Goal: Task Accomplishment & Management: Manage account settings

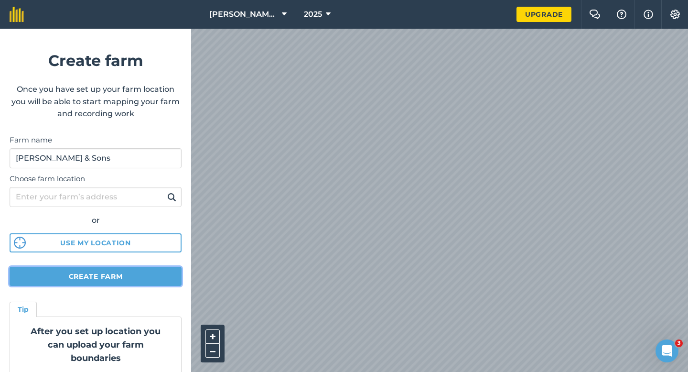
click at [156, 272] on button "Create farm" at bounding box center [96, 276] width 172 height 19
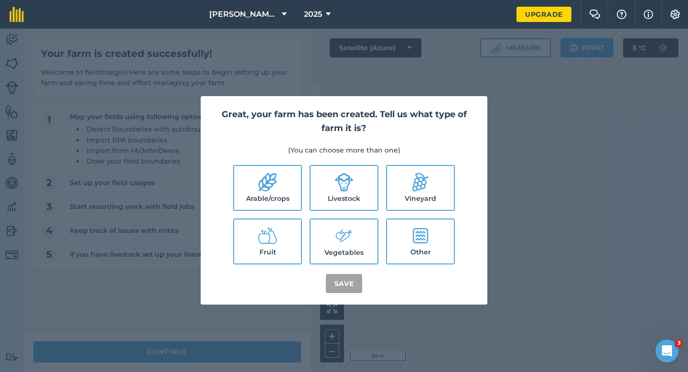
click at [273, 193] on label "Arable/crops" at bounding box center [267, 188] width 67 height 44
checkbox input "true"
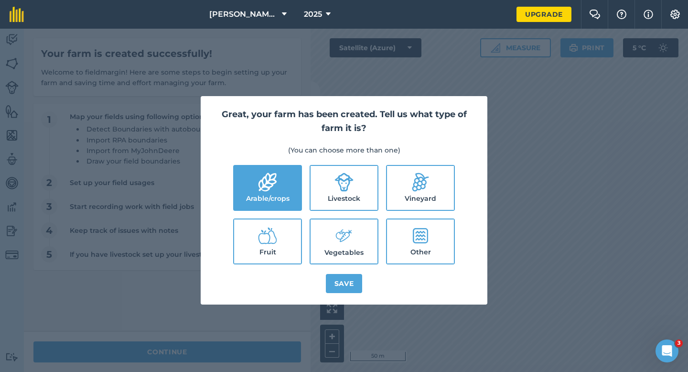
click at [328, 192] on label "Livestock" at bounding box center [344, 188] width 67 height 44
checkbox input "true"
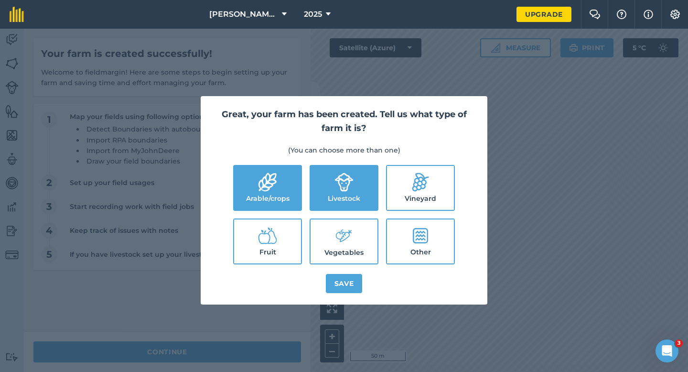
click at [328, 229] on label "Vegetables" at bounding box center [344, 241] width 67 height 44
checkbox input "true"
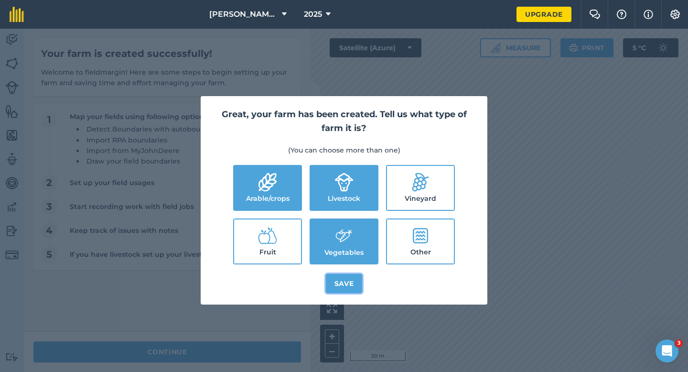
click at [335, 275] on button "Save" at bounding box center [344, 283] width 37 height 19
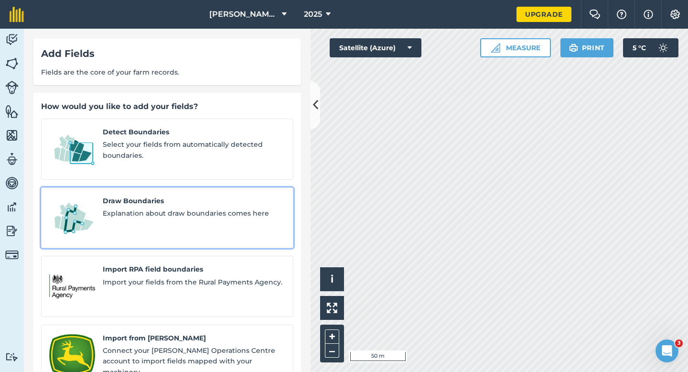
click at [95, 191] on link "Draw Boundaries Explanation about draw boundaries comes here" at bounding box center [167, 217] width 252 height 61
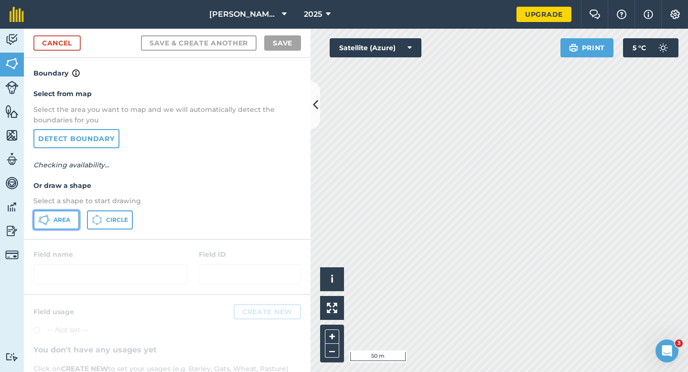
click at [57, 224] on button "Area" at bounding box center [56, 219] width 46 height 19
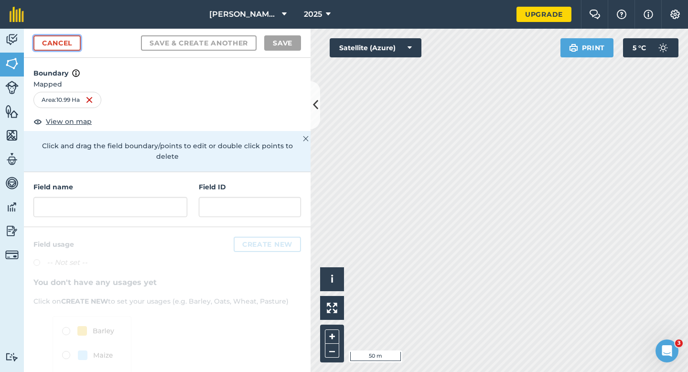
click at [66, 41] on link "Cancel" at bounding box center [56, 42] width 47 height 15
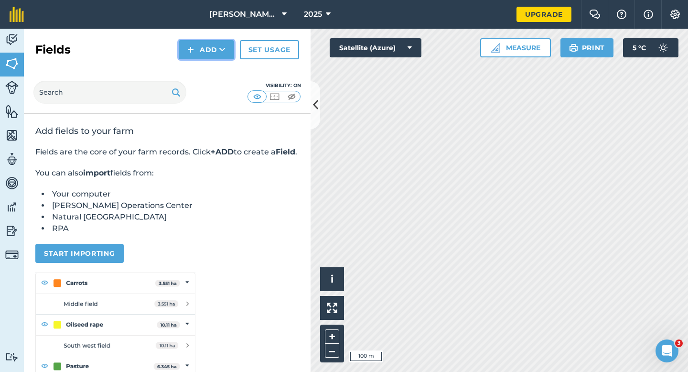
click at [208, 51] on button "Add" at bounding box center [206, 49] width 55 height 19
click at [211, 70] on link "Draw" at bounding box center [206, 71] width 53 height 21
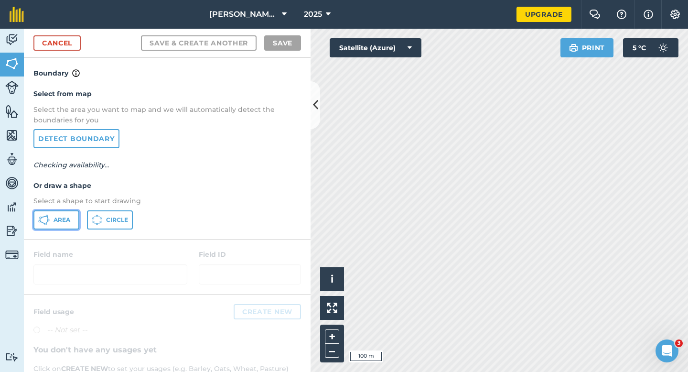
click at [70, 223] on button "Area" at bounding box center [56, 219] width 46 height 19
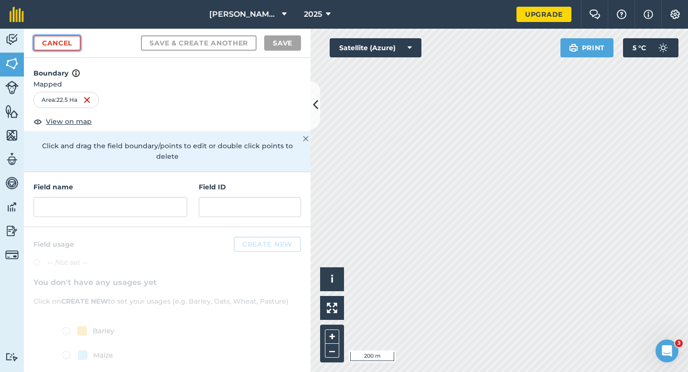
click at [73, 41] on link "Cancel" at bounding box center [56, 42] width 47 height 15
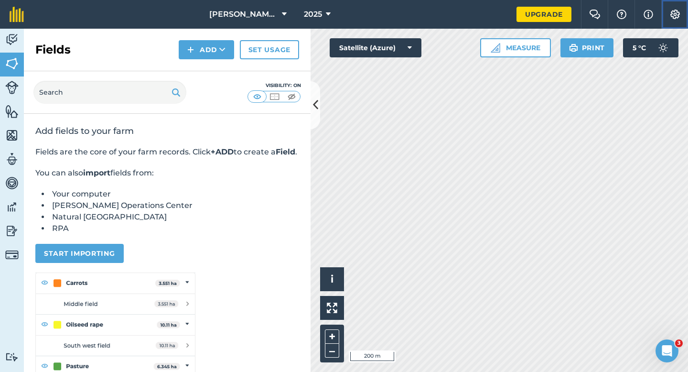
click at [671, 23] on button "Settings" at bounding box center [674, 14] width 27 height 29
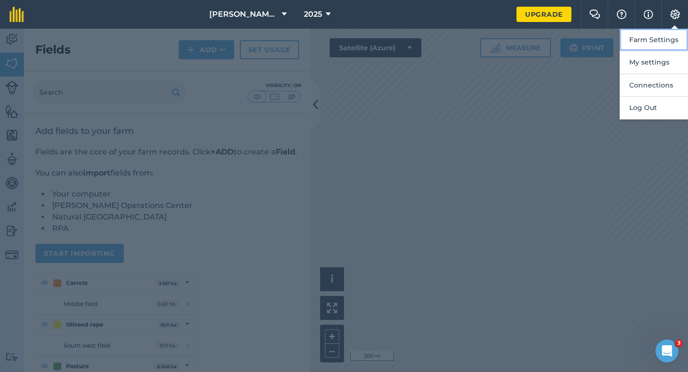
click at [671, 39] on button "Farm Settings" at bounding box center [654, 40] width 68 height 22
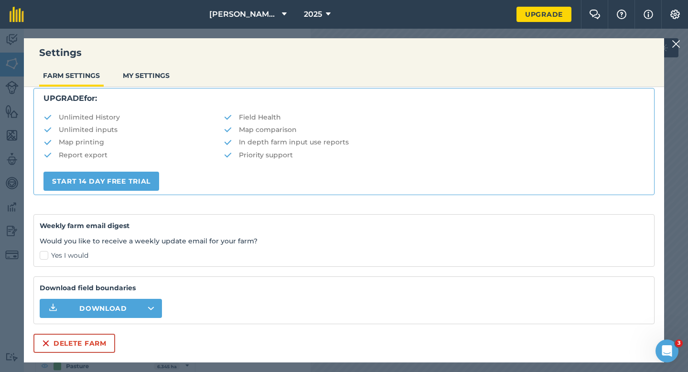
scroll to position [183, 0]
click at [80, 343] on button "Delete farm" at bounding box center [74, 342] width 82 height 19
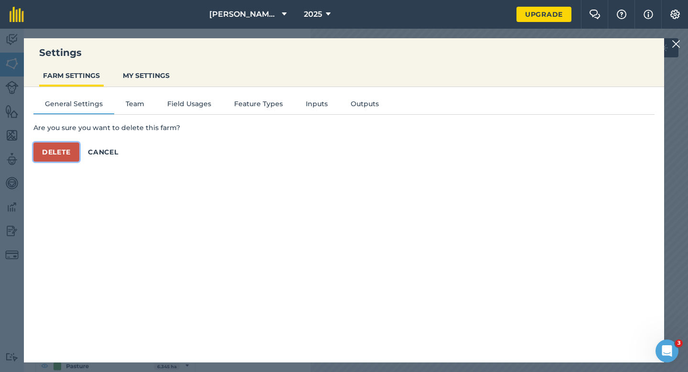
click at [61, 150] on button "Delete" at bounding box center [56, 151] width 46 height 19
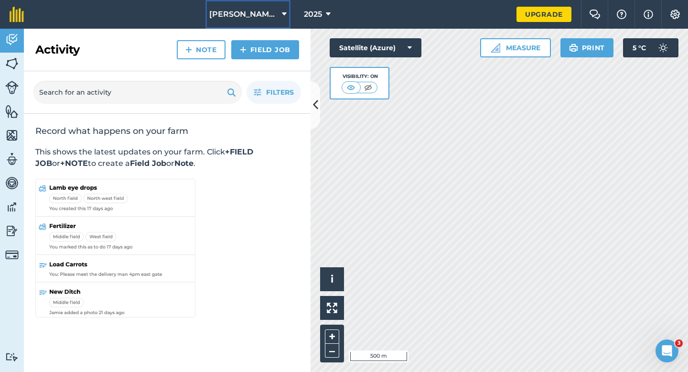
click at [255, 22] on button "[PERSON_NAME] & Sons LTD" at bounding box center [247, 14] width 85 height 29
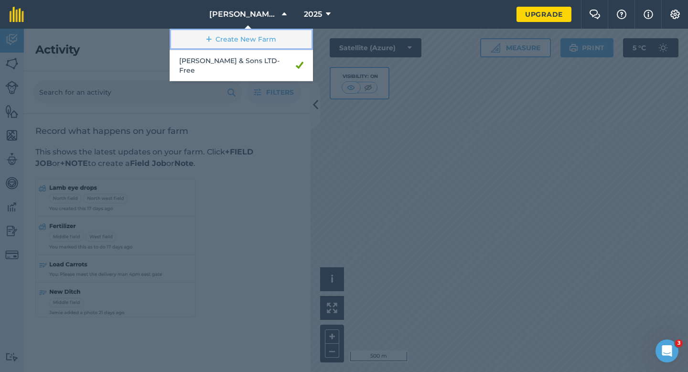
click at [253, 34] on link "Create New Farm" at bounding box center [241, 39] width 143 height 21
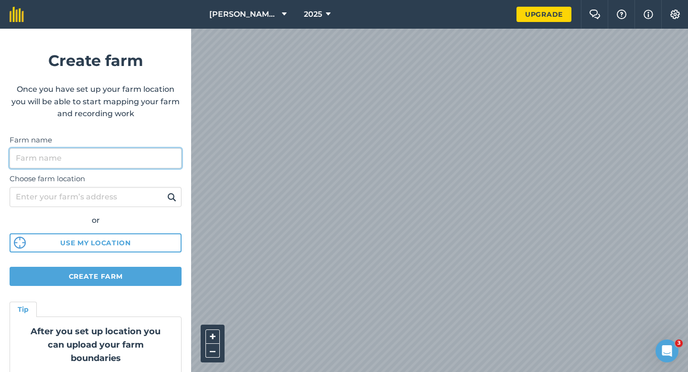
click at [169, 149] on input "Farm name" at bounding box center [96, 158] width 172 height 20
type input "[PERSON_NAME] & Sons"
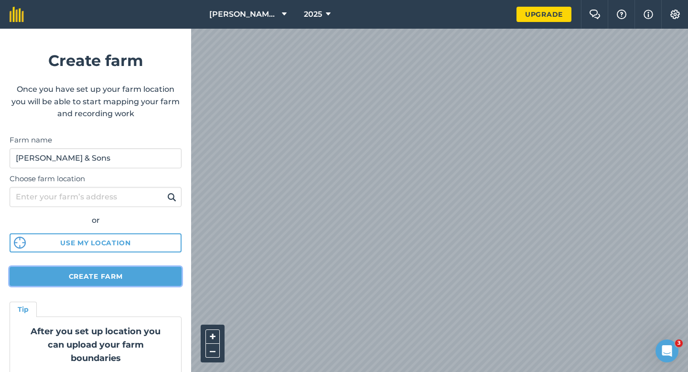
click at [118, 274] on button "Create farm" at bounding box center [96, 276] width 172 height 19
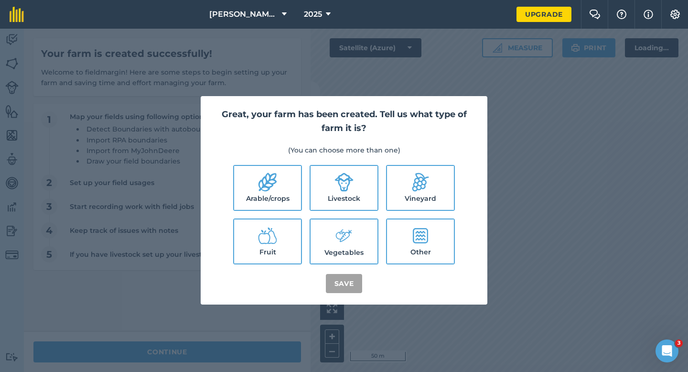
click at [291, 181] on label "Arable/crops" at bounding box center [267, 188] width 67 height 44
checkbox input "true"
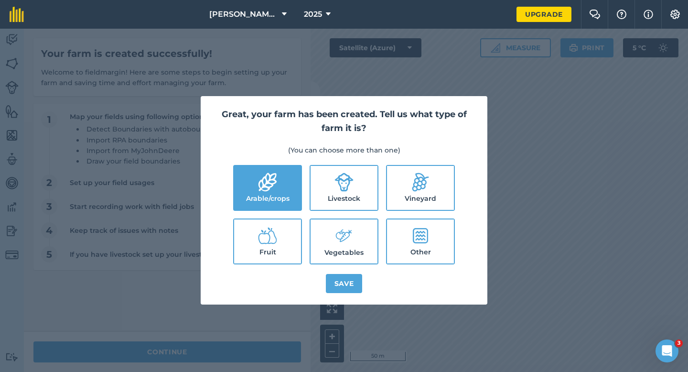
click at [349, 181] on icon at bounding box center [343, 181] width 19 height 19
checkbox input "true"
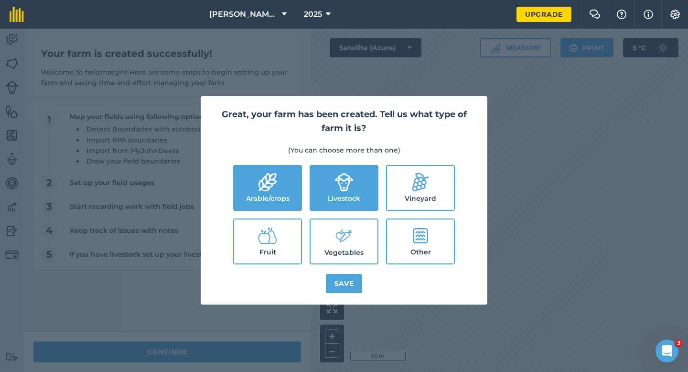
click at [349, 247] on label "Vegetables" at bounding box center [344, 241] width 67 height 44
checkbox input "true"
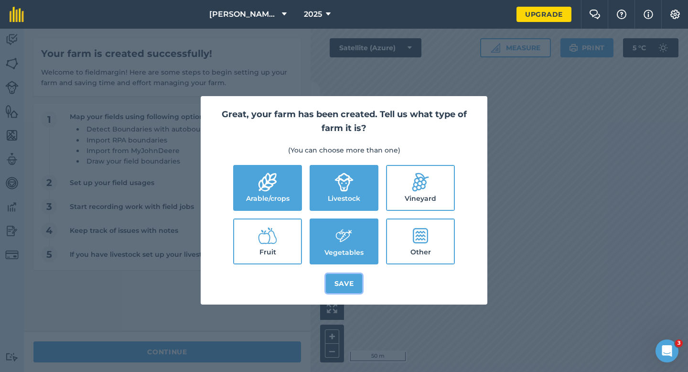
click at [349, 281] on button "Save" at bounding box center [344, 283] width 37 height 19
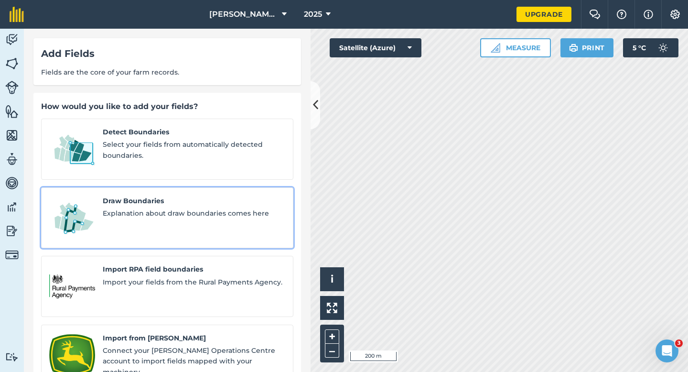
click at [221, 195] on span "Draw Boundaries" at bounding box center [194, 200] width 182 height 11
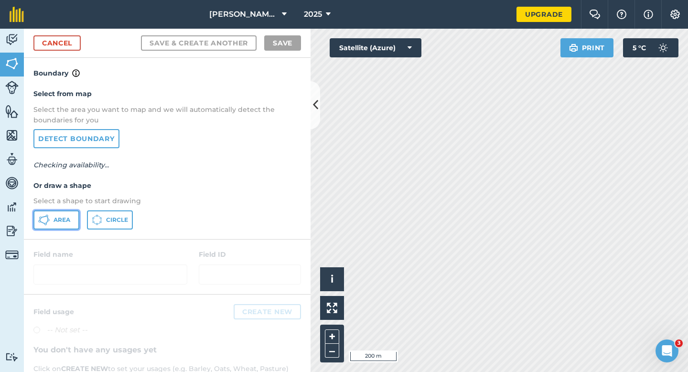
click at [57, 222] on span "Area" at bounding box center [62, 220] width 17 height 8
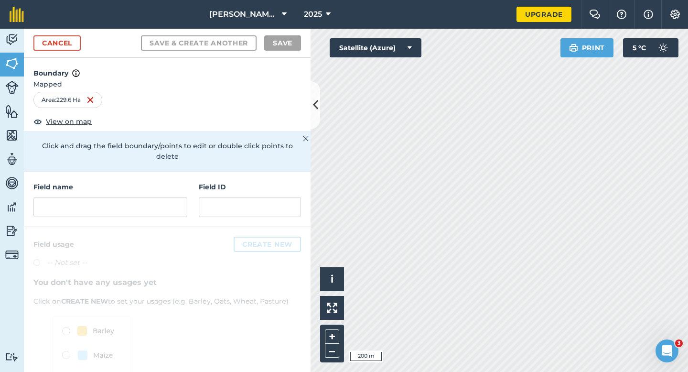
click at [82, 47] on div "Cancel Save & Create Another Save" at bounding box center [167, 43] width 287 height 29
click at [79, 46] on link "Cancel" at bounding box center [56, 42] width 47 height 15
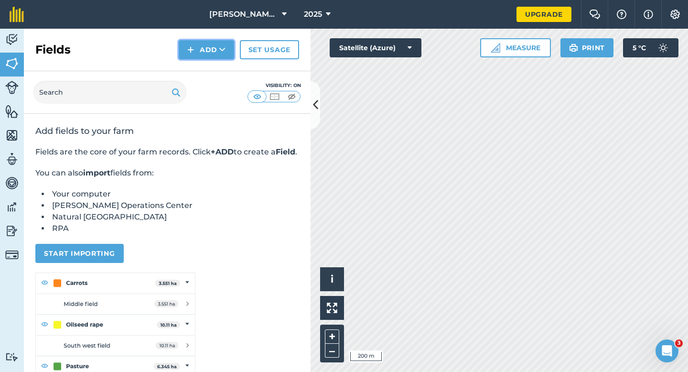
click at [190, 53] on img at bounding box center [190, 49] width 7 height 11
click at [191, 58] on button "Add Draw Import" at bounding box center [206, 49] width 55 height 19
click at [191, 58] on button "Add" at bounding box center [206, 49] width 55 height 19
click at [673, 16] on img at bounding box center [674, 15] width 11 height 10
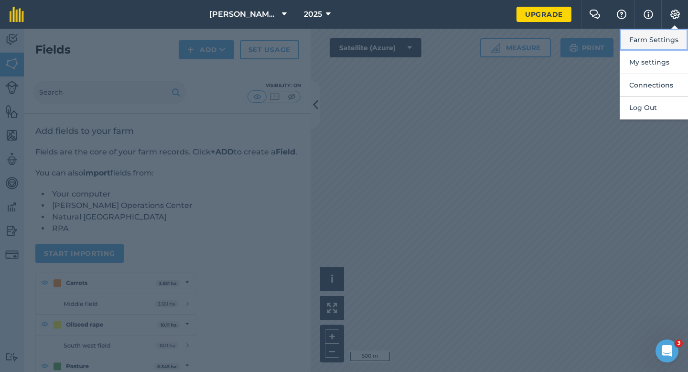
click at [669, 39] on button "Farm Settings" at bounding box center [654, 40] width 68 height 22
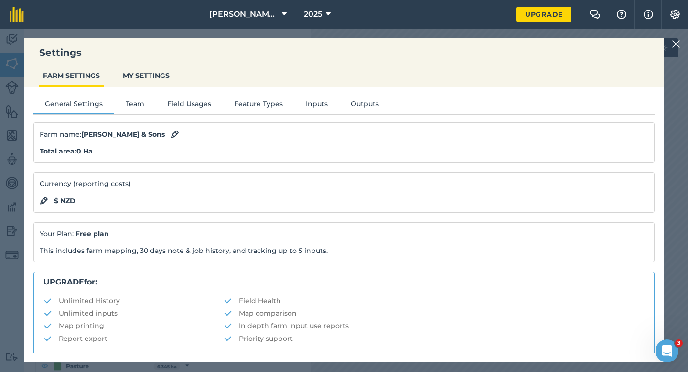
scroll to position [183, 0]
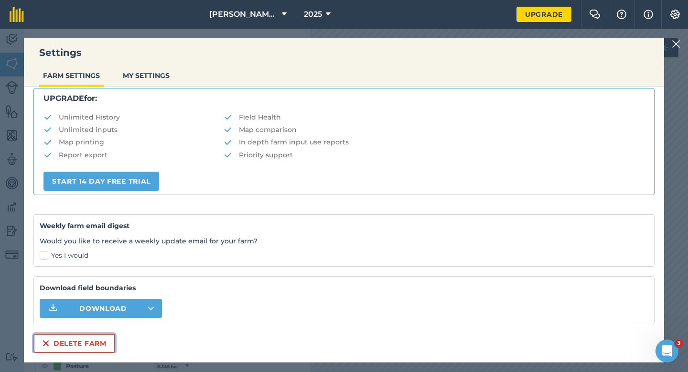
click at [96, 335] on button "Delete farm" at bounding box center [74, 342] width 82 height 19
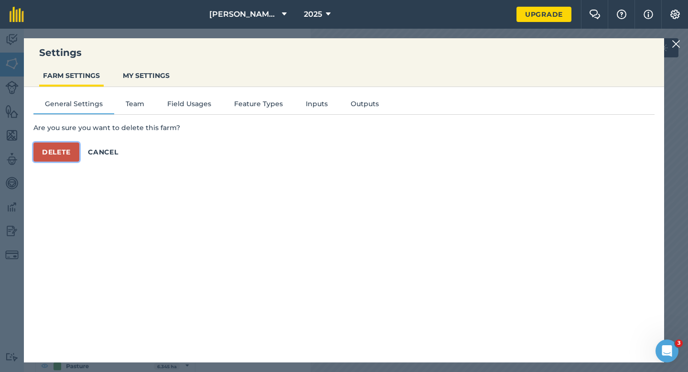
click at [77, 149] on button "Delete" at bounding box center [56, 151] width 46 height 19
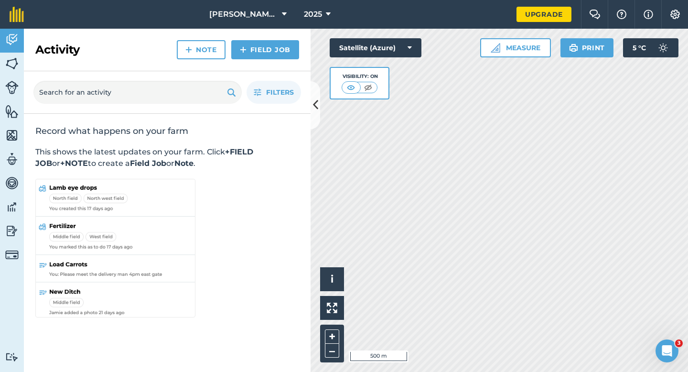
click at [279, 29] on div "Activity Note Field Job" at bounding box center [167, 50] width 287 height 43
click at [275, 21] on button "[PERSON_NAME] & Sons LTD" at bounding box center [247, 14] width 85 height 29
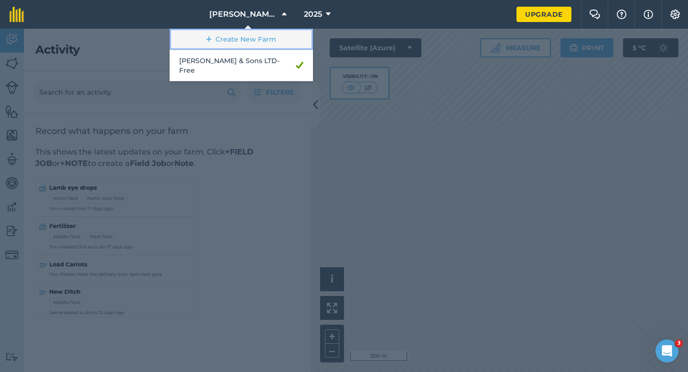
click at [263, 38] on link "Create New Farm" at bounding box center [241, 39] width 143 height 21
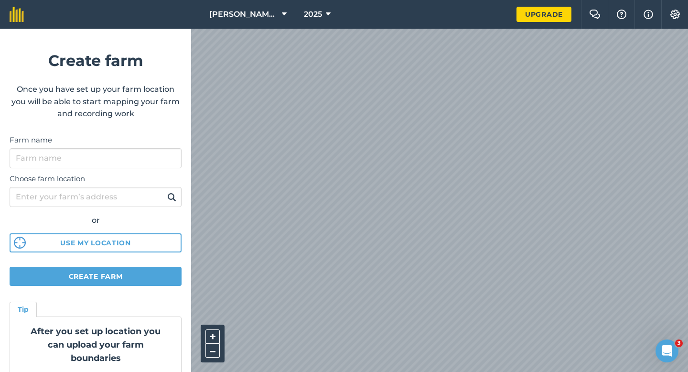
click at [131, 145] on label "Farm name" at bounding box center [96, 139] width 172 height 11
click at [131, 148] on input "Farm name" at bounding box center [96, 158] width 172 height 20
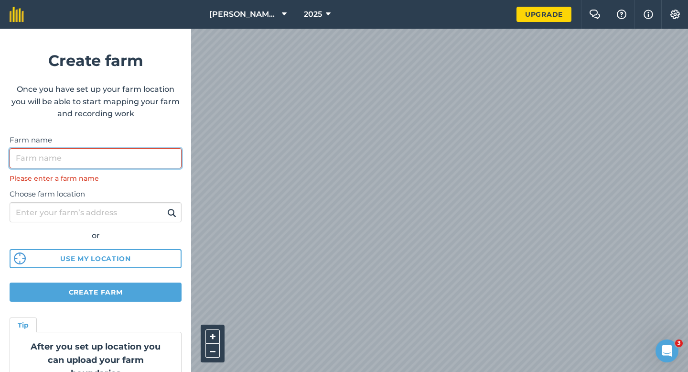
click at [131, 156] on input "Farm name" at bounding box center [96, 158] width 172 height 20
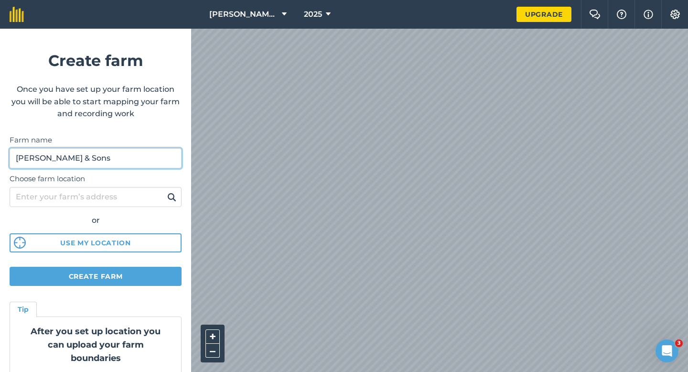
type input "[PERSON_NAME] & Sons"
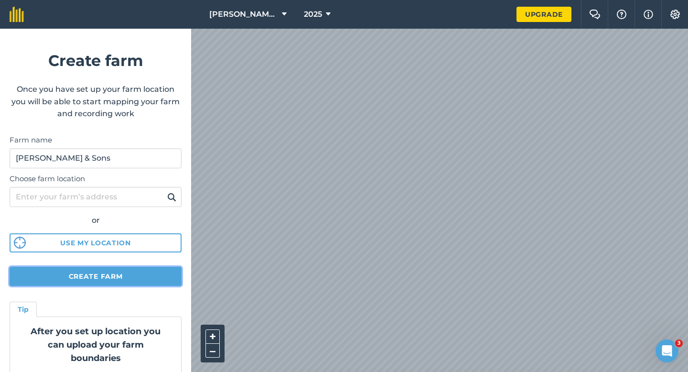
click at [173, 274] on button "Create farm" at bounding box center [96, 276] width 172 height 19
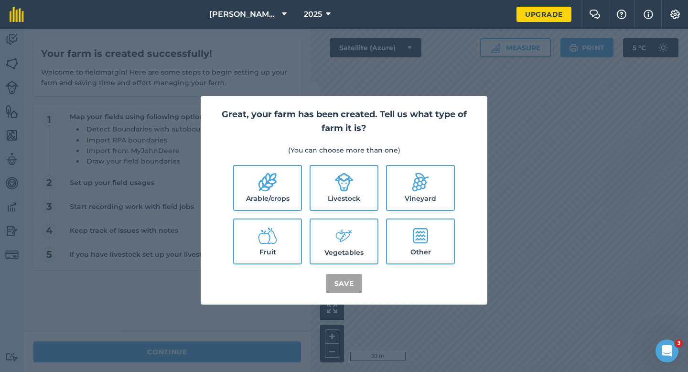
click at [281, 179] on label "Arable/crops" at bounding box center [267, 188] width 67 height 44
checkbox input "true"
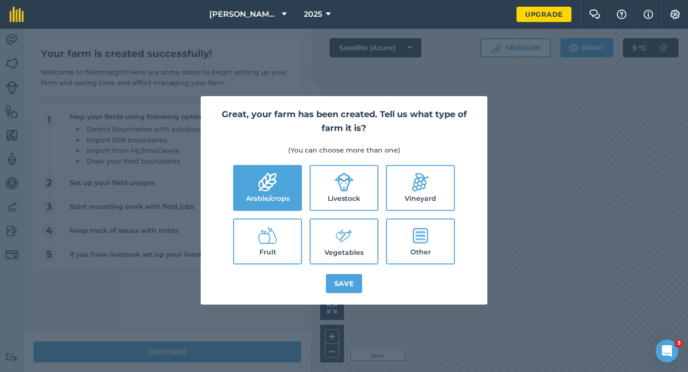
click at [325, 183] on label "Livestock" at bounding box center [344, 188] width 67 height 44
checkbox input "true"
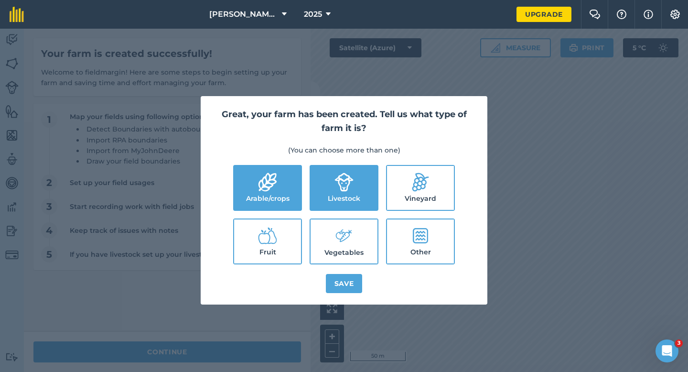
click at [330, 225] on label "Vegetables" at bounding box center [344, 241] width 67 height 44
checkbox input "true"
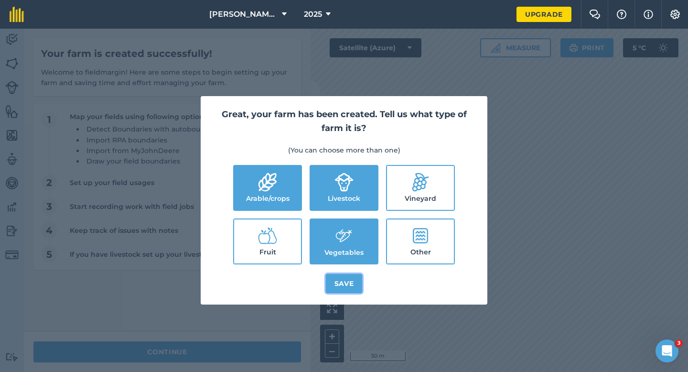
click at [344, 288] on button "Save" at bounding box center [344, 283] width 37 height 19
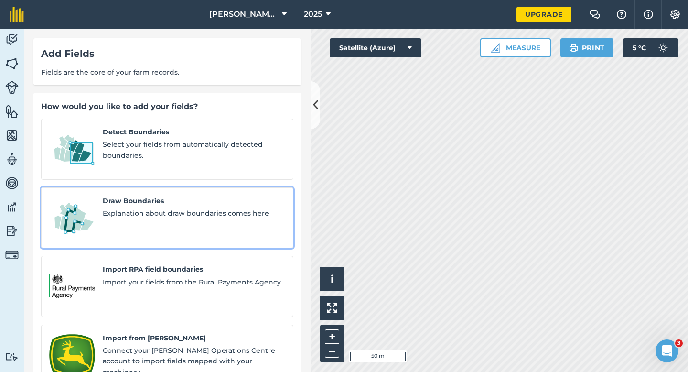
click at [157, 224] on link "Draw Boundaries Explanation about draw boundaries comes here" at bounding box center [167, 217] width 252 height 61
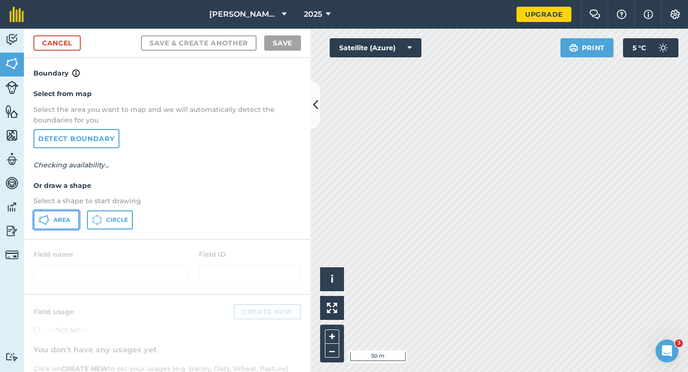
click at [72, 217] on button "Area" at bounding box center [56, 219] width 46 height 19
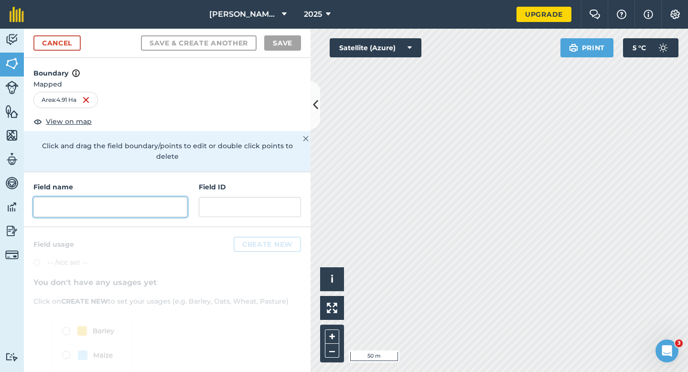
click at [186, 201] on input "text" at bounding box center [110, 207] width 154 height 20
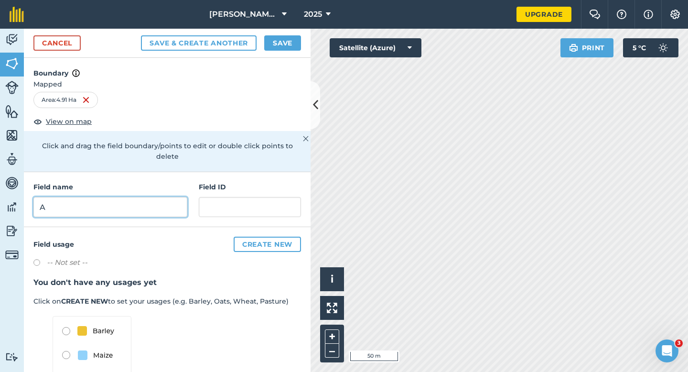
type input "A"
click at [286, 38] on button "Save" at bounding box center [282, 42] width 37 height 15
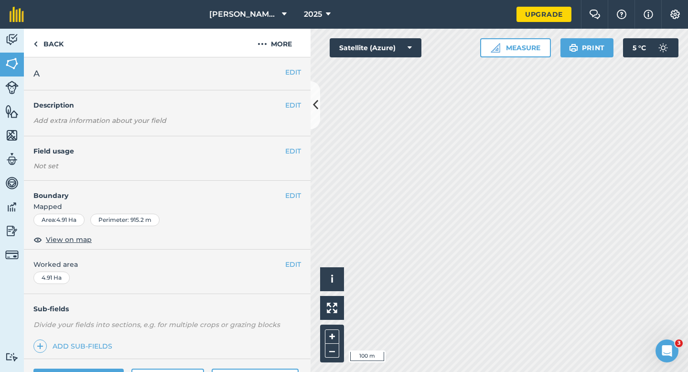
click at [284, 266] on span "Worked area" at bounding box center [167, 264] width 268 height 11
click at [286, 266] on button "EDIT" at bounding box center [293, 264] width 16 height 11
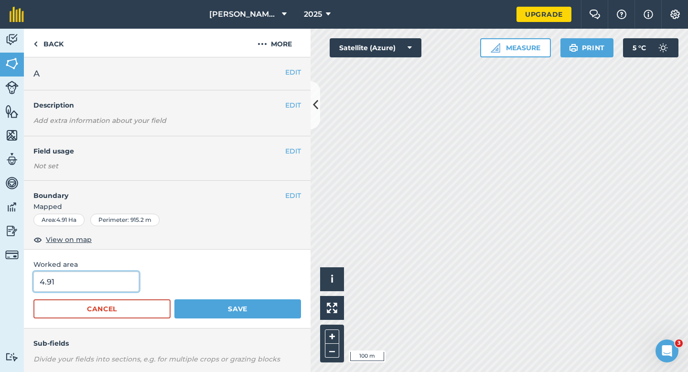
click at [129, 283] on input "4.91" at bounding box center [86, 281] width 106 height 20
type input "5"
click at [174, 299] on button "Save" at bounding box center [237, 308] width 127 height 19
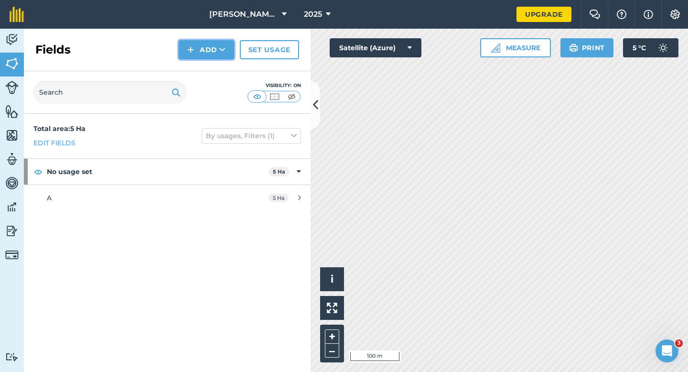
click at [204, 53] on button "Add" at bounding box center [206, 49] width 55 height 19
click at [207, 68] on link "Draw" at bounding box center [206, 71] width 53 height 21
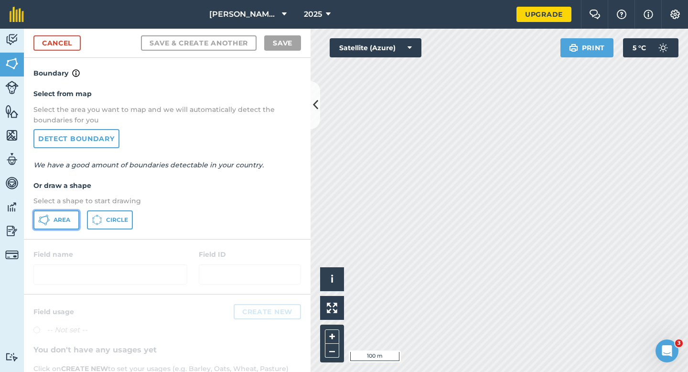
click at [75, 213] on button "Area" at bounding box center [56, 219] width 46 height 19
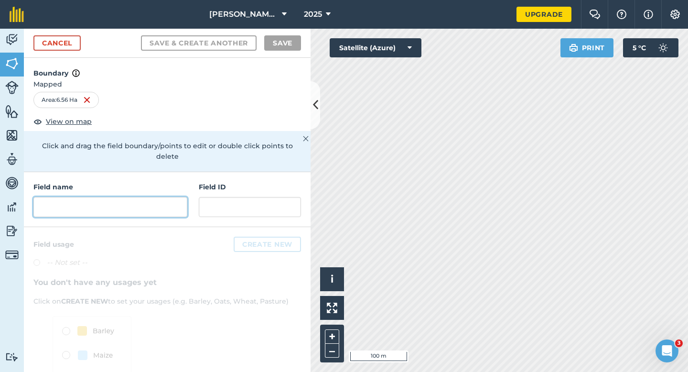
click at [144, 197] on input "text" at bounding box center [110, 207] width 154 height 20
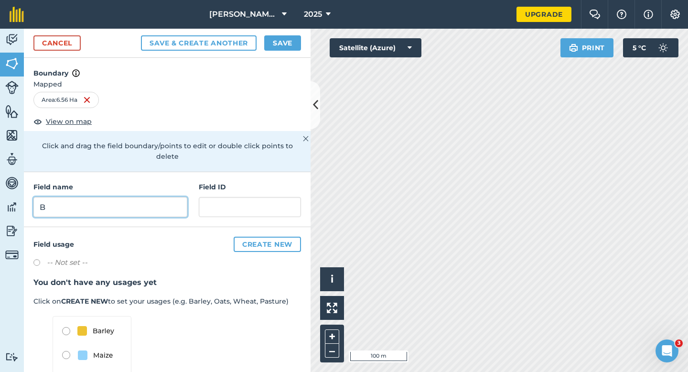
type input "B"
click at [295, 30] on div "Cancel Save & Create Another Save" at bounding box center [167, 43] width 287 height 29
click at [292, 37] on button "Save" at bounding box center [282, 42] width 37 height 15
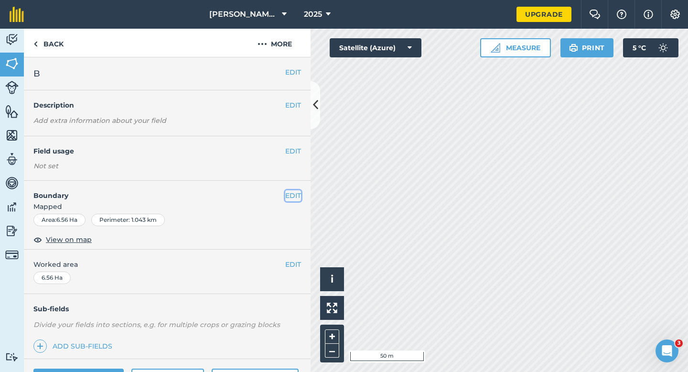
click at [290, 196] on button "EDIT" at bounding box center [293, 195] width 16 height 11
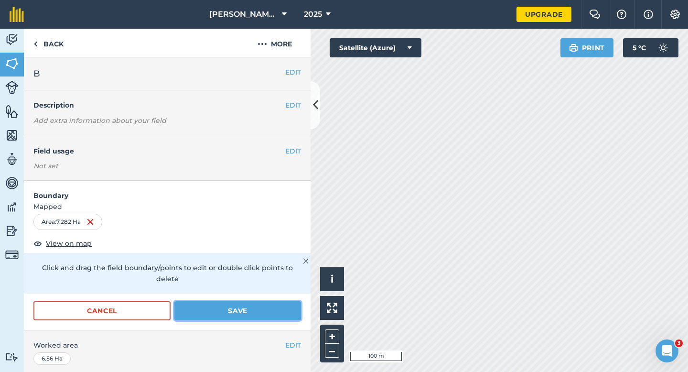
click at [215, 305] on button "Save" at bounding box center [237, 310] width 127 height 19
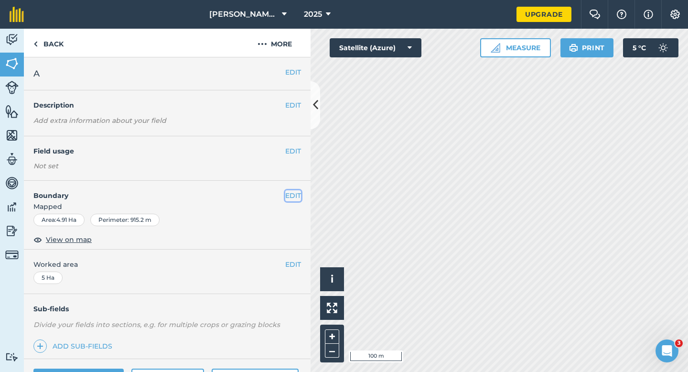
click at [297, 196] on button "EDIT" at bounding box center [293, 195] width 16 height 11
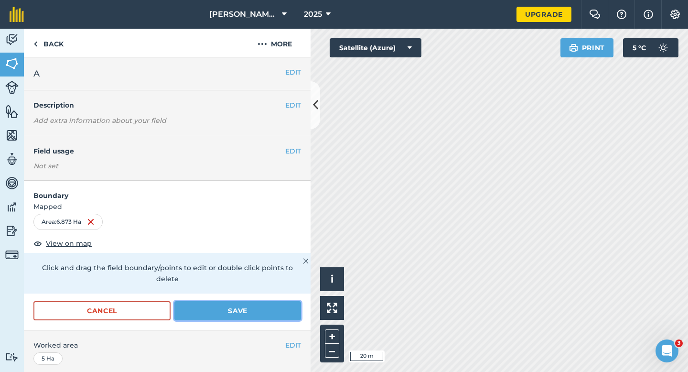
click at [259, 301] on button "Save" at bounding box center [237, 310] width 127 height 19
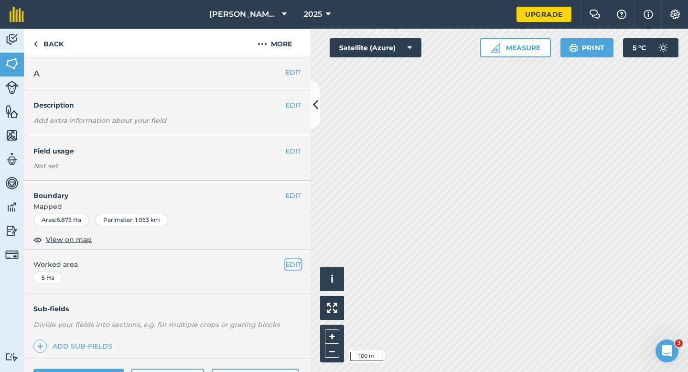
click at [287, 262] on button "EDIT" at bounding box center [293, 264] width 16 height 11
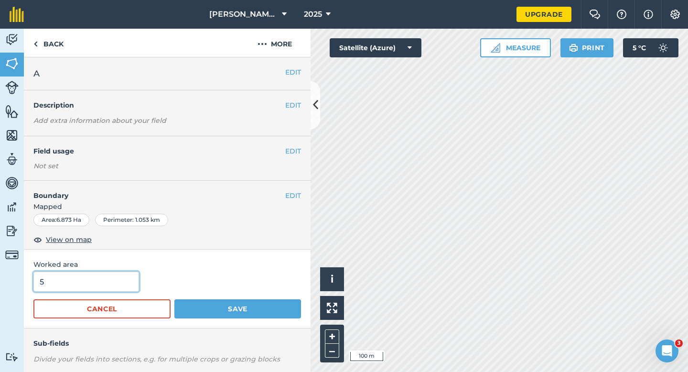
click at [90, 289] on input "5" at bounding box center [86, 281] width 106 height 20
type input "7"
click at [174, 299] on button "Save" at bounding box center [237, 308] width 127 height 19
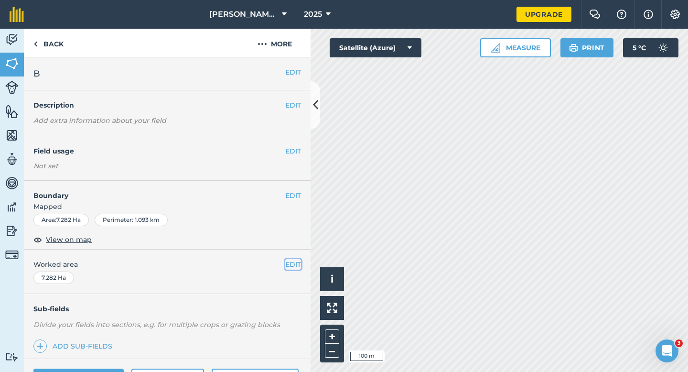
click at [292, 261] on button "EDIT" at bounding box center [293, 264] width 16 height 11
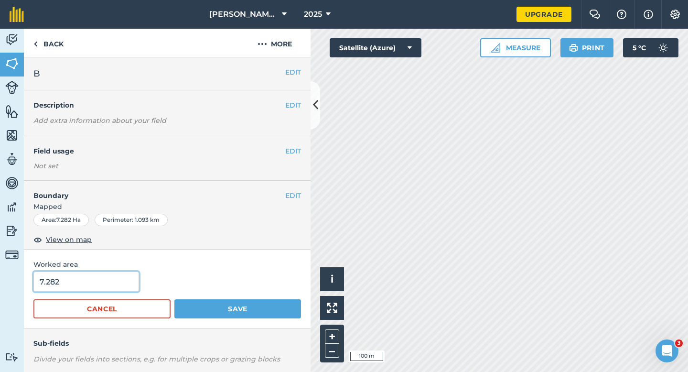
click at [132, 278] on input "7.282" at bounding box center [86, 281] width 106 height 20
type input "7.2"
click at [174, 299] on button "Save" at bounding box center [237, 308] width 127 height 19
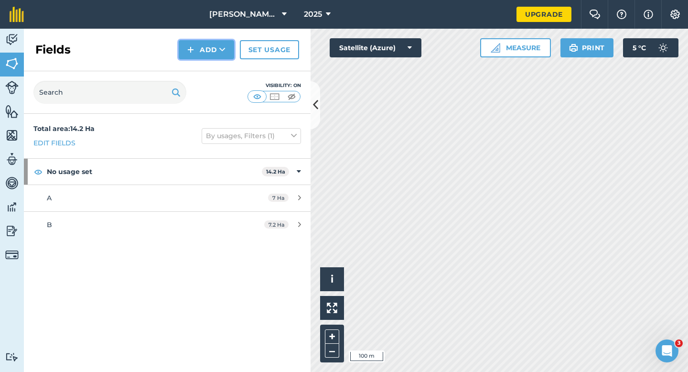
click at [190, 53] on img at bounding box center [190, 49] width 7 height 11
click at [200, 66] on link "Draw" at bounding box center [206, 71] width 53 height 21
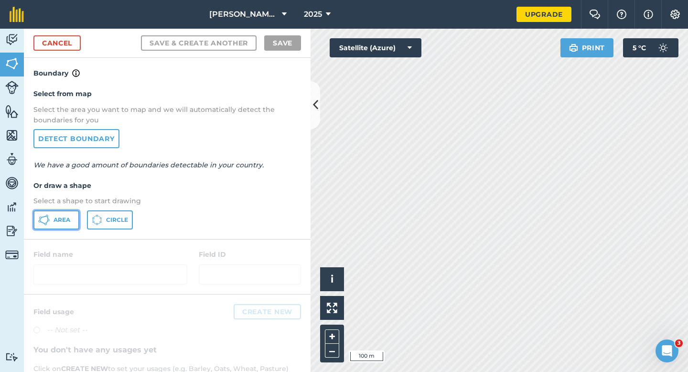
click at [58, 215] on button "Area" at bounding box center [56, 219] width 46 height 19
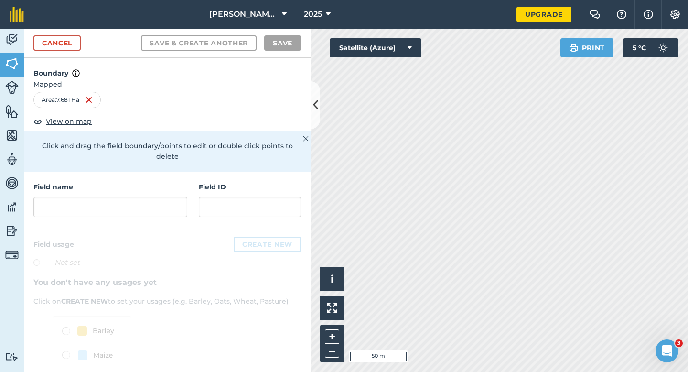
click at [199, 182] on h4 "Field ID" at bounding box center [250, 187] width 102 height 11
click at [175, 201] on input "text" at bounding box center [110, 207] width 154 height 20
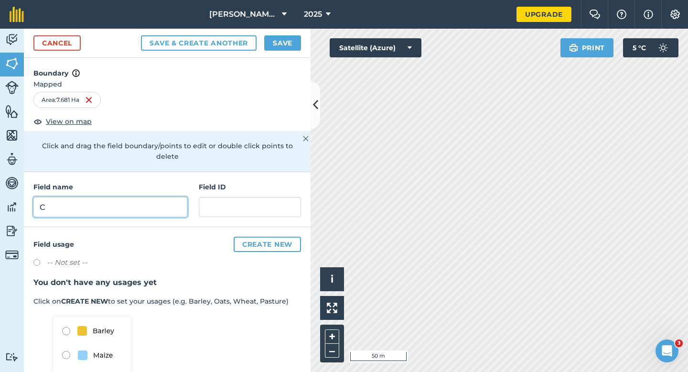
type input "C"
click at [282, 40] on button "Save" at bounding box center [282, 42] width 37 height 15
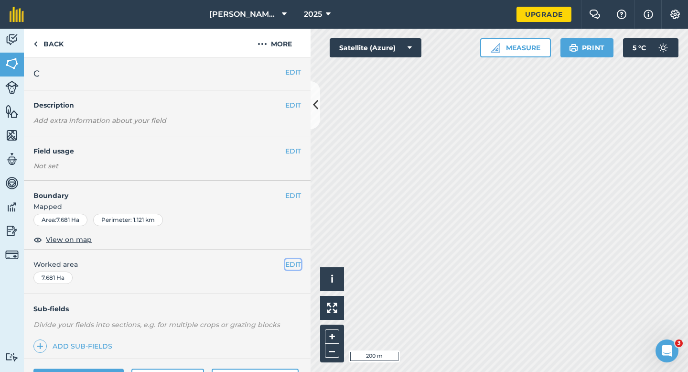
click at [292, 267] on button "EDIT" at bounding box center [293, 264] width 16 height 11
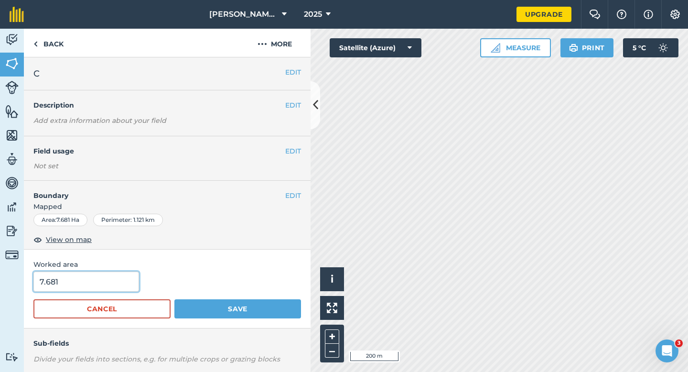
click at [91, 285] on input "7.681" at bounding box center [86, 281] width 106 height 20
type input "7.7"
click at [174, 299] on button "Save" at bounding box center [237, 308] width 127 height 19
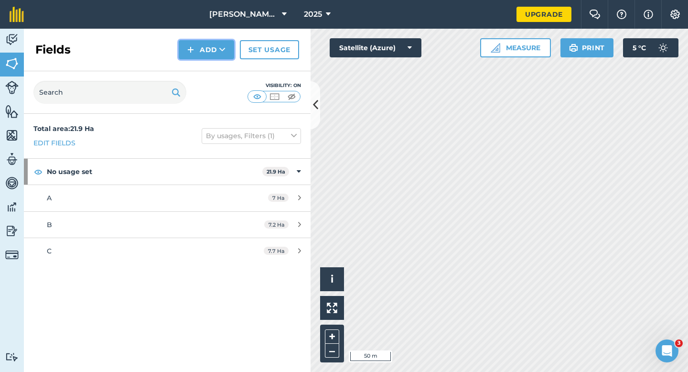
click at [201, 42] on button "Add" at bounding box center [206, 49] width 55 height 19
click at [201, 64] on link "Draw" at bounding box center [206, 71] width 53 height 21
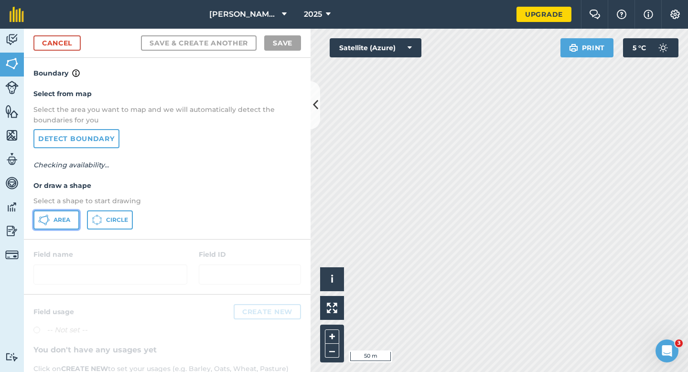
click at [69, 211] on button "Area" at bounding box center [56, 219] width 46 height 19
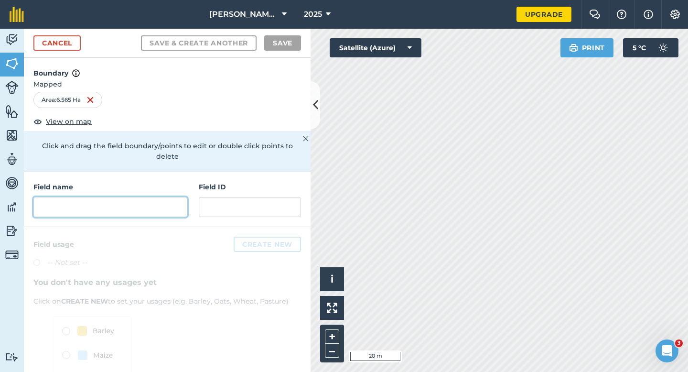
click at [146, 197] on input "text" at bounding box center [110, 207] width 154 height 20
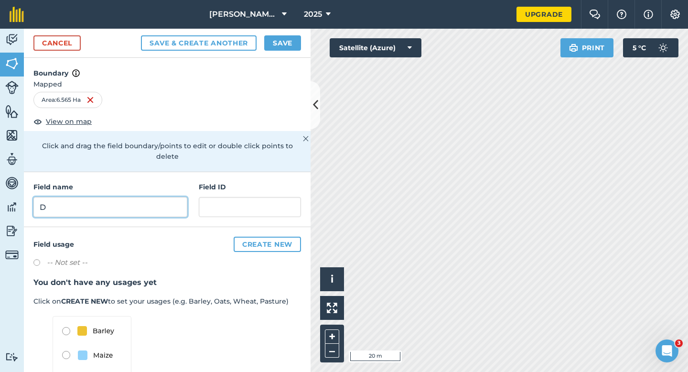
type input "D"
click at [277, 46] on button "Save" at bounding box center [282, 42] width 37 height 15
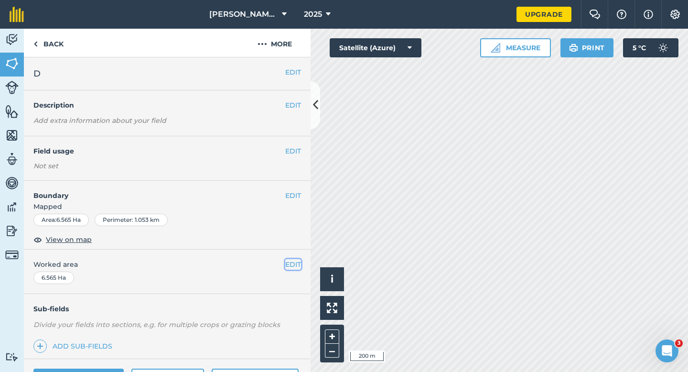
click at [294, 269] on button "EDIT" at bounding box center [293, 264] width 16 height 11
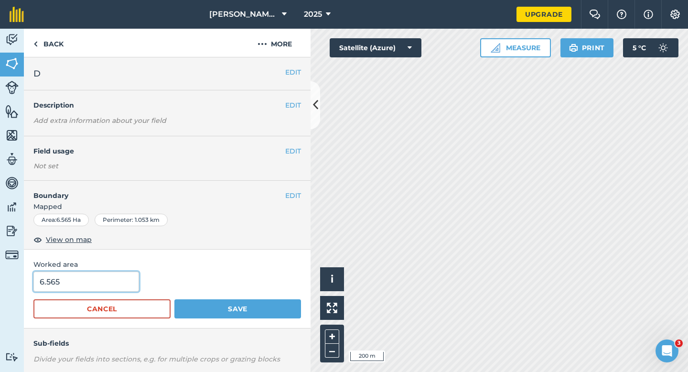
click at [94, 282] on input "6.565" at bounding box center [86, 281] width 106 height 20
type input "6.6"
click at [174, 299] on button "Save" at bounding box center [237, 308] width 127 height 19
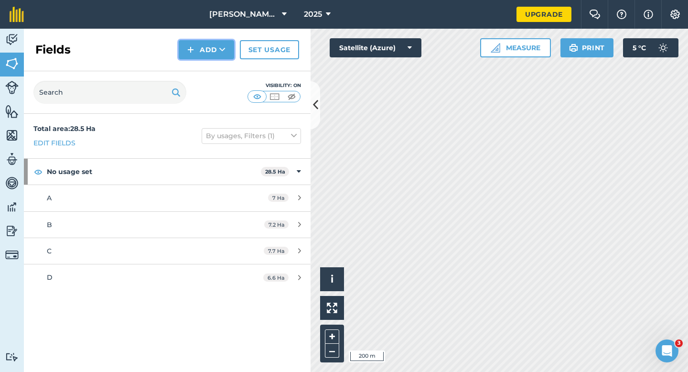
click at [195, 55] on button "Add" at bounding box center [206, 49] width 55 height 19
click at [195, 66] on link "Draw" at bounding box center [206, 71] width 53 height 21
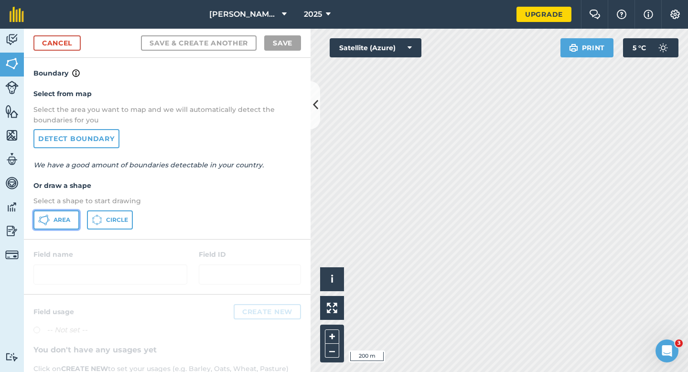
click at [65, 224] on button "Area" at bounding box center [56, 219] width 46 height 19
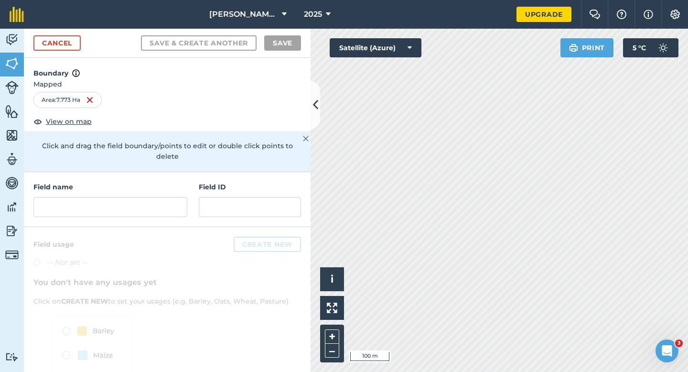
click at [125, 213] on div "Field name Field ID" at bounding box center [167, 199] width 287 height 55
click at [126, 208] on div "Field name Field ID" at bounding box center [167, 199] width 287 height 55
click at [70, 44] on link "Cancel" at bounding box center [56, 42] width 47 height 15
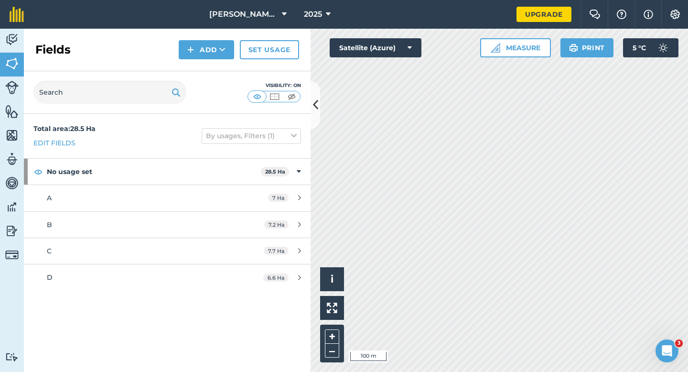
click at [236, 56] on div "Add" at bounding box center [209, 49] width 61 height 19
click at [216, 55] on button "Add" at bounding box center [206, 49] width 55 height 19
click at [216, 65] on link "Draw" at bounding box center [206, 71] width 53 height 21
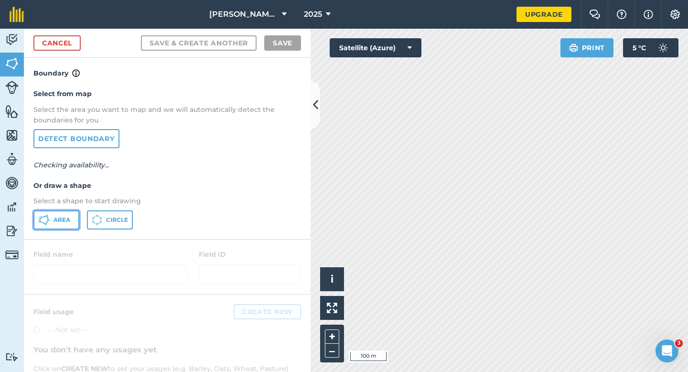
click at [71, 219] on button "Area" at bounding box center [56, 219] width 46 height 19
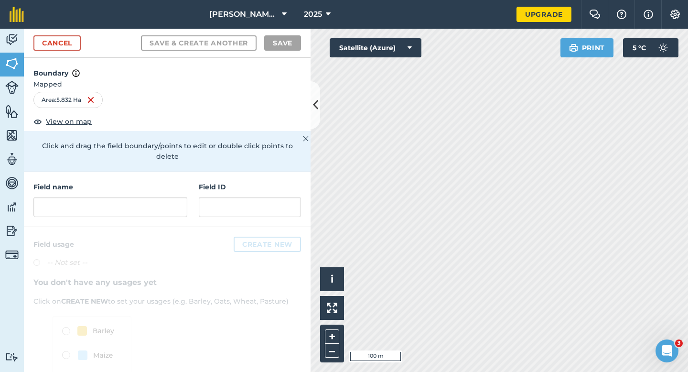
click at [103, 209] on div "Field name Field ID" at bounding box center [167, 199] width 287 height 55
click at [103, 204] on input "text" at bounding box center [110, 207] width 154 height 20
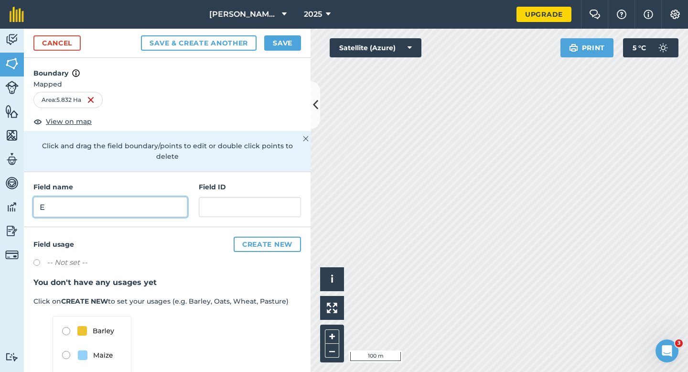
type input "E"
click at [287, 45] on button "Save" at bounding box center [282, 42] width 37 height 15
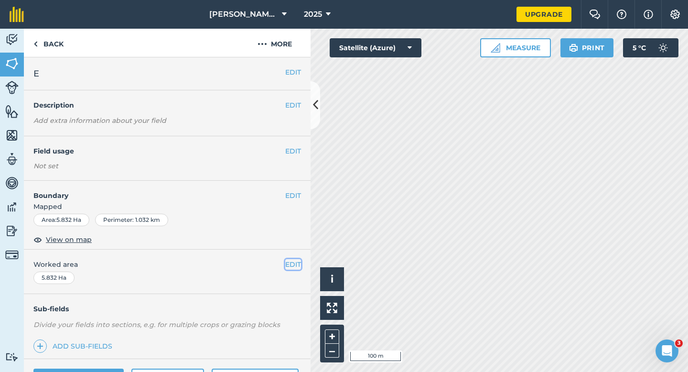
click at [289, 263] on button "EDIT" at bounding box center [293, 264] width 16 height 11
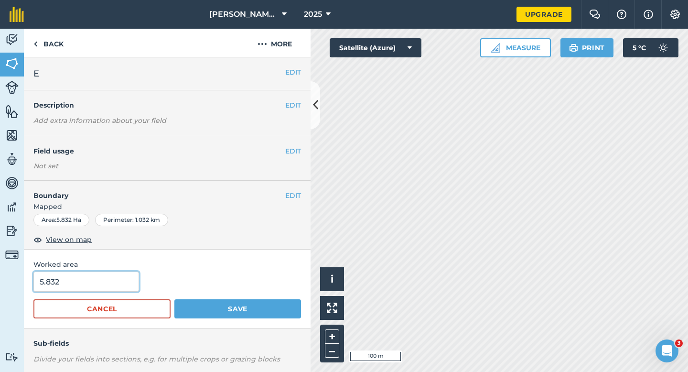
click at [124, 287] on input "5.832" at bounding box center [86, 281] width 106 height 20
type input "5.8"
click at [174, 299] on button "Save" at bounding box center [237, 308] width 127 height 19
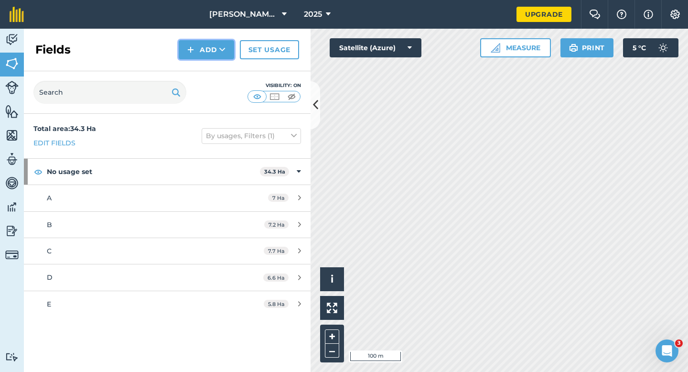
click at [200, 48] on button "Add" at bounding box center [206, 49] width 55 height 19
click at [200, 66] on link "Draw" at bounding box center [206, 71] width 53 height 21
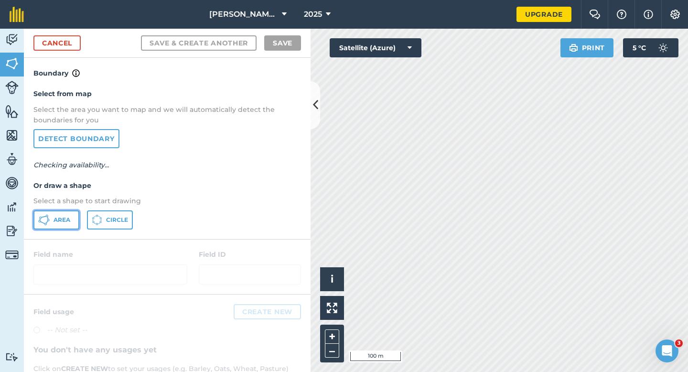
click at [70, 221] on span "Area" at bounding box center [62, 220] width 17 height 8
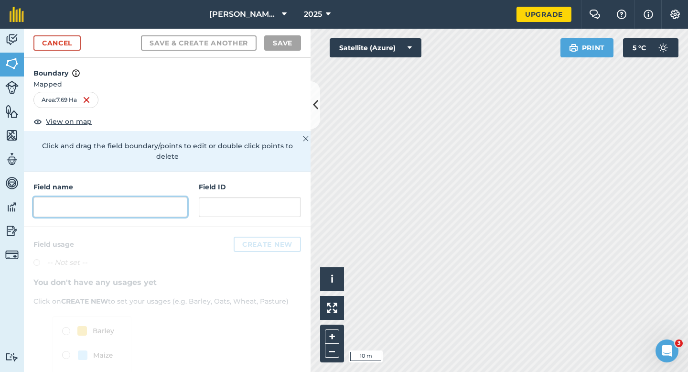
click at [173, 204] on input "text" at bounding box center [110, 207] width 154 height 20
type input "R"
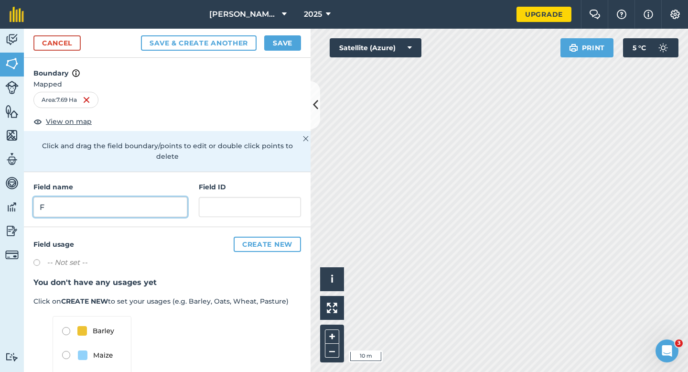
type input "F"
click at [284, 36] on button "Save" at bounding box center [282, 42] width 37 height 15
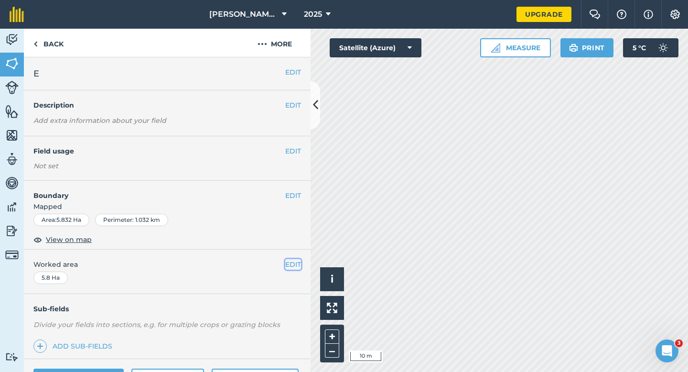
click at [297, 265] on button "EDIT" at bounding box center [293, 264] width 16 height 11
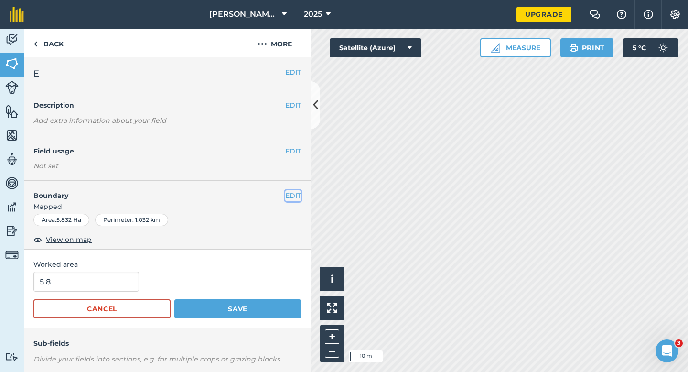
click at [286, 198] on button "EDIT" at bounding box center [293, 195] width 16 height 11
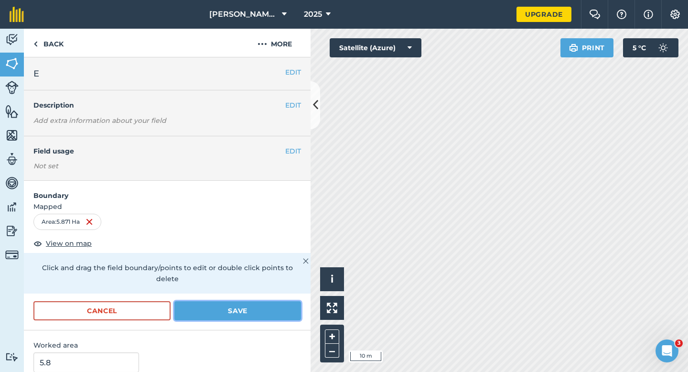
click at [281, 301] on button "Save" at bounding box center [237, 310] width 127 height 19
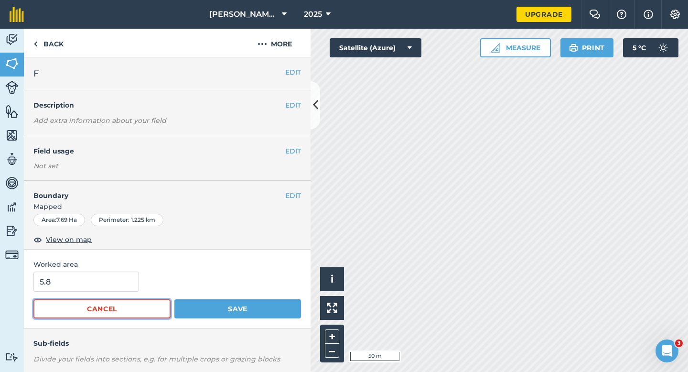
click at [130, 308] on button "Cancel" at bounding box center [101, 308] width 137 height 19
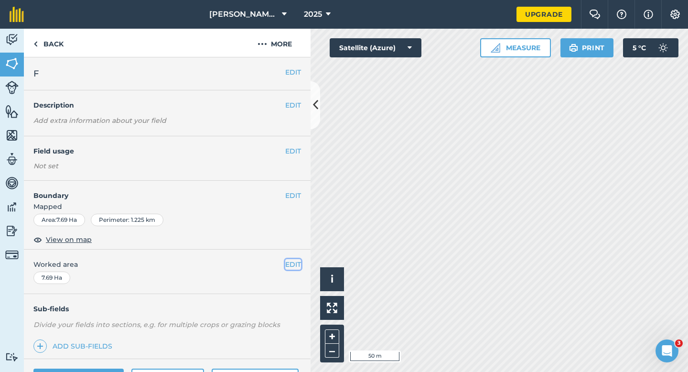
click at [293, 264] on button "EDIT" at bounding box center [293, 264] width 16 height 11
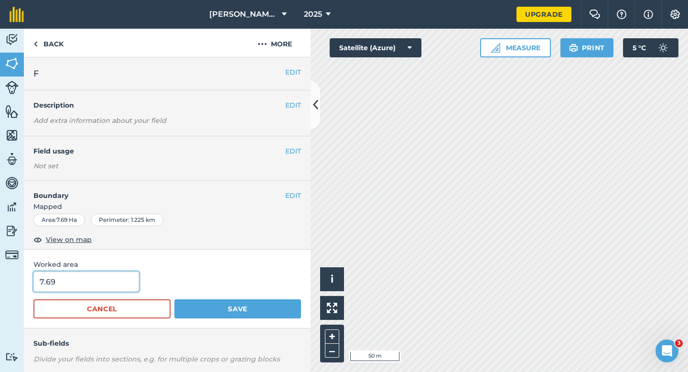
click at [93, 288] on input "7.69" at bounding box center [86, 281] width 106 height 20
type input "7.7"
click at [174, 299] on button "Save" at bounding box center [237, 308] width 127 height 19
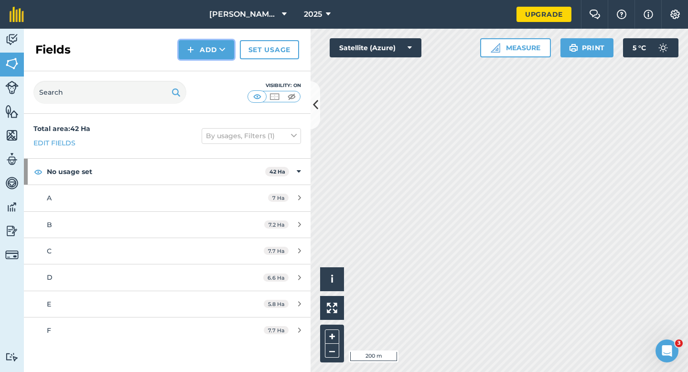
click at [210, 55] on button "Add" at bounding box center [206, 49] width 55 height 19
click at [210, 61] on link "Draw" at bounding box center [206, 71] width 53 height 21
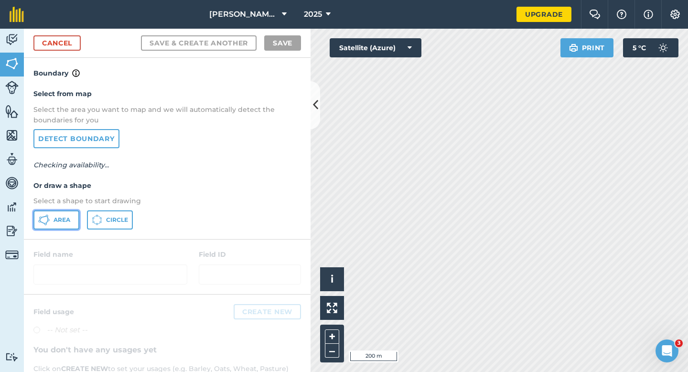
click at [75, 215] on button "Area" at bounding box center [56, 219] width 46 height 19
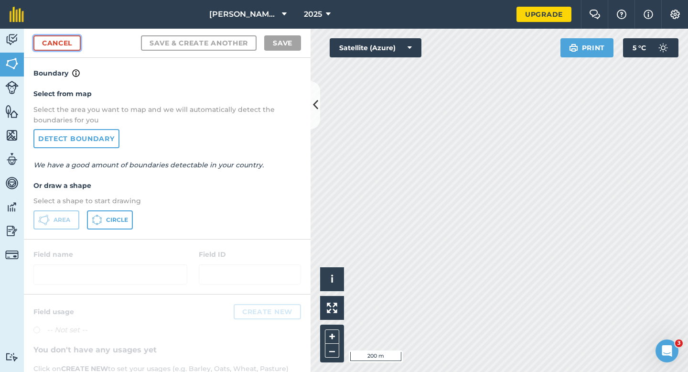
click at [59, 47] on link "Cancel" at bounding box center [56, 42] width 47 height 15
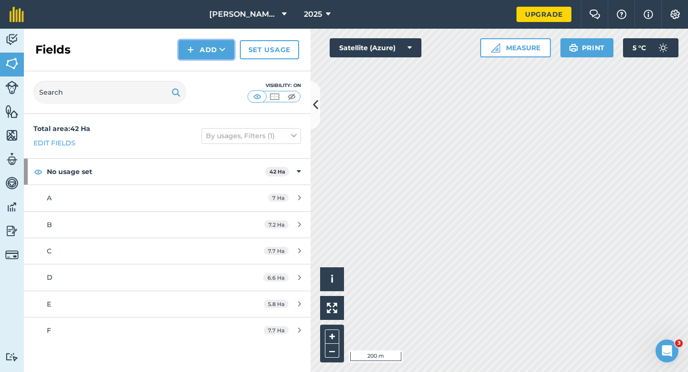
click at [203, 49] on button "Add" at bounding box center [206, 49] width 55 height 19
click at [204, 66] on link "Draw" at bounding box center [206, 71] width 53 height 21
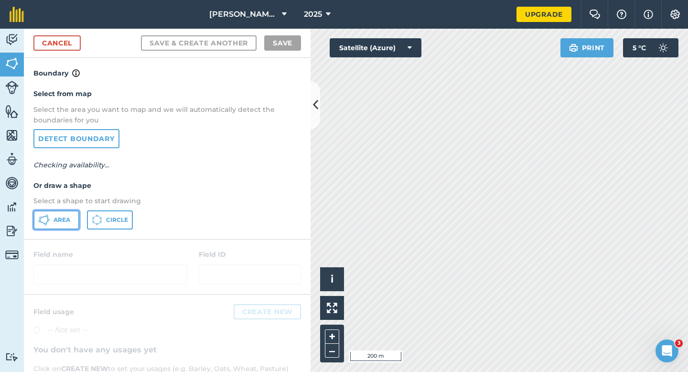
click at [56, 216] on span "Area" at bounding box center [62, 220] width 17 height 8
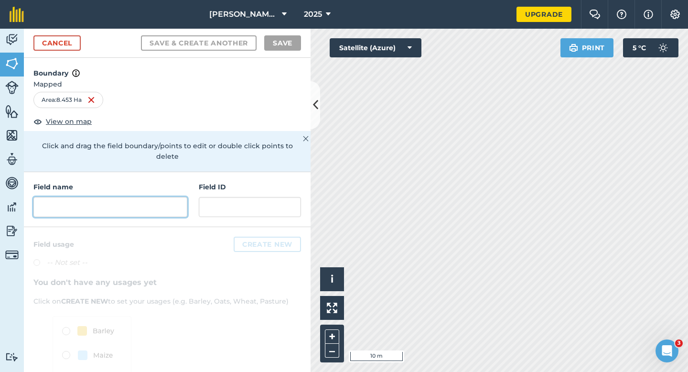
click at [156, 197] on input "text" at bounding box center [110, 207] width 154 height 20
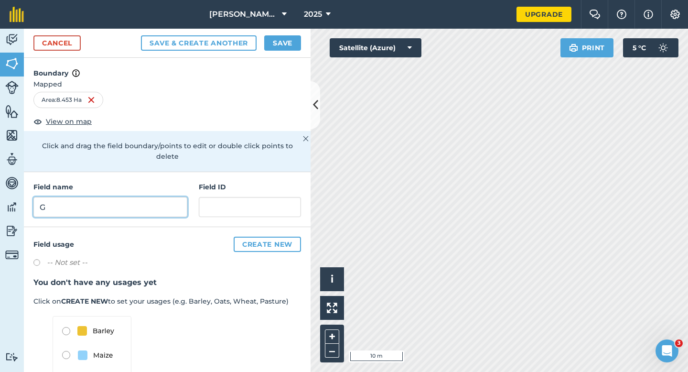
type input "G"
click at [281, 45] on button "Save" at bounding box center [282, 42] width 37 height 15
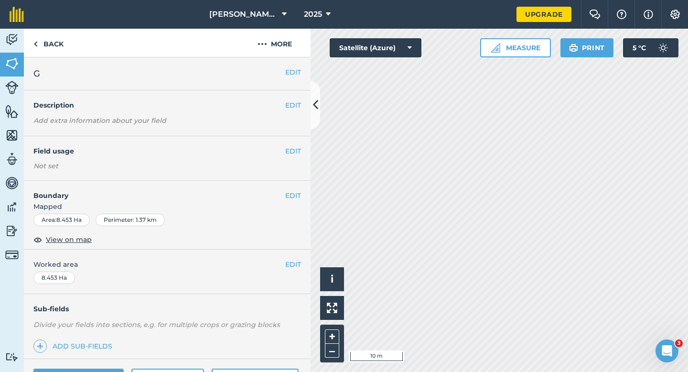
click at [290, 263] on button "EDIT" at bounding box center [293, 264] width 16 height 11
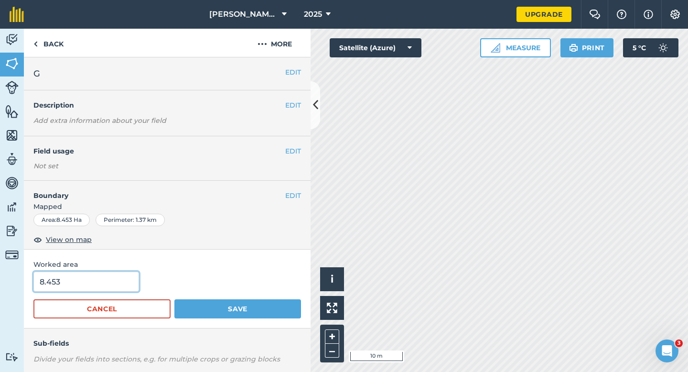
click at [111, 274] on input "8.453" at bounding box center [86, 281] width 106 height 20
click at [108, 283] on input "8.45" at bounding box center [86, 281] width 106 height 20
type input "8.5"
click at [174, 299] on button "Save" at bounding box center [237, 308] width 127 height 19
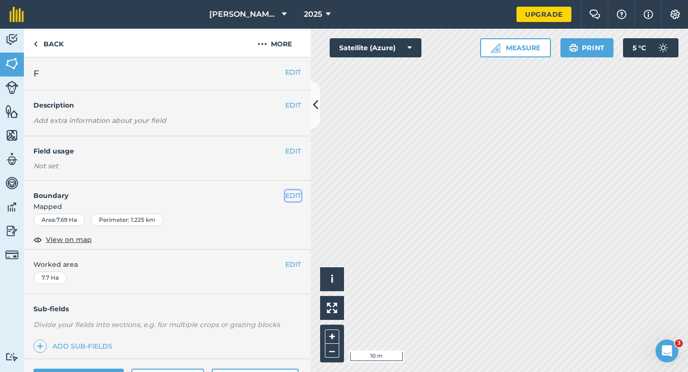
click at [288, 194] on button "EDIT" at bounding box center [293, 195] width 16 height 11
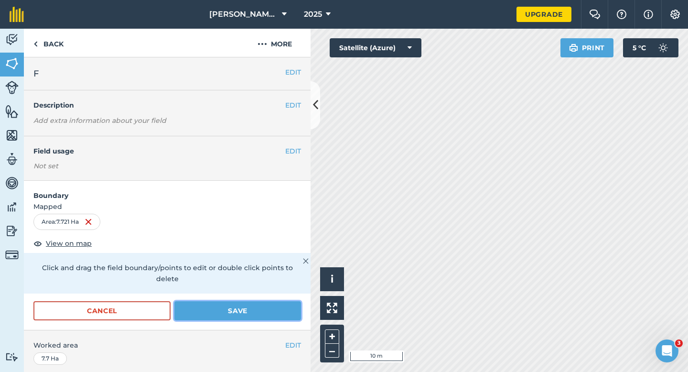
click at [269, 301] on button "Save" at bounding box center [237, 310] width 127 height 19
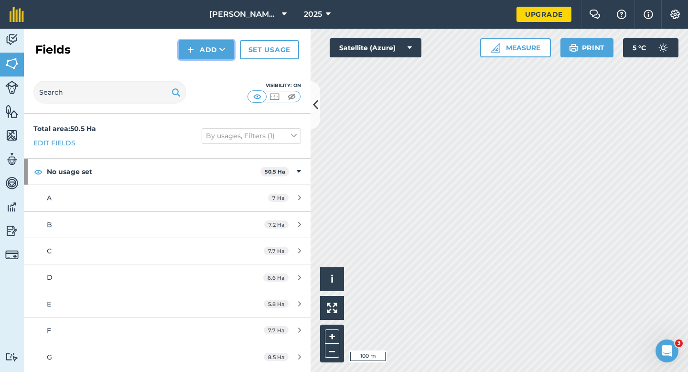
click at [199, 49] on button "Add" at bounding box center [206, 49] width 55 height 19
click at [200, 70] on link "Draw" at bounding box center [206, 71] width 53 height 21
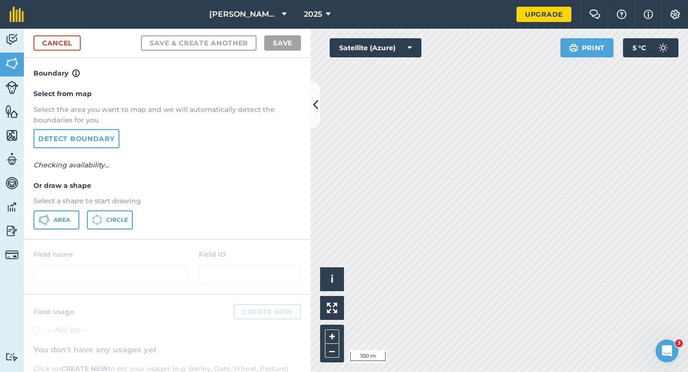
click at [68, 209] on div "Select from map Select the area you want to map and we will automatically detec…" at bounding box center [167, 159] width 287 height 160
click at [68, 216] on span "Area" at bounding box center [62, 220] width 17 height 8
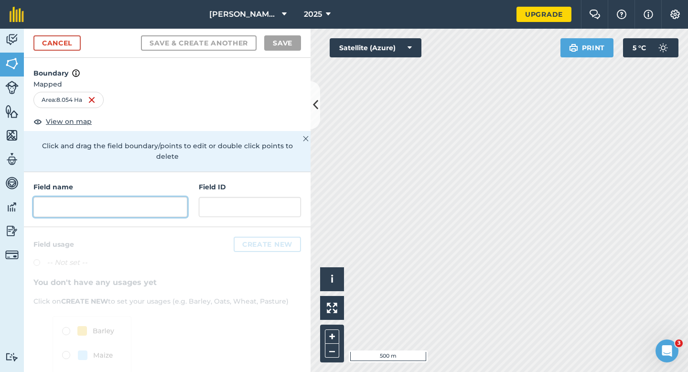
click at [179, 204] on input "text" at bounding box center [110, 207] width 154 height 20
click at [153, 201] on input "text" at bounding box center [110, 207] width 154 height 20
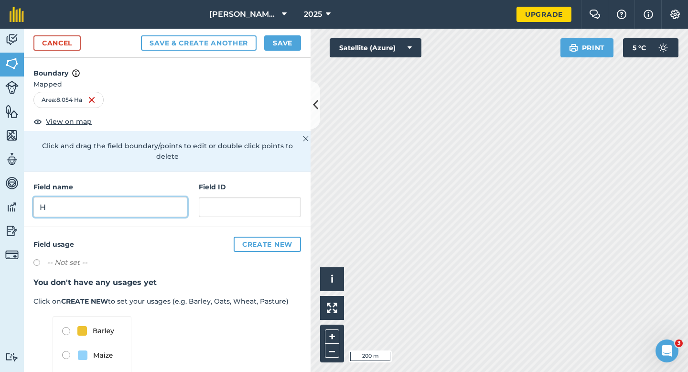
type input "H"
click at [274, 45] on button "Save" at bounding box center [282, 42] width 37 height 15
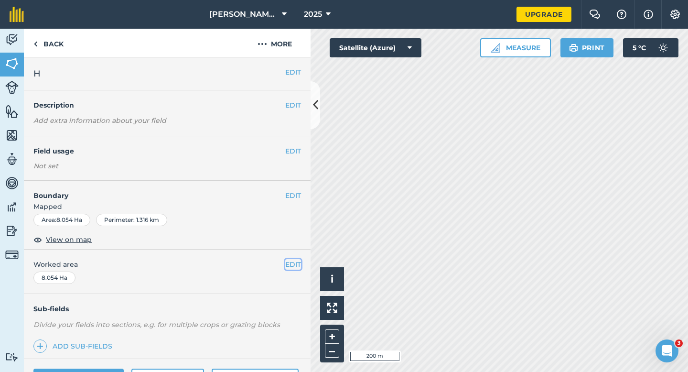
click at [293, 268] on button "EDIT" at bounding box center [293, 264] width 16 height 11
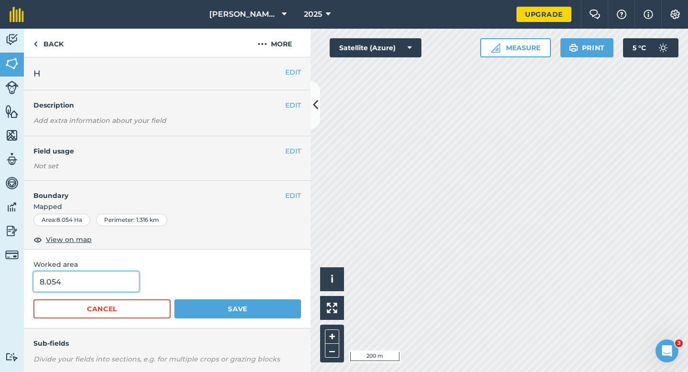
click at [119, 278] on input "8.054" at bounding box center [86, 281] width 106 height 20
type input "8"
click at [174, 299] on button "Save" at bounding box center [237, 308] width 127 height 19
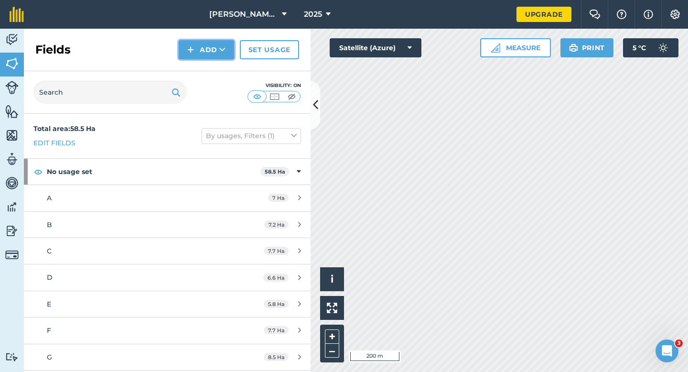
click at [203, 47] on button "Add" at bounding box center [206, 49] width 55 height 19
click at [203, 69] on link "Draw" at bounding box center [206, 71] width 53 height 21
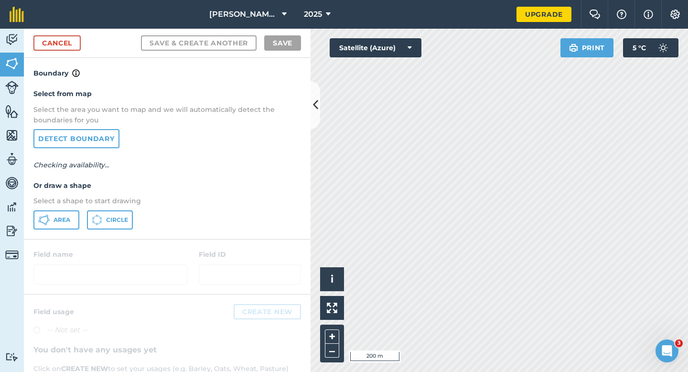
click at [77, 207] on div "Select from map Select the area you want to map and we will automatically detec…" at bounding box center [167, 159] width 287 height 160
click at [75, 211] on button "Area" at bounding box center [56, 219] width 46 height 19
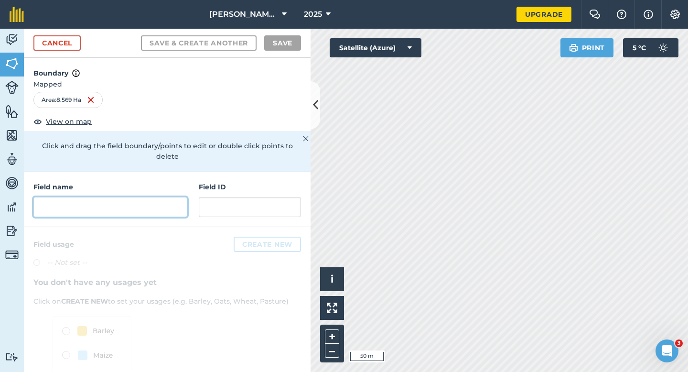
click at [140, 197] on input "text" at bounding box center [110, 207] width 154 height 20
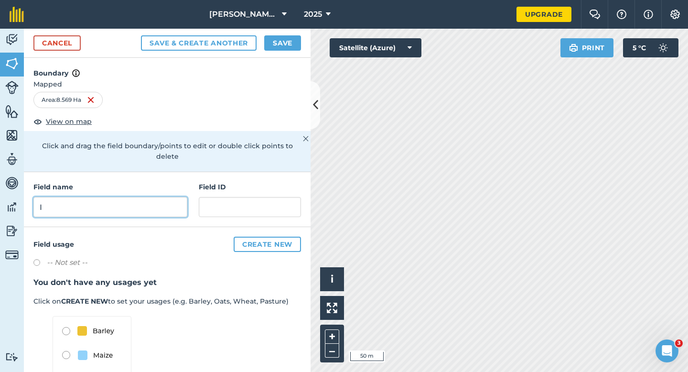
type input "I"
click at [288, 50] on button "Save" at bounding box center [282, 42] width 37 height 15
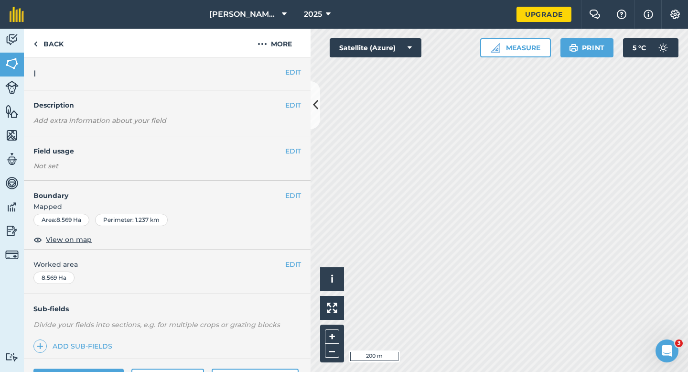
click at [295, 262] on button "EDIT" at bounding box center [293, 264] width 16 height 11
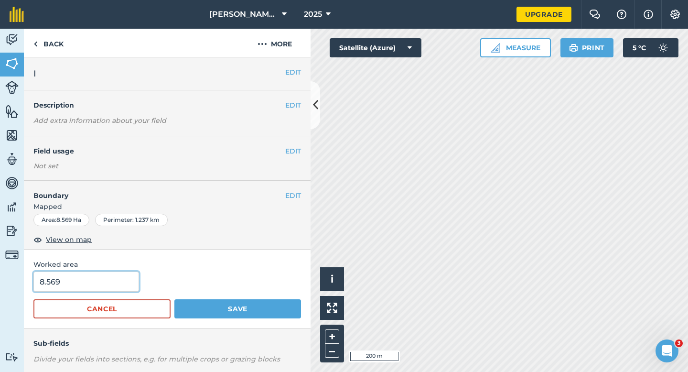
click at [111, 278] on input "8.569" at bounding box center [86, 281] width 106 height 20
type input "8.6"
click at [174, 299] on button "Save" at bounding box center [237, 308] width 127 height 19
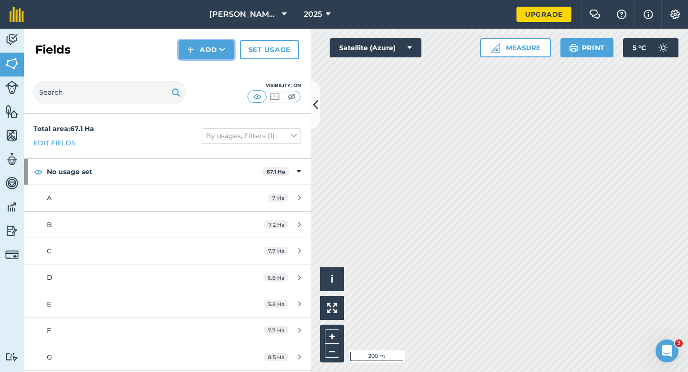
click at [195, 56] on button "Add" at bounding box center [206, 49] width 55 height 19
click at [195, 66] on link "Draw" at bounding box center [206, 71] width 53 height 21
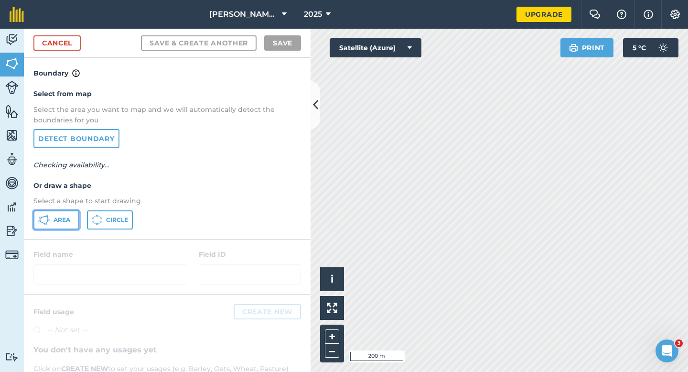
click at [62, 221] on span "Area" at bounding box center [62, 220] width 17 height 8
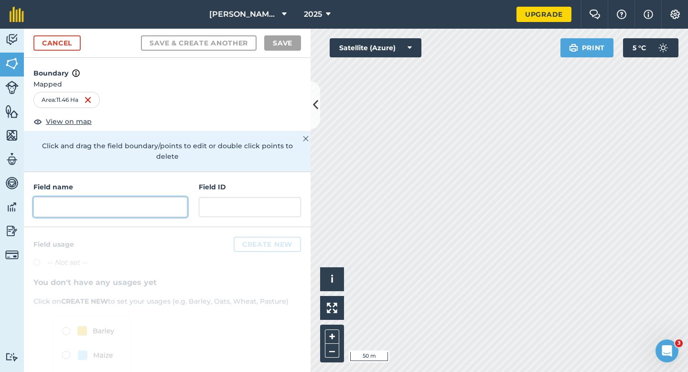
click at [140, 197] on input "text" at bounding box center [110, 207] width 154 height 20
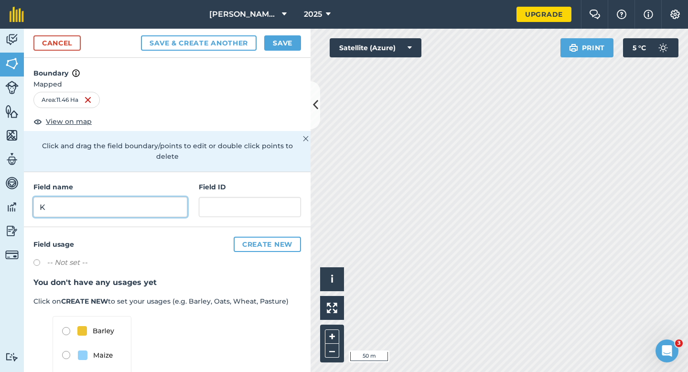
type input "K"
click at [274, 41] on button "Save" at bounding box center [282, 42] width 37 height 15
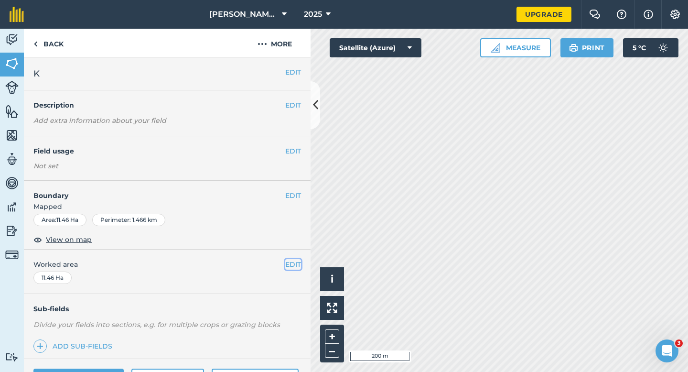
click at [297, 259] on button "EDIT" at bounding box center [293, 264] width 16 height 11
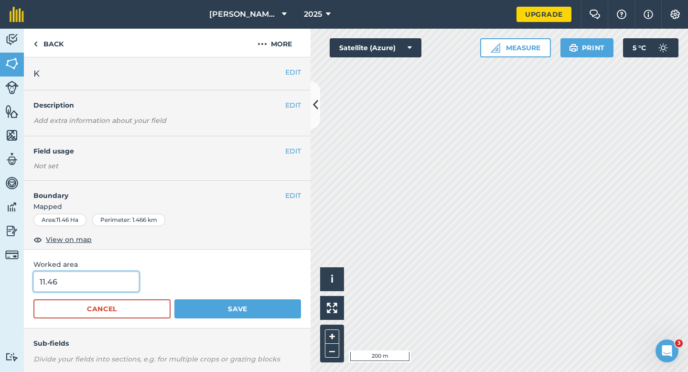
click at [111, 285] on input "11.46" at bounding box center [86, 281] width 106 height 20
type input "11.5"
click at [174, 299] on button "Save" at bounding box center [237, 308] width 127 height 19
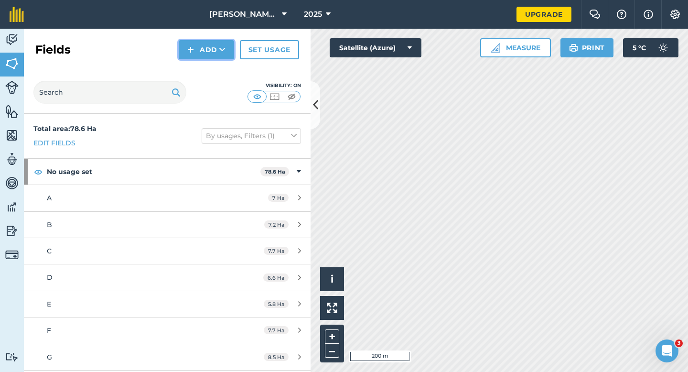
click at [213, 51] on button "Add" at bounding box center [206, 49] width 55 height 19
click at [207, 62] on link "Draw" at bounding box center [206, 71] width 53 height 21
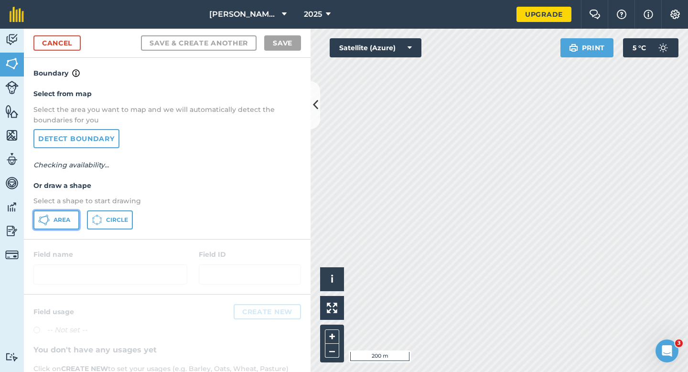
click at [44, 225] on button "Area" at bounding box center [56, 219] width 46 height 19
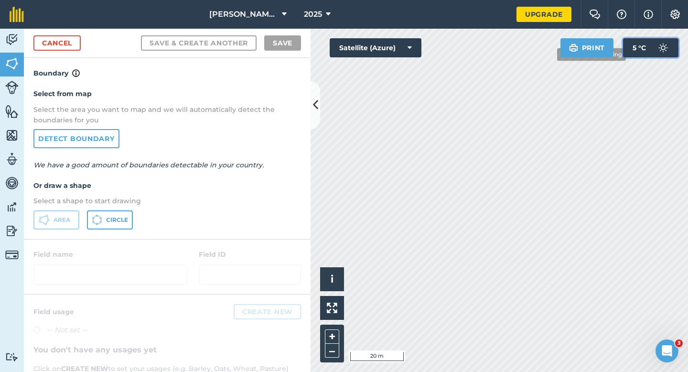
click at [466, 69] on div "Click to start drawing i © 2025 TomTom, Microsoft 20 m + – Satellite (Azure) Pr…" at bounding box center [499, 200] width 377 height 343
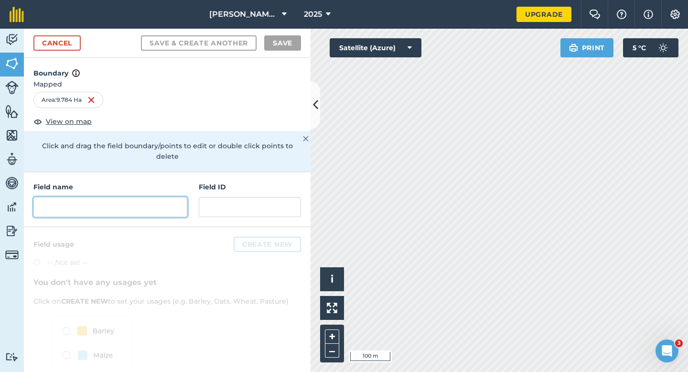
click at [164, 202] on input "text" at bounding box center [110, 207] width 154 height 20
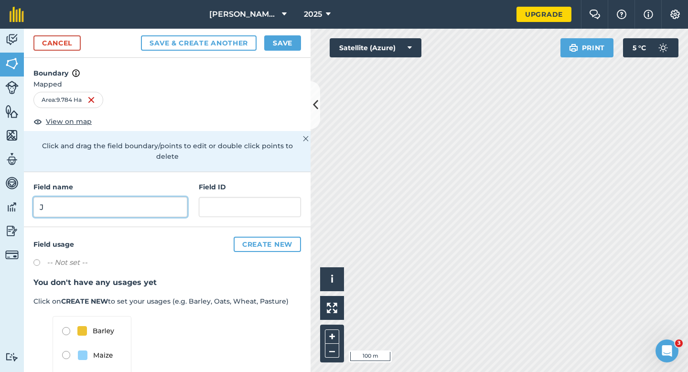
type input "J"
click at [278, 37] on button "Save" at bounding box center [282, 42] width 37 height 15
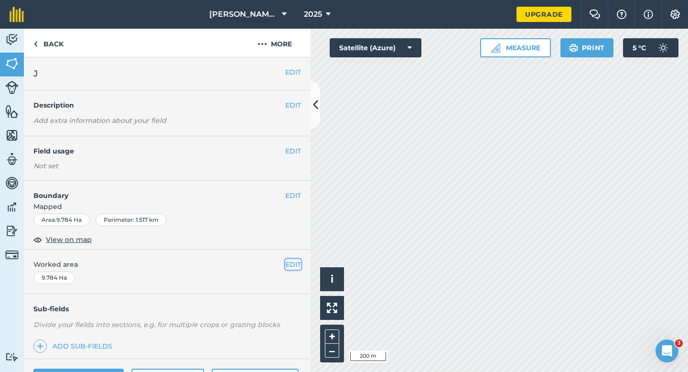
click at [297, 261] on button "EDIT" at bounding box center [293, 264] width 16 height 11
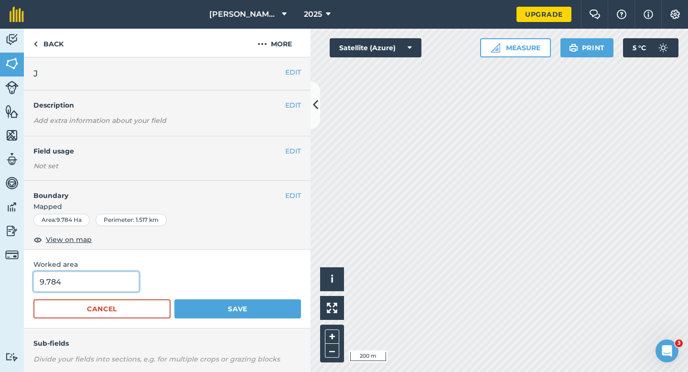
click at [84, 272] on input "9.784" at bounding box center [86, 281] width 106 height 20
click at [84, 292] on form "9.784 Cancel Save" at bounding box center [167, 294] width 268 height 47
click at [85, 286] on input "9.78" at bounding box center [86, 281] width 106 height 20
type input "9.8"
click at [174, 299] on button "Save" at bounding box center [237, 308] width 127 height 19
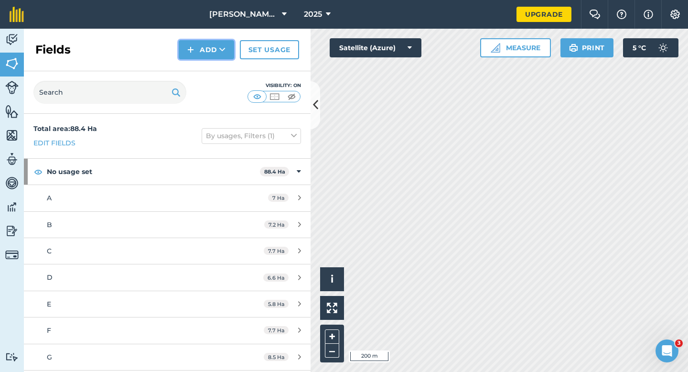
click at [200, 49] on button "Add" at bounding box center [206, 49] width 55 height 19
click at [201, 73] on link "Draw" at bounding box center [206, 71] width 53 height 21
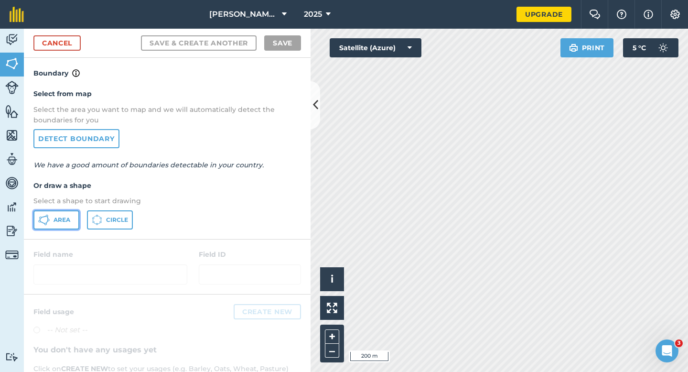
click at [58, 224] on button "Area" at bounding box center [56, 219] width 46 height 19
click at [30, 52] on div "Cancel Save & Create Another Save" at bounding box center [167, 43] width 287 height 29
click at [36, 51] on div "Cancel Save & Create Another Save" at bounding box center [167, 43] width 287 height 29
click at [72, 51] on div "Cancel Save & Create Another Save" at bounding box center [167, 43] width 287 height 29
click at [76, 44] on link "Cancel" at bounding box center [56, 42] width 47 height 15
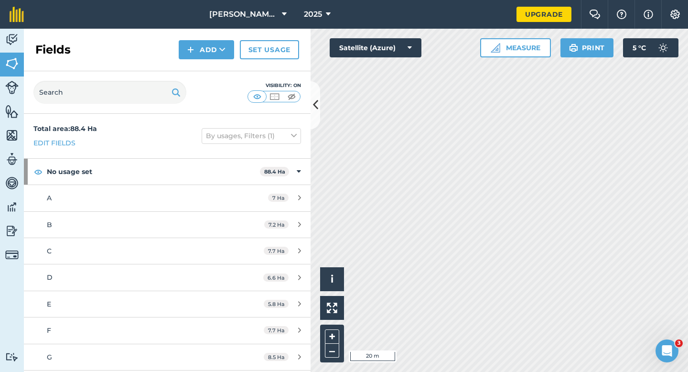
click at [171, 44] on div "Fields Add Set usage" at bounding box center [167, 50] width 287 height 43
click at [189, 48] on img at bounding box center [190, 49] width 7 height 11
click at [193, 65] on link "Draw" at bounding box center [206, 71] width 53 height 21
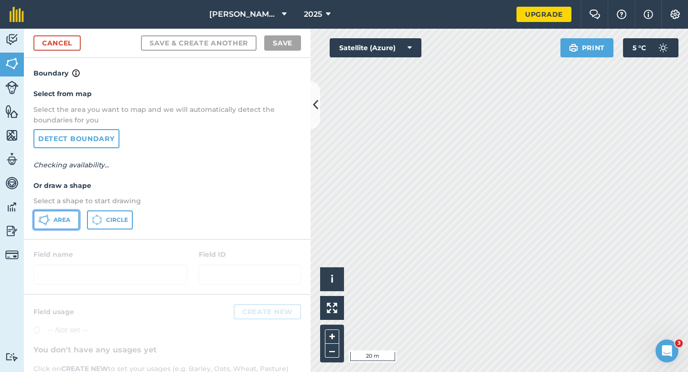
click at [70, 211] on button "Area" at bounding box center [56, 219] width 46 height 19
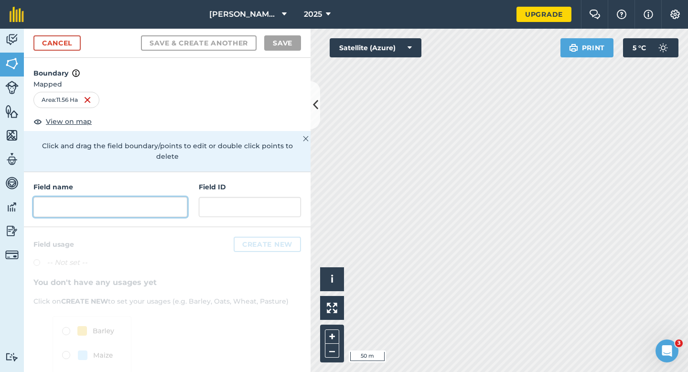
click at [173, 197] on input "text" at bounding box center [110, 207] width 154 height 20
type input "h"
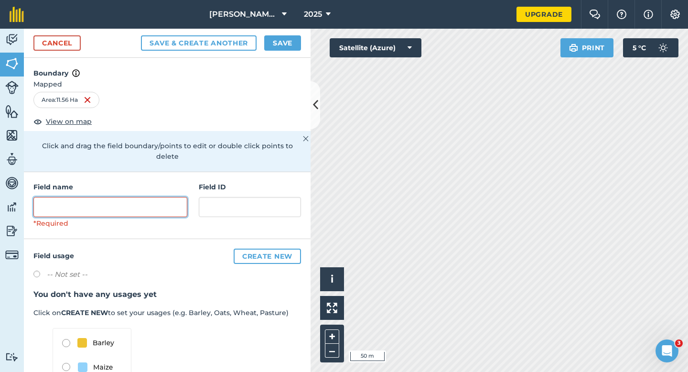
type input "k"
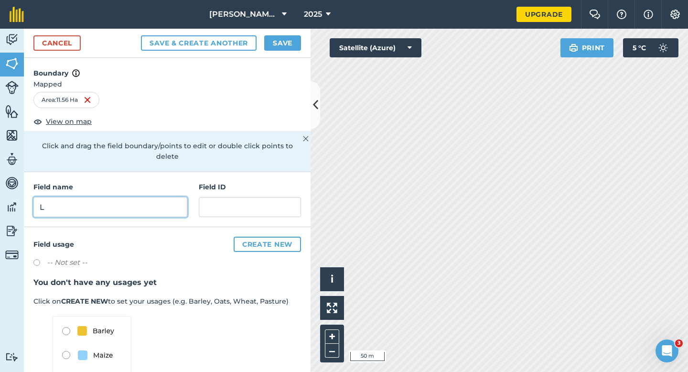
type input "L"
click at [281, 48] on button "Save" at bounding box center [282, 42] width 37 height 15
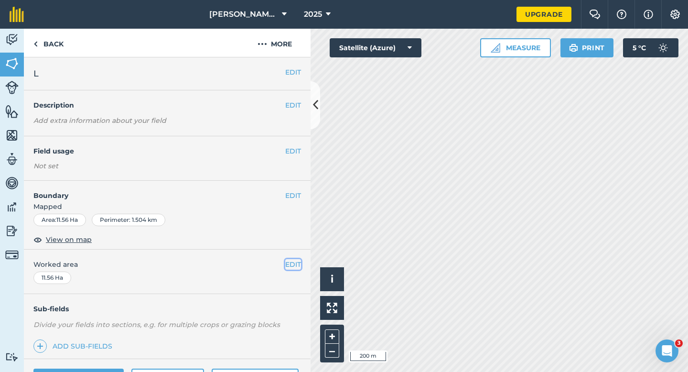
click at [294, 264] on button "EDIT" at bounding box center [293, 264] width 16 height 11
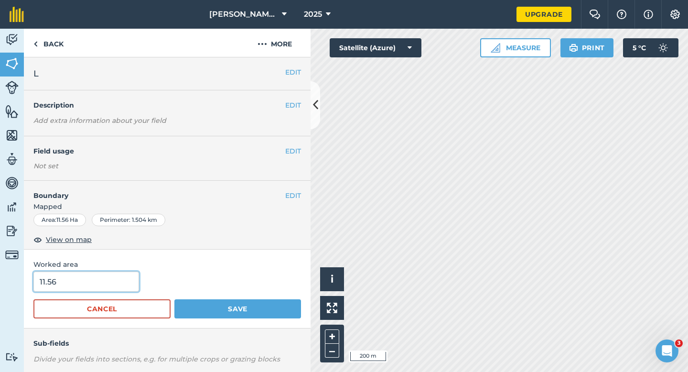
click at [109, 275] on input "11.56" at bounding box center [86, 281] width 106 height 20
click at [114, 273] on input "11.56" at bounding box center [86, 281] width 106 height 20
click at [118, 286] on input "11.56" at bounding box center [86, 281] width 106 height 20
type input "11.6"
click at [174, 299] on button "Save" at bounding box center [237, 308] width 127 height 19
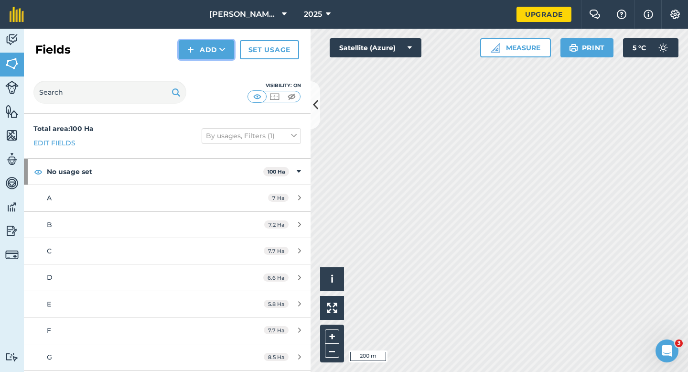
click at [193, 43] on button "Add" at bounding box center [206, 49] width 55 height 19
click at [200, 66] on link "Draw" at bounding box center [206, 71] width 53 height 21
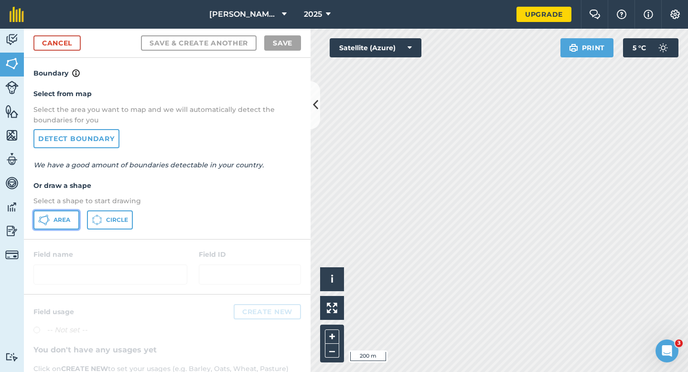
click at [59, 213] on button "Area" at bounding box center [56, 219] width 46 height 19
click at [32, 52] on div "Cancel Save & Create Another Save" at bounding box center [167, 43] width 287 height 29
click at [45, 48] on link "Cancel" at bounding box center [56, 42] width 47 height 15
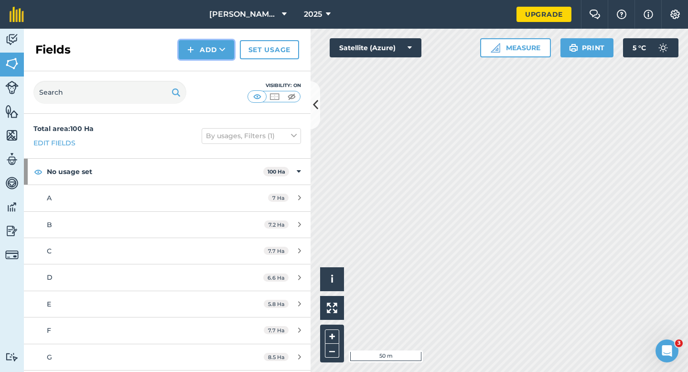
click at [203, 49] on button "Add" at bounding box center [206, 49] width 55 height 19
click at [203, 67] on link "Draw" at bounding box center [206, 71] width 53 height 21
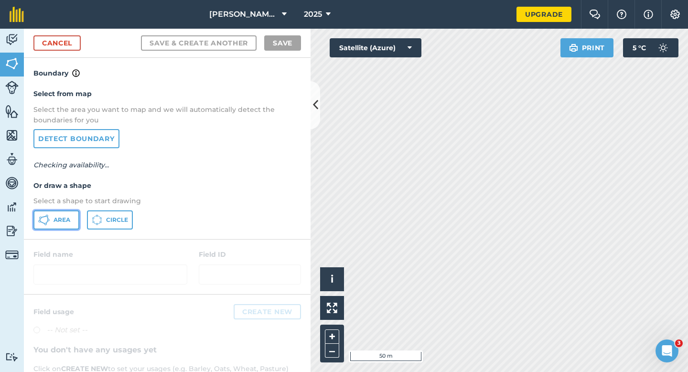
click at [72, 213] on button "Area" at bounding box center [56, 219] width 46 height 19
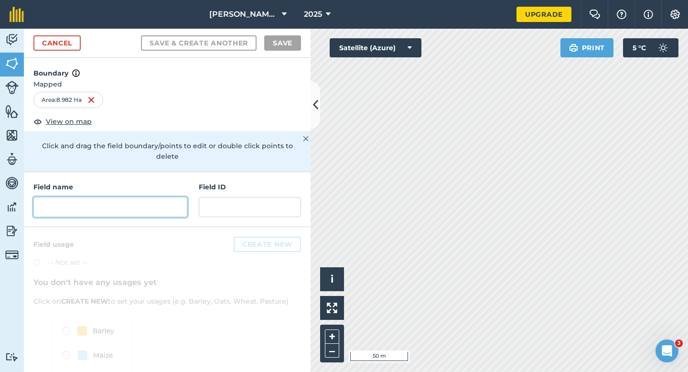
click at [139, 200] on input "text" at bounding box center [110, 207] width 154 height 20
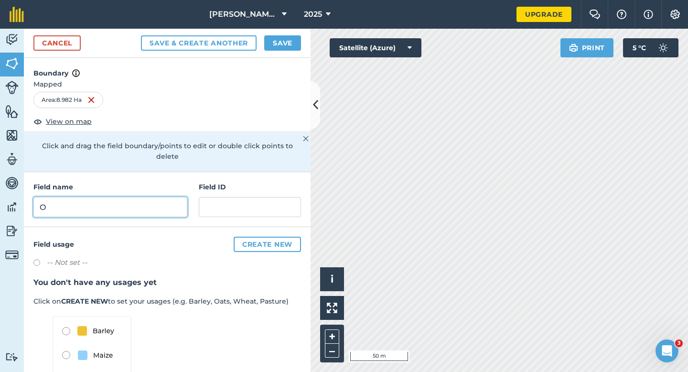
type input "O"
click at [278, 49] on button "Save" at bounding box center [282, 42] width 37 height 15
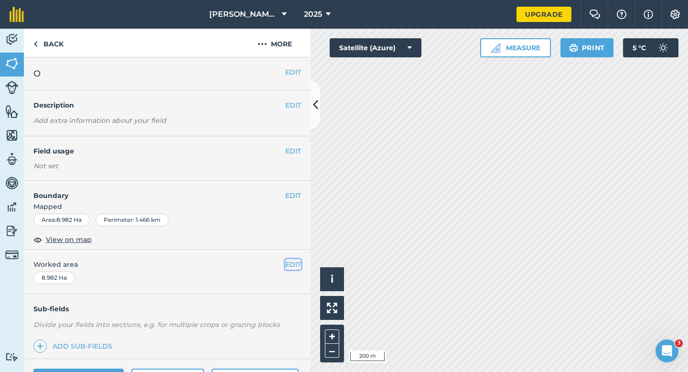
click at [288, 267] on button "EDIT" at bounding box center [293, 264] width 16 height 11
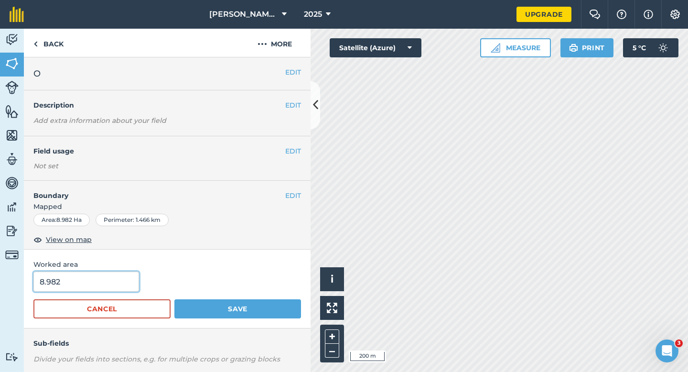
click at [92, 275] on input "8.982" at bounding box center [86, 281] width 106 height 20
type input "9"
click at [174, 299] on button "Save" at bounding box center [237, 308] width 127 height 19
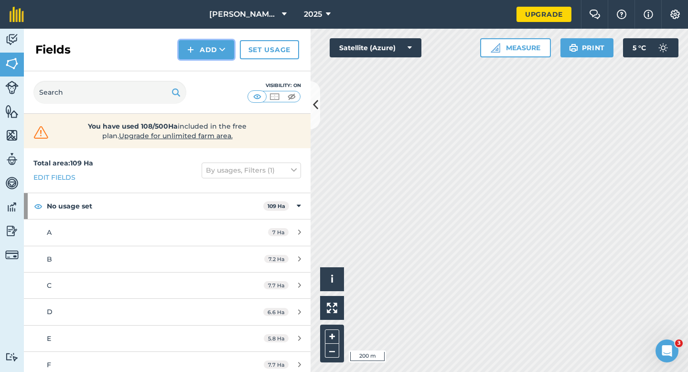
click at [192, 58] on button "Add" at bounding box center [206, 49] width 55 height 19
click at [192, 68] on link "Draw" at bounding box center [206, 71] width 53 height 21
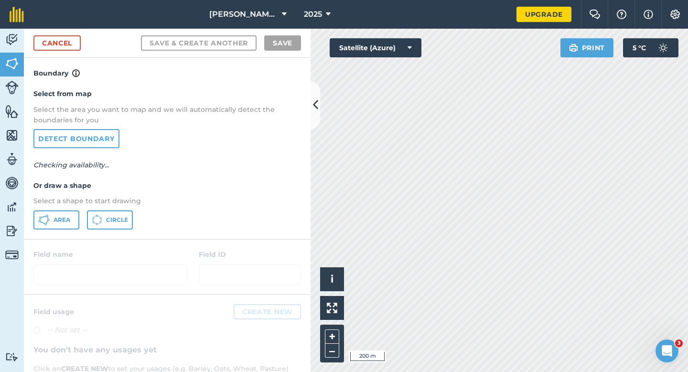
click at [68, 207] on div "Select from map Select the area you want to map and we will automatically detec…" at bounding box center [167, 159] width 287 height 160
click at [69, 211] on button "Area" at bounding box center [56, 219] width 46 height 19
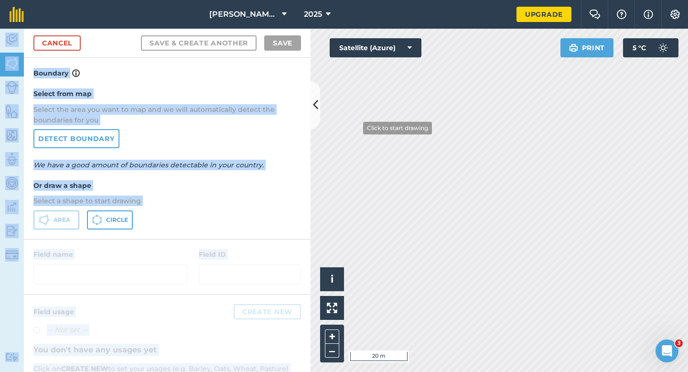
click at [329, 151] on div "[PERSON_NAME] & Sons 2025 Upgrade Farm Chat Help Info Settings Map printing is …" at bounding box center [344, 186] width 688 height 372
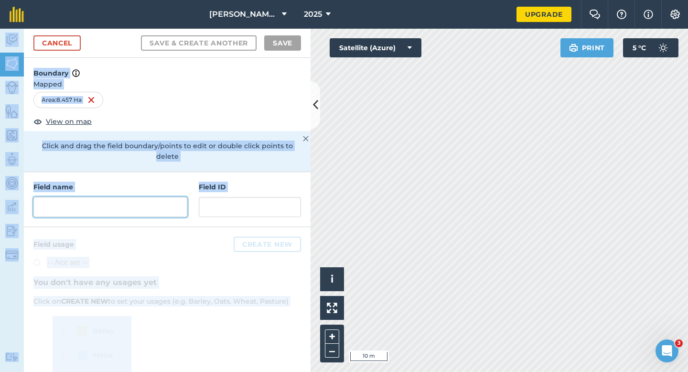
click at [153, 197] on input "text" at bounding box center [110, 207] width 154 height 20
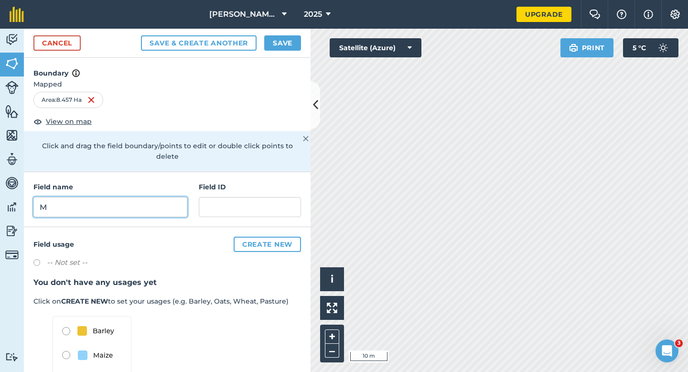
type input "M"
click at [294, 39] on button "Save" at bounding box center [282, 42] width 37 height 15
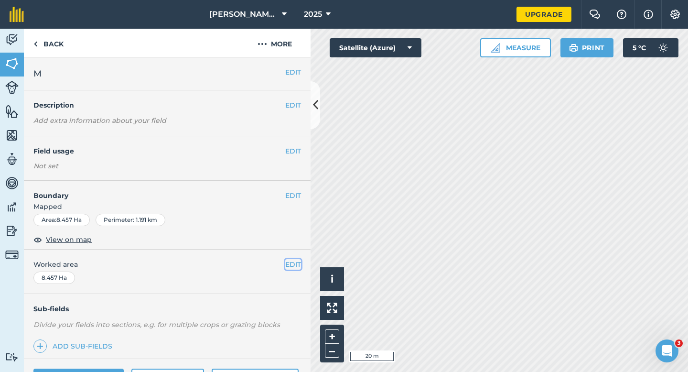
click at [296, 264] on button "EDIT" at bounding box center [293, 264] width 16 height 11
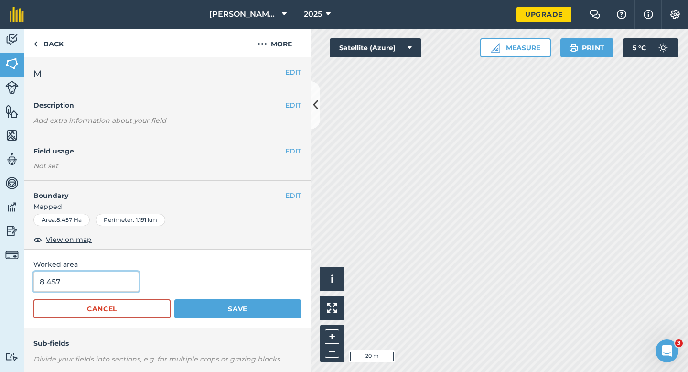
click at [63, 284] on input "8.457" at bounding box center [86, 281] width 106 height 20
type input "8.5"
click at [174, 299] on button "Save" at bounding box center [237, 308] width 127 height 19
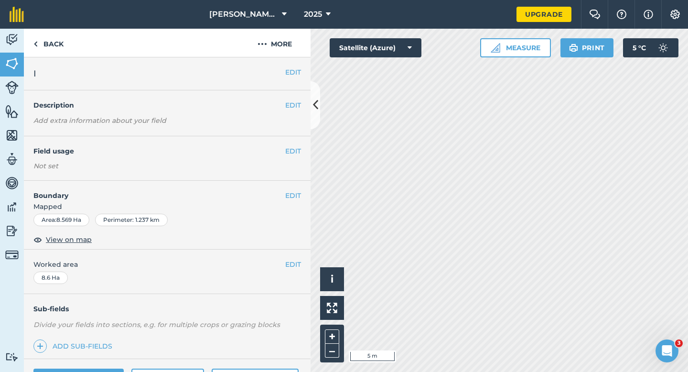
click at [289, 186] on div "EDIT Boundary Mapped Area : 8.569 Ha Perimeter : 1.237 km View on map" at bounding box center [167, 215] width 287 height 69
click at [289, 196] on button "EDIT" at bounding box center [293, 195] width 16 height 11
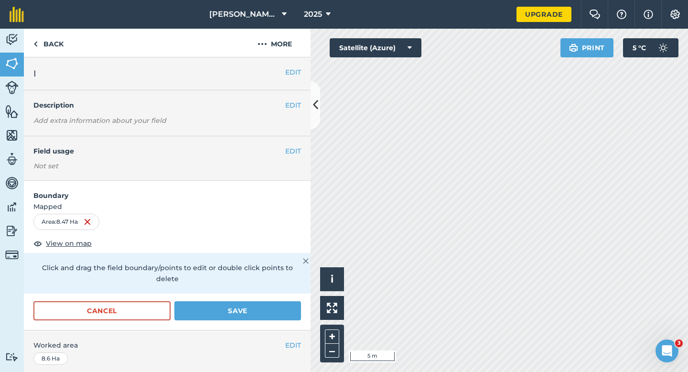
click at [233, 311] on div "Cancel Save" at bounding box center [167, 315] width 287 height 29
click at [233, 310] on div "Cancel Save" at bounding box center [167, 315] width 287 height 29
click at [277, 311] on div "Cancel Save" at bounding box center [167, 315] width 287 height 29
click at [279, 302] on button "Save" at bounding box center [237, 310] width 127 height 19
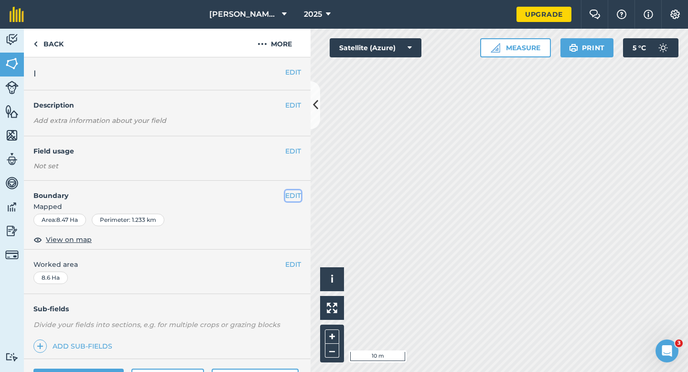
click at [299, 198] on button "EDIT" at bounding box center [293, 195] width 16 height 11
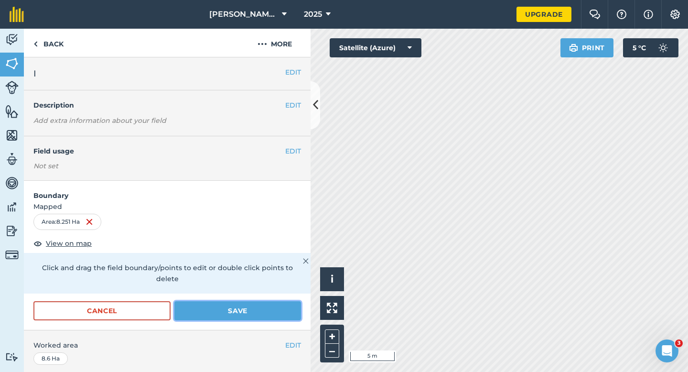
click at [226, 301] on button "Save" at bounding box center [237, 310] width 127 height 19
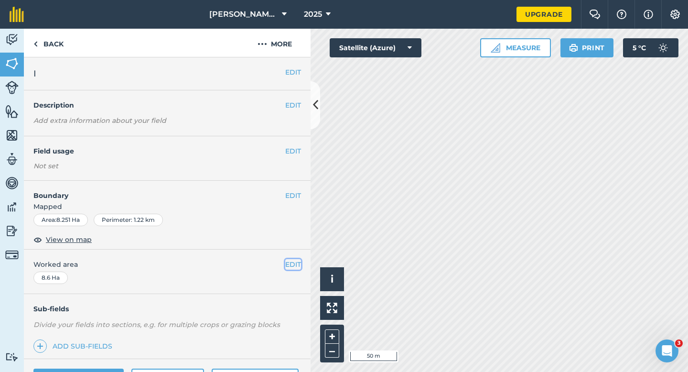
click at [295, 264] on button "EDIT" at bounding box center [293, 264] width 16 height 11
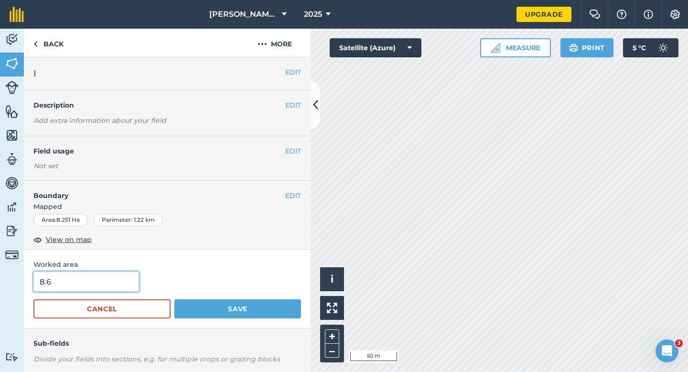
click at [94, 285] on input "8.6" at bounding box center [86, 281] width 106 height 20
type input "8.3"
click at [174, 299] on button "Save" at bounding box center [237, 308] width 127 height 19
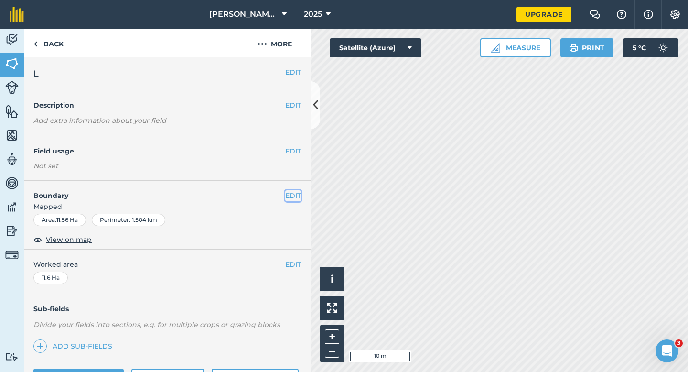
click at [291, 193] on button "EDIT" at bounding box center [293, 195] width 16 height 11
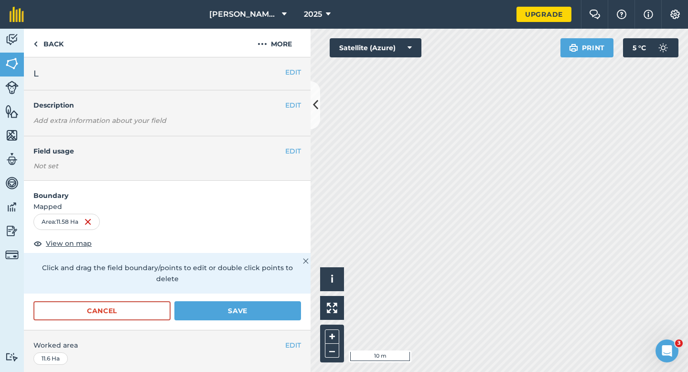
click at [280, 309] on div "Cancel Save" at bounding box center [167, 315] width 287 height 29
click at [280, 301] on button "Save" at bounding box center [237, 310] width 127 height 19
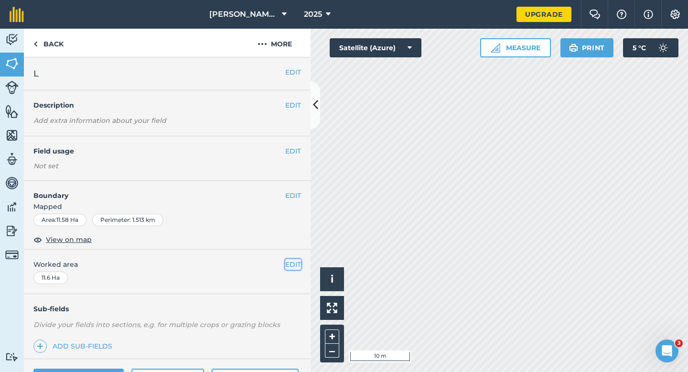
click at [295, 263] on button "EDIT" at bounding box center [293, 264] width 16 height 11
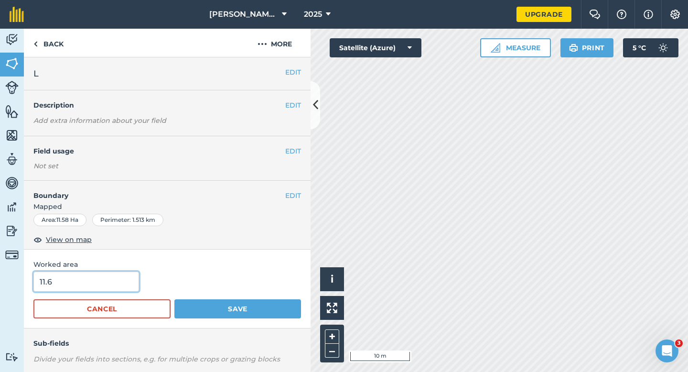
click at [75, 287] on input "11.6" at bounding box center [86, 281] width 106 height 20
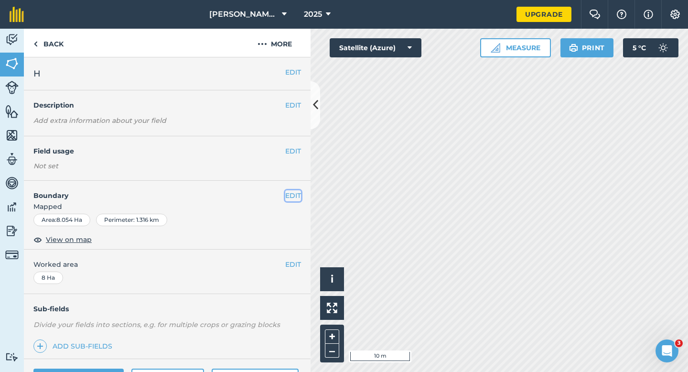
click at [299, 191] on button "EDIT" at bounding box center [293, 195] width 16 height 11
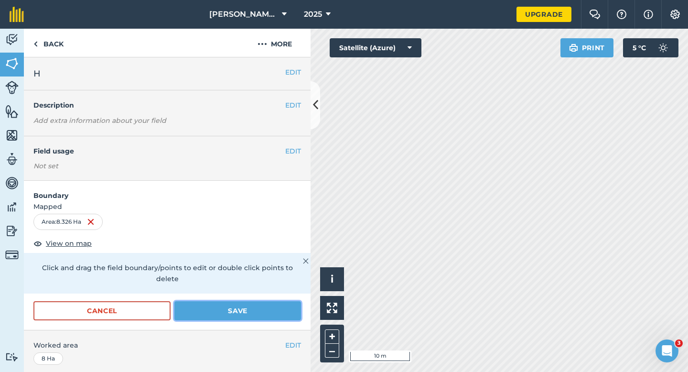
click at [280, 301] on button "Save" at bounding box center [237, 310] width 127 height 19
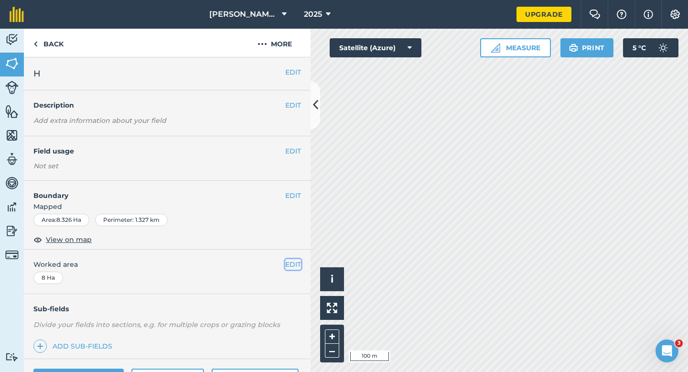
click at [300, 264] on button "EDIT" at bounding box center [293, 264] width 16 height 11
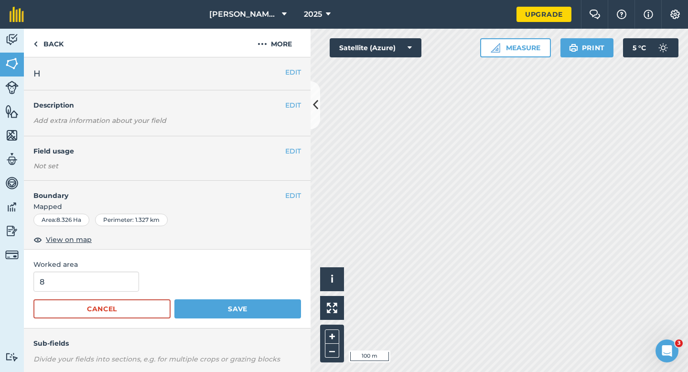
click at [101, 296] on form "8 Cancel Save" at bounding box center [167, 294] width 268 height 47
click at [101, 286] on input "8" at bounding box center [86, 281] width 106 height 20
type input "8.3"
click at [174, 299] on button "Save" at bounding box center [237, 308] width 127 height 19
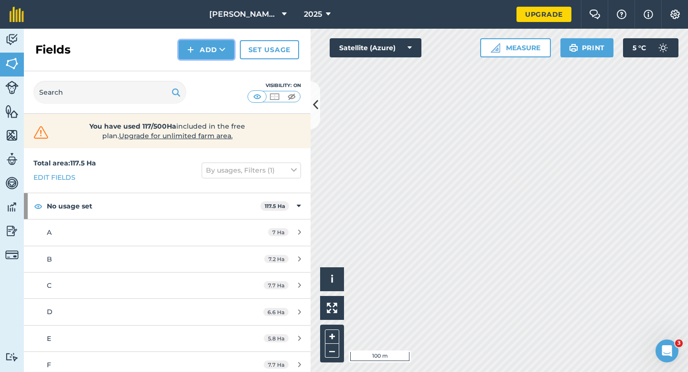
click at [199, 52] on button "Add" at bounding box center [206, 49] width 55 height 19
click at [202, 75] on link "Draw" at bounding box center [206, 71] width 53 height 21
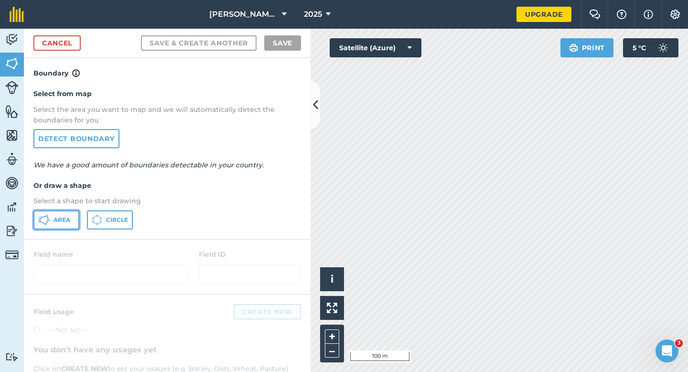
click at [56, 225] on button "Area" at bounding box center [56, 219] width 46 height 19
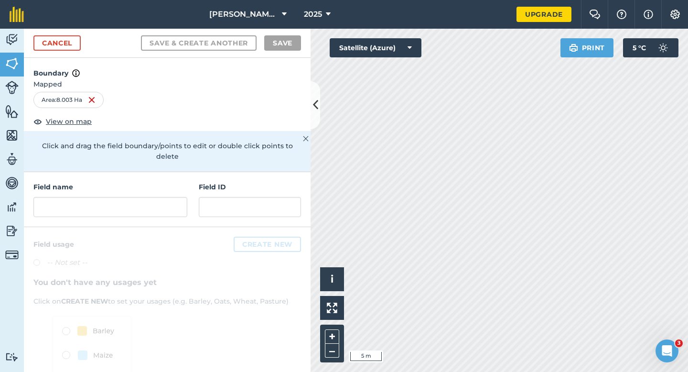
click at [124, 208] on div "Field name Field ID" at bounding box center [167, 199] width 287 height 55
click at [124, 205] on input "text" at bounding box center [110, 207] width 154 height 20
click at [162, 197] on input "text" at bounding box center [110, 207] width 154 height 20
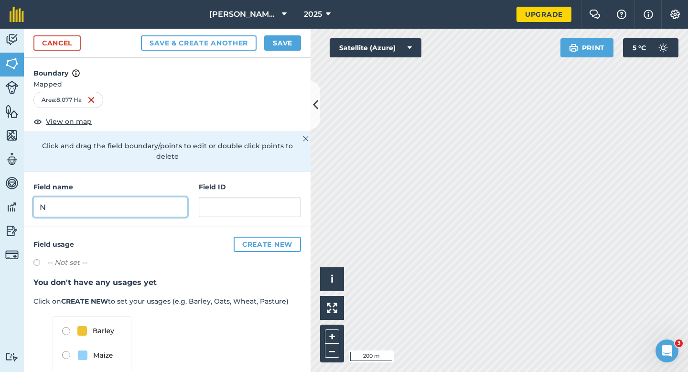
type input "N"
click at [285, 42] on button "Save" at bounding box center [282, 42] width 37 height 15
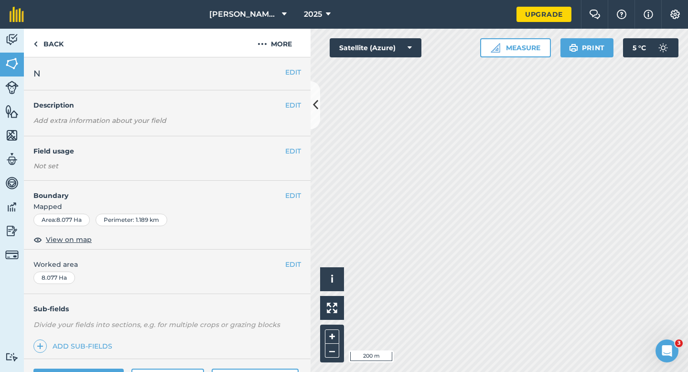
click at [303, 262] on div "EDIT Worked area 8.077 Ha" at bounding box center [167, 271] width 287 height 44
click at [288, 266] on button "EDIT" at bounding box center [293, 264] width 16 height 11
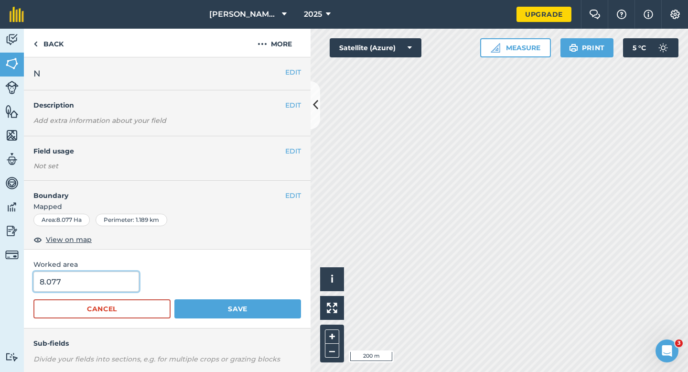
click at [128, 276] on input "8.077" at bounding box center [86, 281] width 106 height 20
type input "8"
click at [174, 299] on button "Save" at bounding box center [237, 308] width 127 height 19
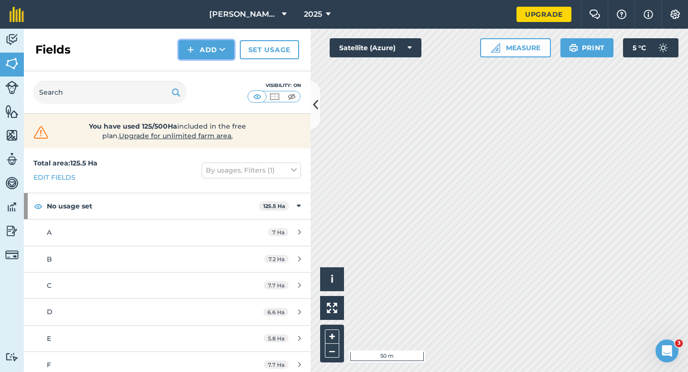
click at [205, 56] on button "Add" at bounding box center [206, 49] width 55 height 19
click at [206, 85] on link "Import" at bounding box center [206, 92] width 53 height 21
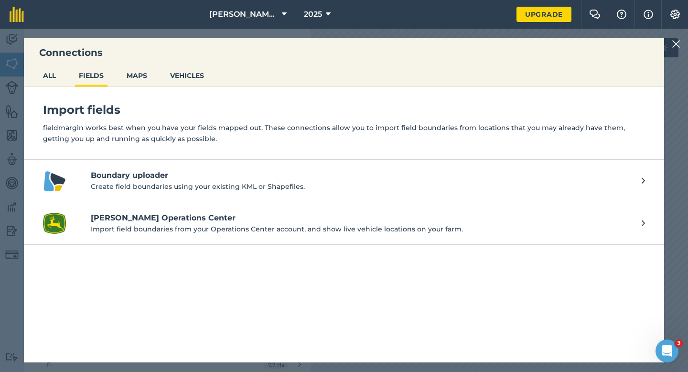
click at [676, 48] on img at bounding box center [676, 43] width 9 height 11
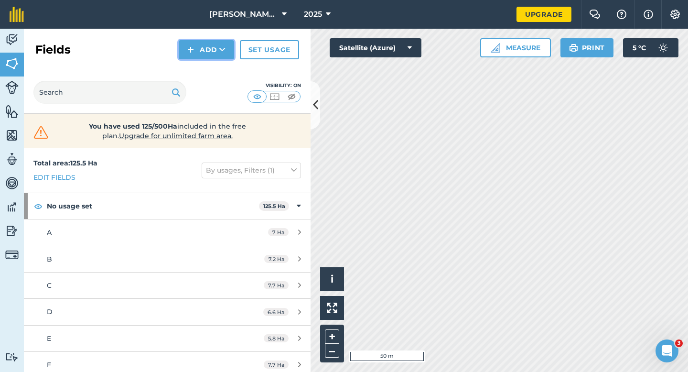
click at [225, 54] on button "Add" at bounding box center [206, 49] width 55 height 19
click at [225, 62] on link "Draw" at bounding box center [206, 71] width 53 height 21
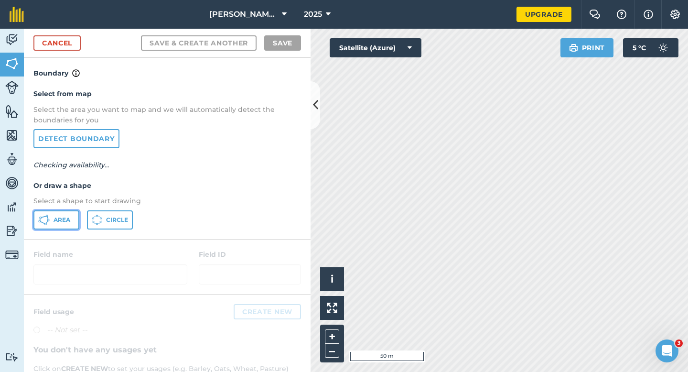
click at [64, 220] on span "Area" at bounding box center [62, 220] width 17 height 8
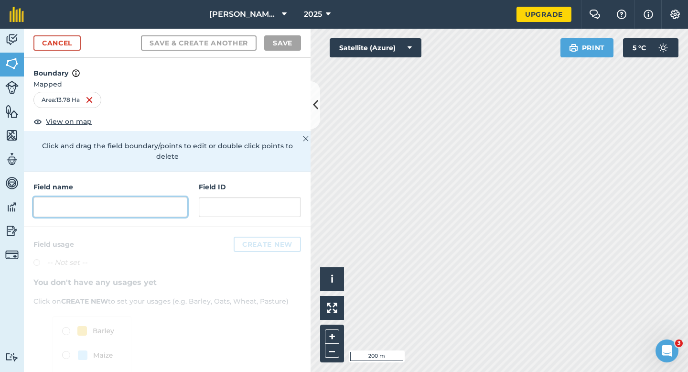
click at [165, 197] on input "text" at bounding box center [110, 207] width 154 height 20
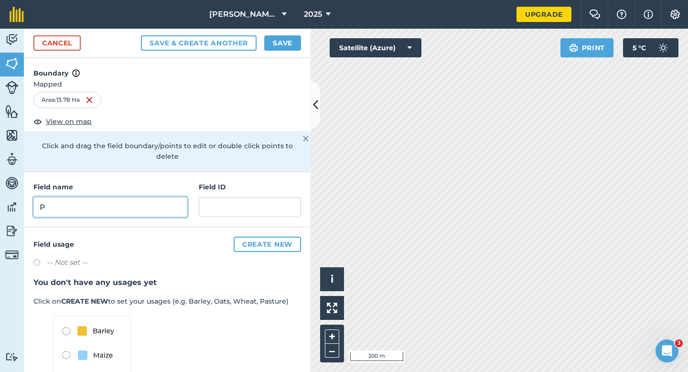
type input "P"
click at [273, 47] on button "Save" at bounding box center [282, 42] width 37 height 15
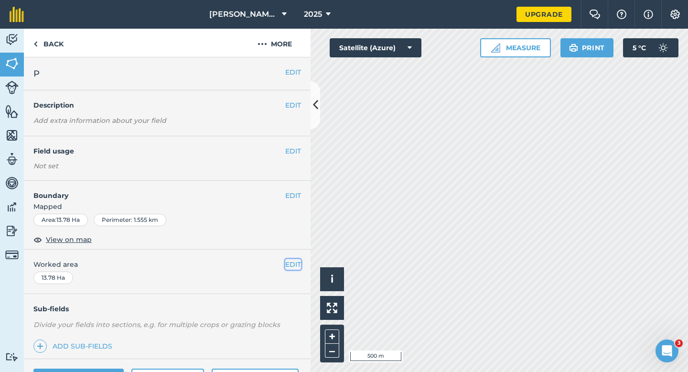
click at [291, 262] on button "EDIT" at bounding box center [293, 264] width 16 height 11
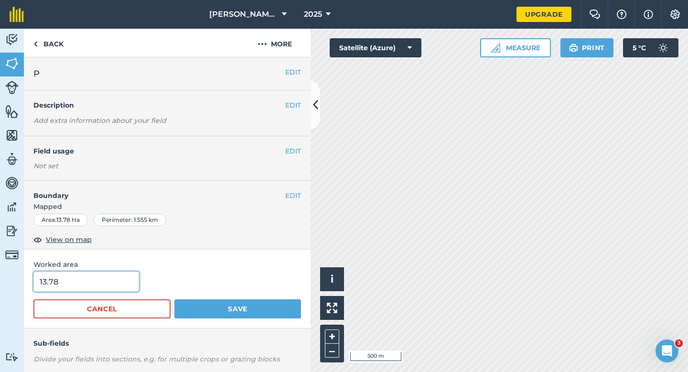
click at [127, 277] on input "13.78" at bounding box center [86, 281] width 106 height 20
type input "13.8"
click at [174, 299] on button "Save" at bounding box center [237, 308] width 127 height 19
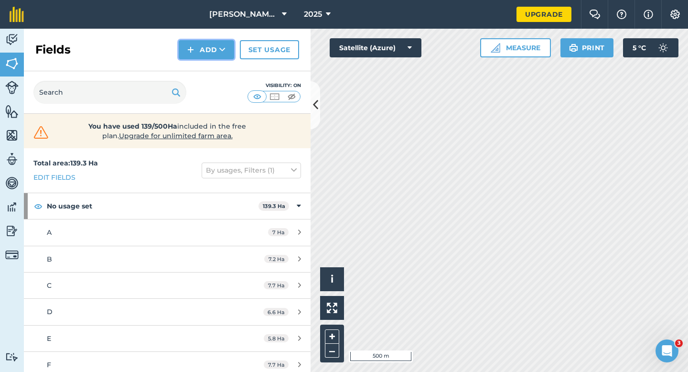
click at [185, 48] on button "Add" at bounding box center [206, 49] width 55 height 19
click at [187, 67] on link "Draw" at bounding box center [206, 71] width 53 height 21
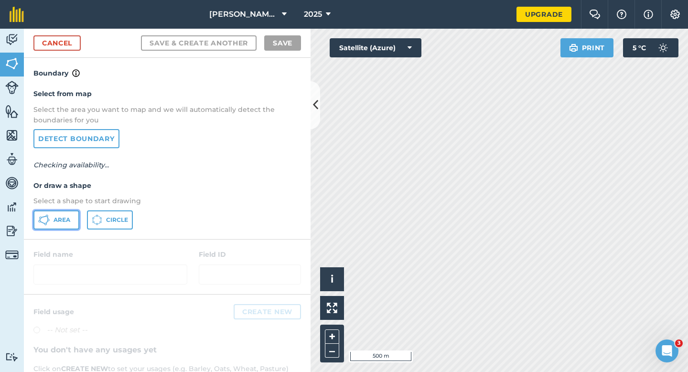
click at [43, 221] on icon at bounding box center [43, 219] width 11 height 11
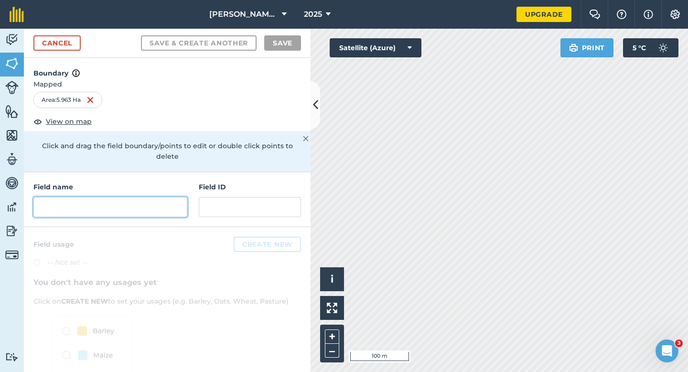
click at [122, 201] on input "text" at bounding box center [110, 207] width 154 height 20
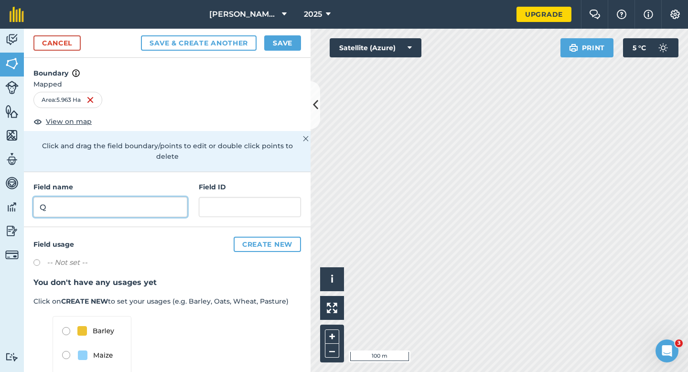
type input "Q"
click at [280, 49] on button "Save" at bounding box center [282, 42] width 37 height 15
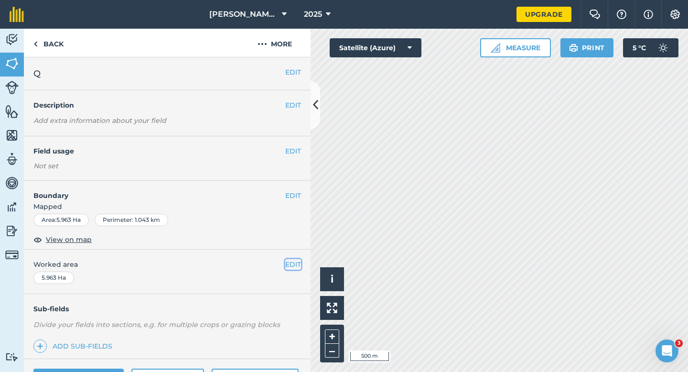
click at [287, 264] on button "EDIT" at bounding box center [293, 264] width 16 height 11
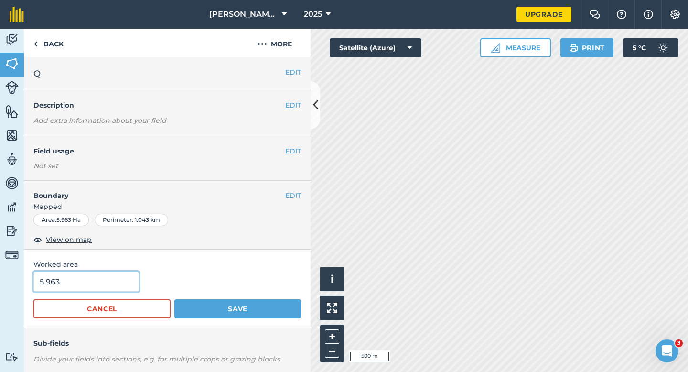
click at [56, 286] on input "5.963" at bounding box center [86, 281] width 106 height 20
type input "6"
click at [174, 299] on button "Save" at bounding box center [237, 308] width 127 height 19
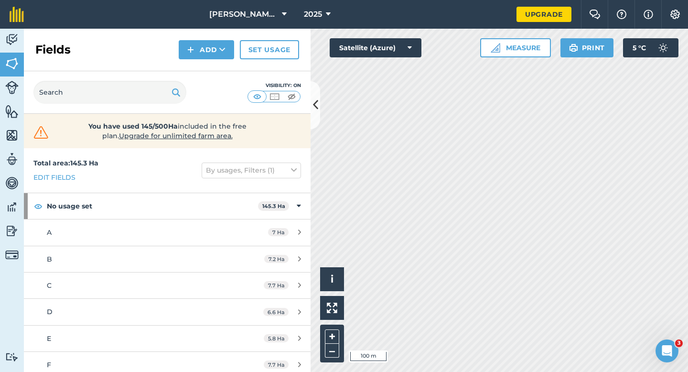
click at [197, 63] on div "Fields Add Set usage" at bounding box center [167, 50] width 287 height 43
click at [197, 51] on button "Add" at bounding box center [206, 49] width 55 height 19
click at [197, 71] on link "Draw" at bounding box center [206, 71] width 53 height 21
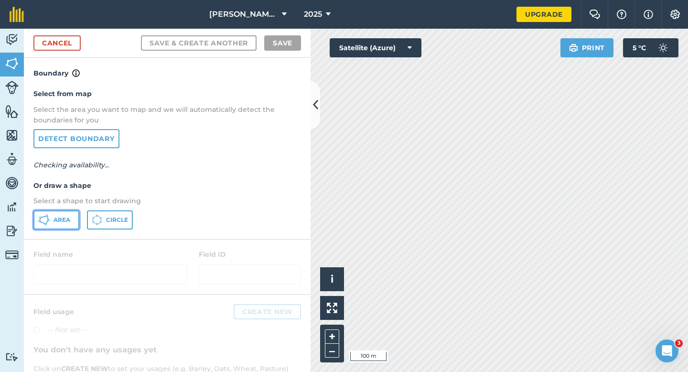
click at [67, 221] on span "Area" at bounding box center [62, 220] width 17 height 8
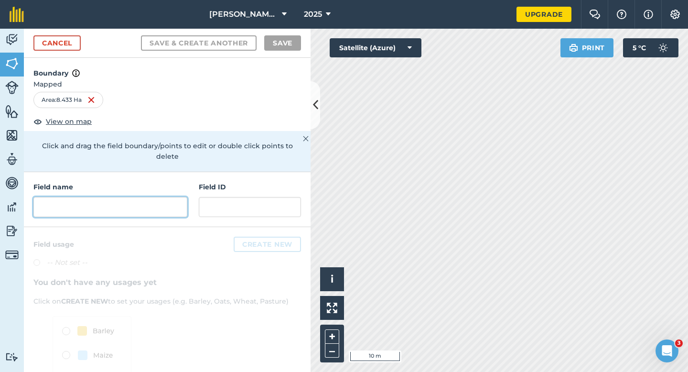
click at [174, 197] on input "text" at bounding box center [110, 207] width 154 height 20
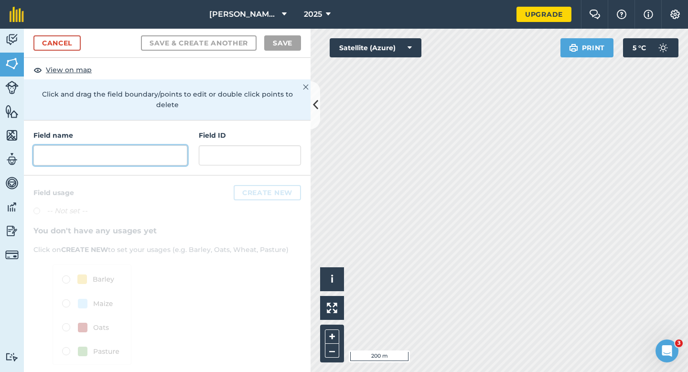
click at [149, 145] on input "text" at bounding box center [110, 155] width 154 height 20
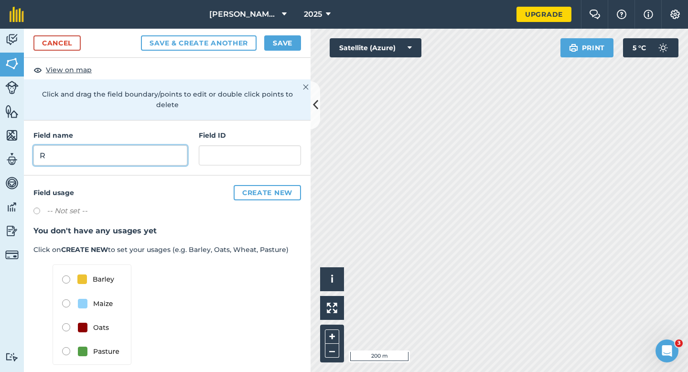
type input "R"
click at [274, 40] on button "Save" at bounding box center [282, 42] width 37 height 15
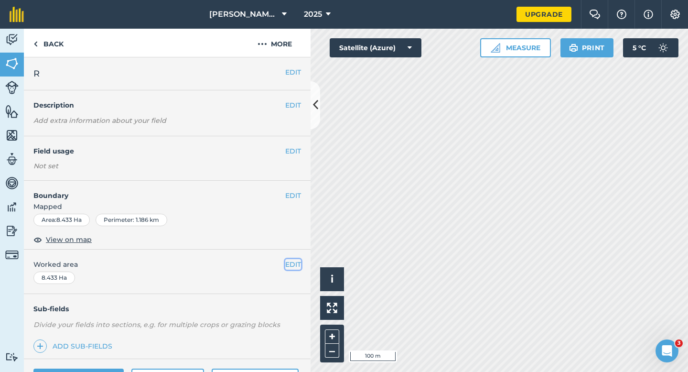
click at [300, 264] on button "EDIT" at bounding box center [293, 264] width 16 height 11
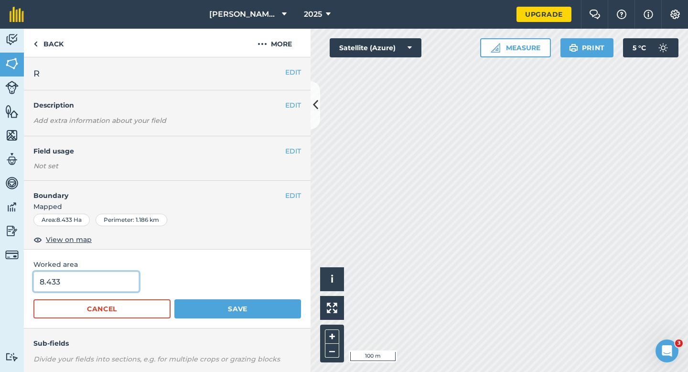
click at [104, 285] on input "8.433" at bounding box center [86, 281] width 106 height 20
type input "8.4"
click at [174, 299] on button "Save" at bounding box center [237, 308] width 127 height 19
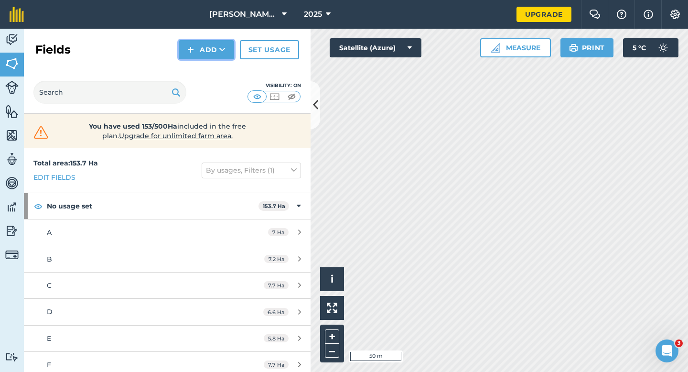
click at [208, 51] on button "Add" at bounding box center [206, 49] width 55 height 19
click at [208, 67] on link "Draw" at bounding box center [206, 71] width 53 height 21
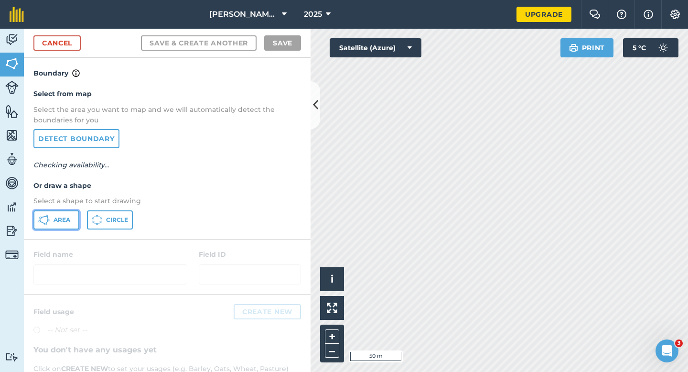
click at [43, 221] on icon at bounding box center [43, 219] width 11 height 11
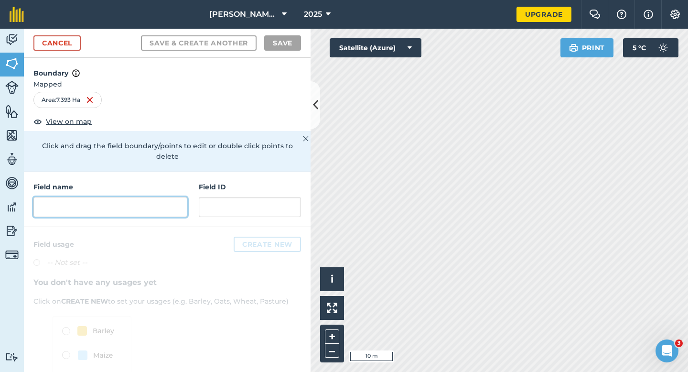
click at [172, 201] on input "text" at bounding box center [110, 207] width 154 height 20
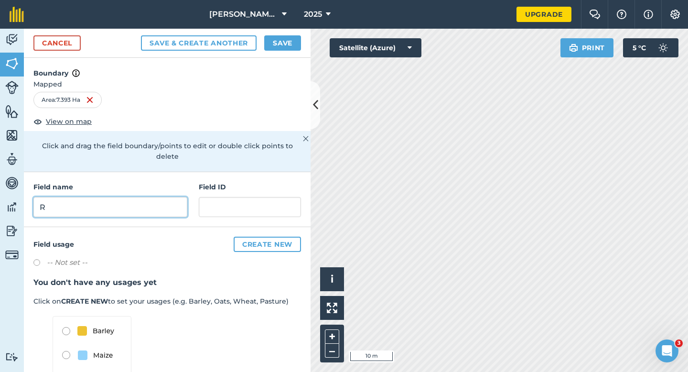
type input "R"
click at [287, 43] on button "Save" at bounding box center [282, 42] width 37 height 15
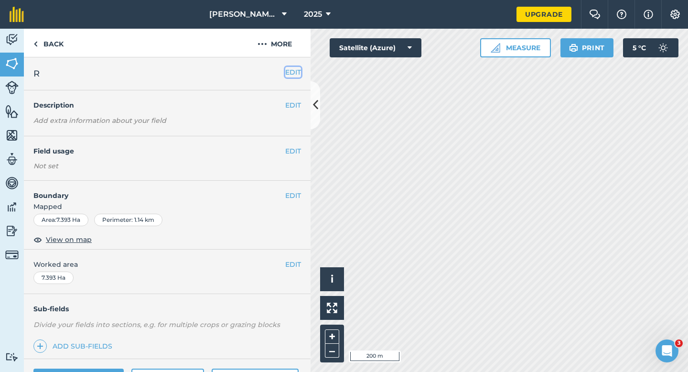
click at [291, 69] on button "EDIT" at bounding box center [293, 72] width 16 height 11
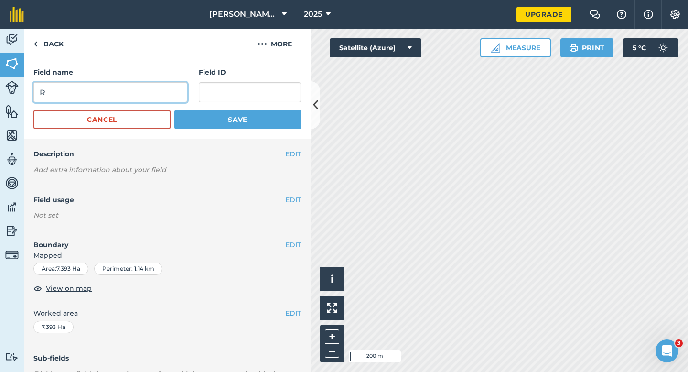
click at [94, 96] on input "R" at bounding box center [110, 92] width 154 height 20
type input "S"
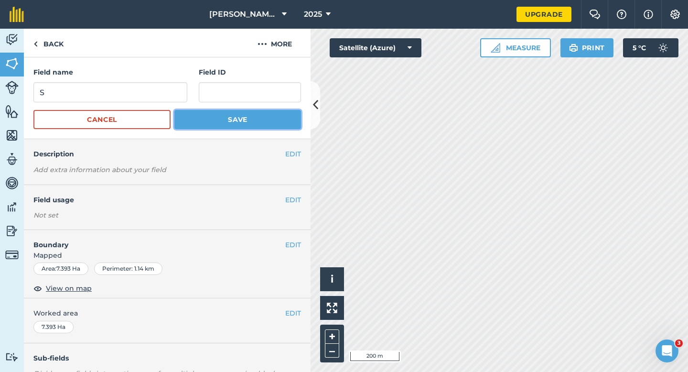
click at [220, 124] on button "Save" at bounding box center [237, 119] width 127 height 19
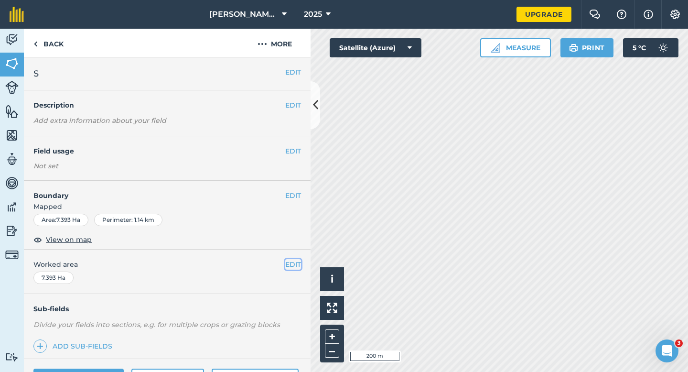
click at [294, 265] on button "EDIT" at bounding box center [293, 264] width 16 height 11
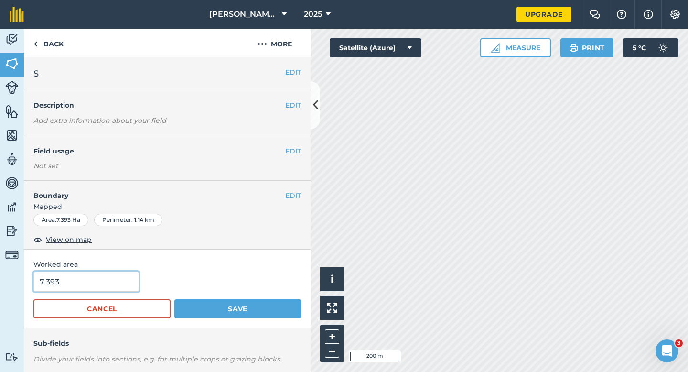
click at [91, 289] on input "7.393" at bounding box center [86, 281] width 106 height 20
type input "7.5"
click at [174, 299] on button "Save" at bounding box center [237, 308] width 127 height 19
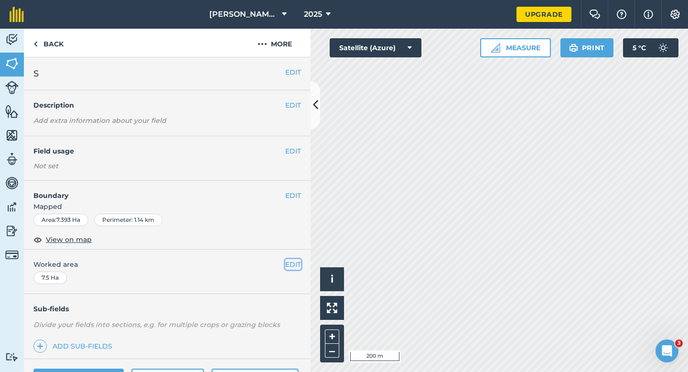
click at [294, 263] on button "EDIT" at bounding box center [293, 264] width 16 height 11
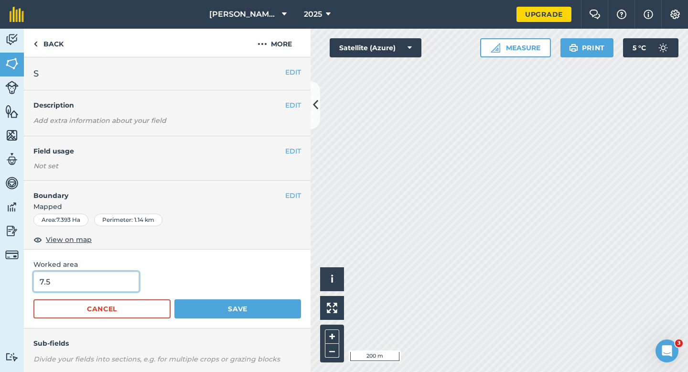
click at [102, 272] on input "7.5" at bounding box center [86, 281] width 106 height 20
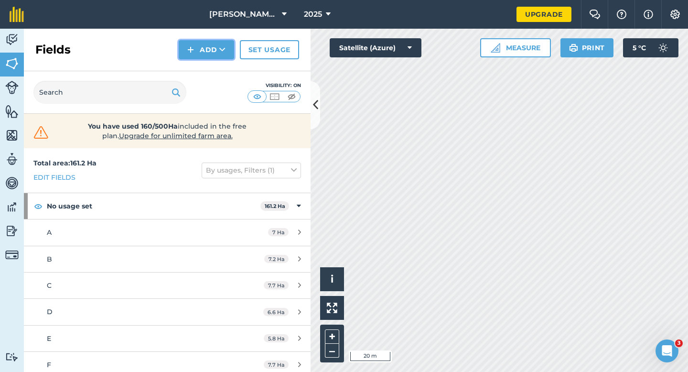
click at [199, 43] on button "Add" at bounding box center [206, 49] width 55 height 19
click at [199, 63] on link "Draw" at bounding box center [206, 71] width 53 height 21
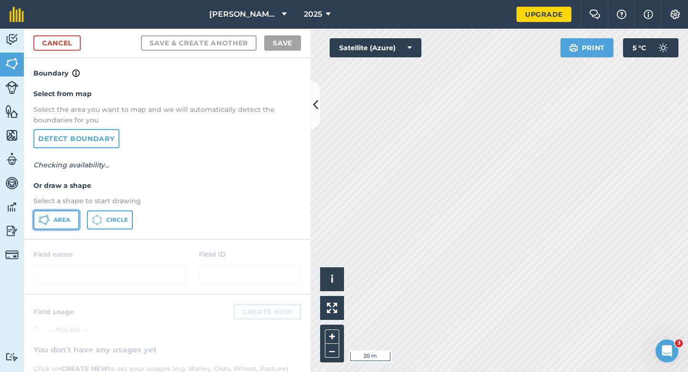
click at [77, 213] on button "Area" at bounding box center [56, 219] width 46 height 19
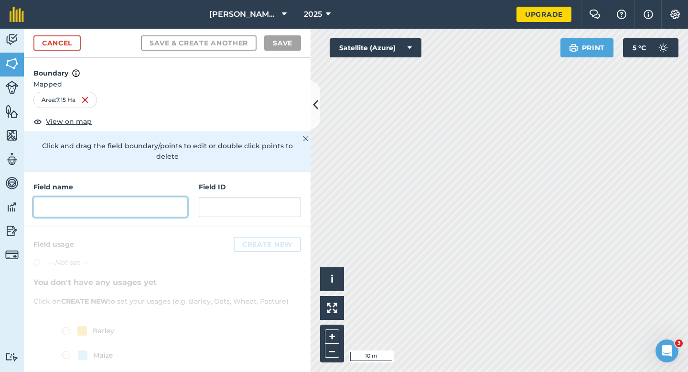
click at [180, 202] on input "text" at bounding box center [110, 207] width 154 height 20
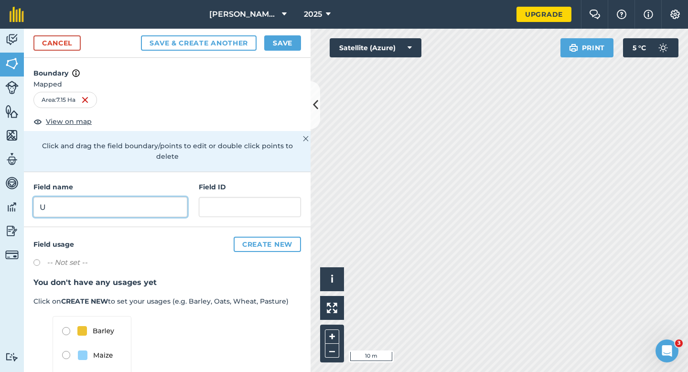
type input "U"
click at [282, 41] on button "Save" at bounding box center [282, 42] width 37 height 15
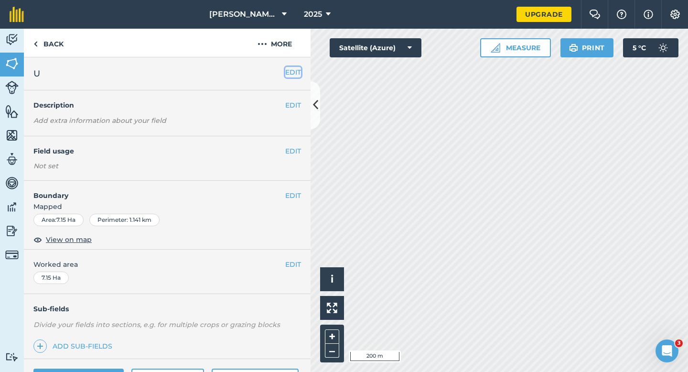
click at [297, 73] on button "EDIT" at bounding box center [293, 72] width 16 height 11
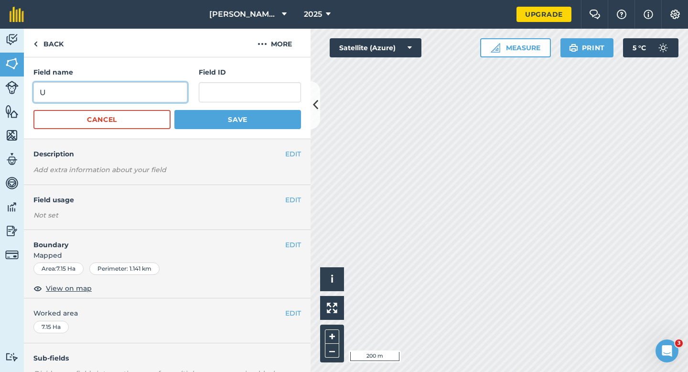
click at [115, 96] on input "U" at bounding box center [110, 92] width 154 height 20
type input "T"
click at [174, 110] on button "Save" at bounding box center [237, 119] width 127 height 19
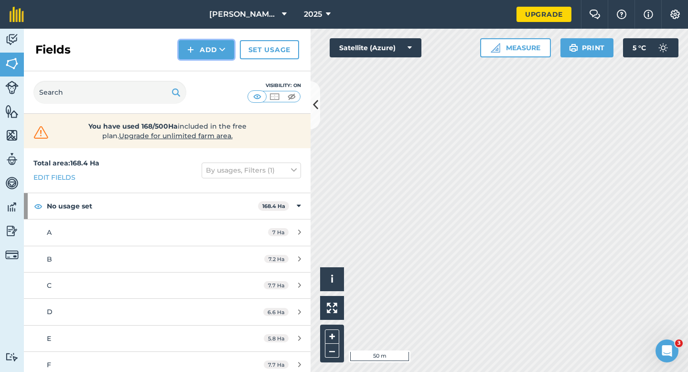
click at [219, 53] on button "Add" at bounding box center [206, 49] width 55 height 19
click at [220, 64] on link "Draw" at bounding box center [206, 71] width 53 height 21
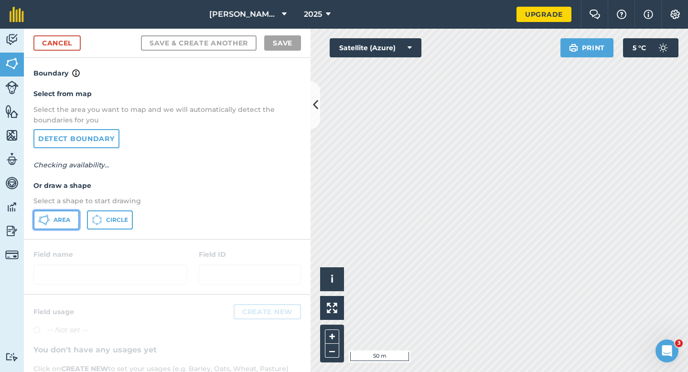
click at [54, 213] on button "Area" at bounding box center [56, 219] width 46 height 19
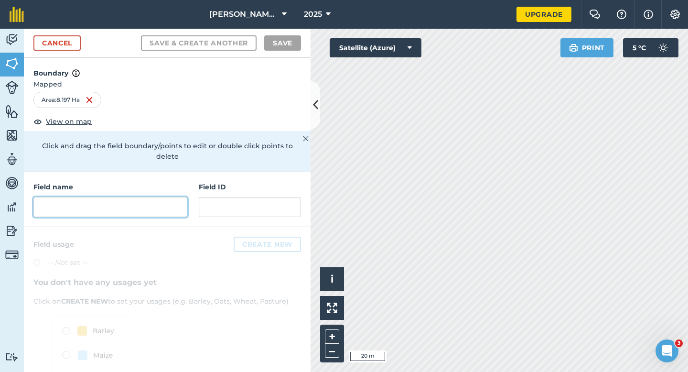
click at [186, 197] on input "text" at bounding box center [110, 207] width 154 height 20
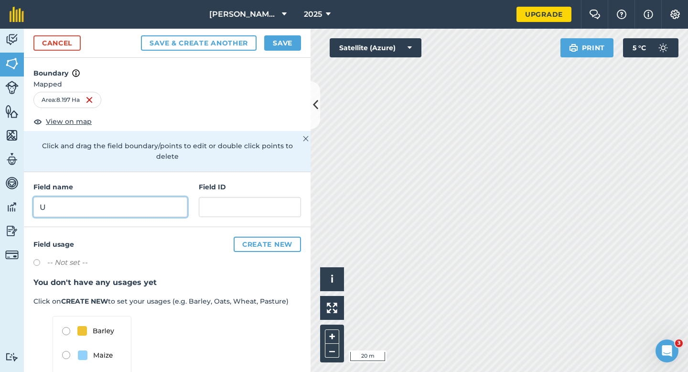
type input "U"
click at [288, 51] on div "Cancel Save & Create Another Save" at bounding box center [167, 43] width 287 height 29
click at [289, 49] on button "Save" at bounding box center [282, 42] width 37 height 15
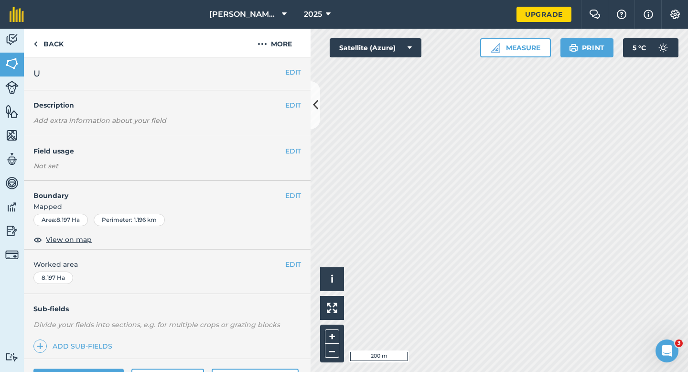
click at [295, 258] on div "EDIT Worked area 8.197 Ha" at bounding box center [167, 271] width 287 height 44
click at [285, 265] on button "EDIT" at bounding box center [293, 264] width 16 height 11
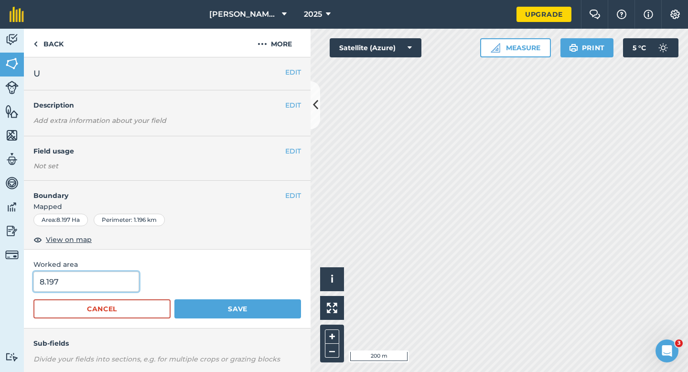
click at [75, 285] on input "8.197" at bounding box center [86, 281] width 106 height 20
type input "8.2"
click at [174, 299] on button "Save" at bounding box center [237, 308] width 127 height 19
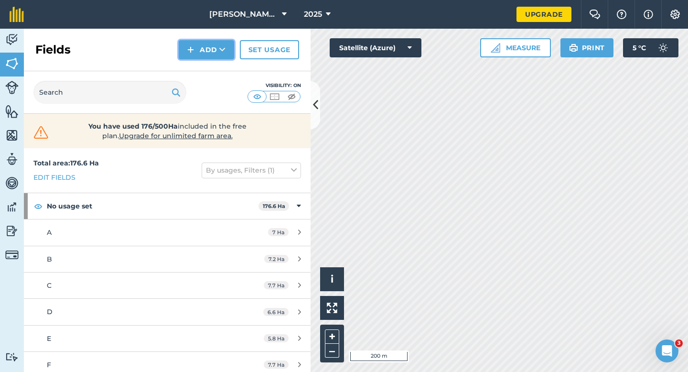
click at [200, 42] on button "Add" at bounding box center [206, 49] width 55 height 19
click at [203, 61] on link "Draw" at bounding box center [206, 71] width 53 height 21
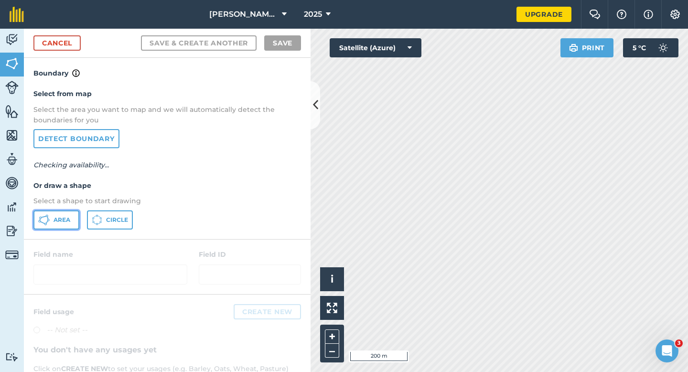
click at [56, 218] on span "Area" at bounding box center [62, 220] width 17 height 8
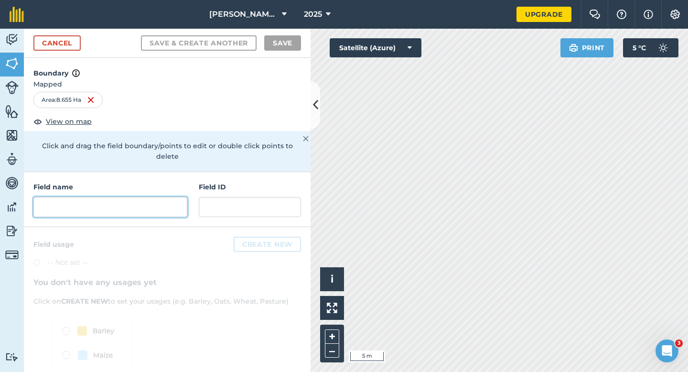
click at [133, 204] on input "text" at bounding box center [110, 207] width 154 height 20
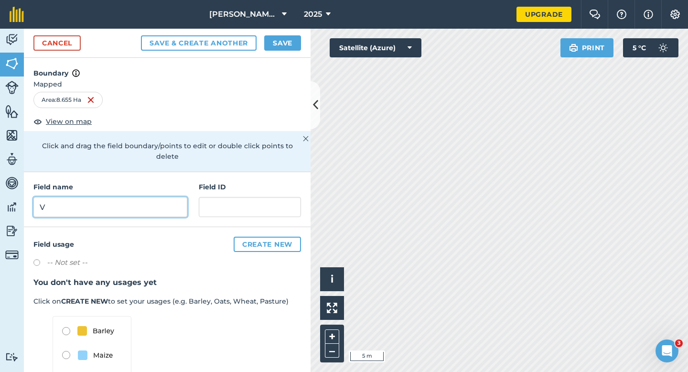
type input "V"
click at [278, 38] on button "Save" at bounding box center [282, 42] width 37 height 15
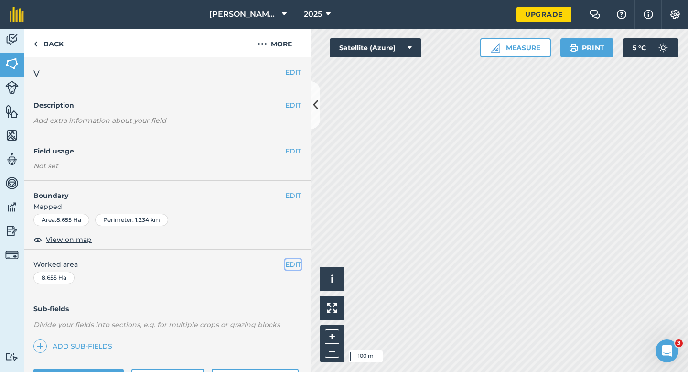
click at [289, 260] on button "EDIT" at bounding box center [293, 264] width 16 height 11
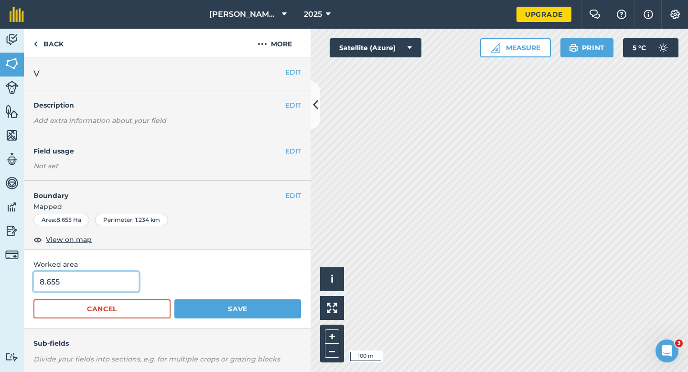
click at [110, 280] on input "8.655" at bounding box center [86, 281] width 106 height 20
type input "8.7"
click at [174, 299] on button "Save" at bounding box center [237, 308] width 127 height 19
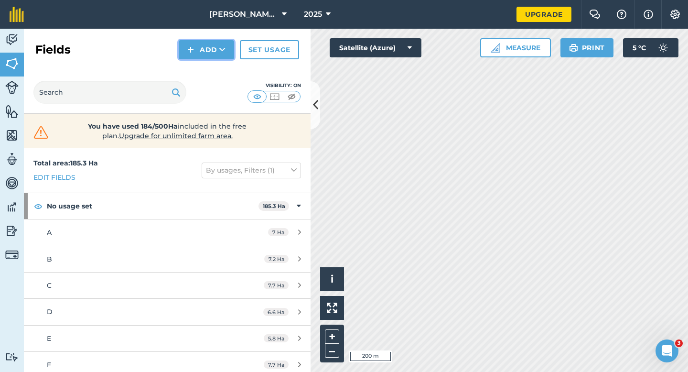
click at [199, 57] on button "Add" at bounding box center [206, 49] width 55 height 19
click at [202, 67] on link "Draw" at bounding box center [206, 71] width 53 height 21
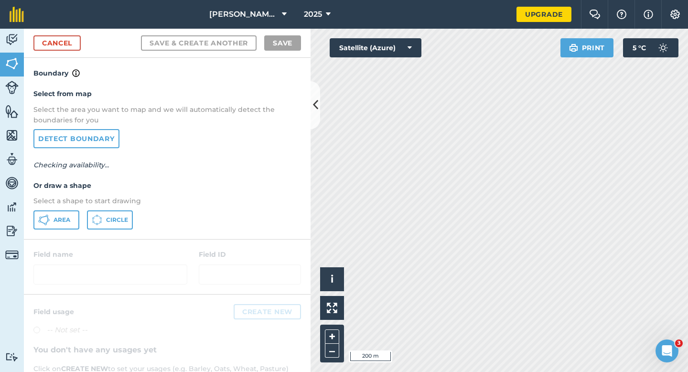
click at [58, 233] on div "Select from map Select the area you want to map and we will automatically detec…" at bounding box center [167, 159] width 287 height 160
click at [58, 230] on div "Select from map Select the area you want to map and we will automatically detec…" at bounding box center [167, 159] width 287 height 160
click at [58, 222] on span "Area" at bounding box center [62, 220] width 17 height 8
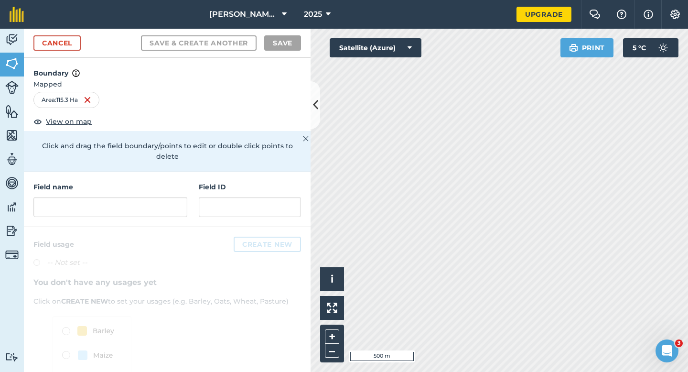
click at [72, 31] on div "Cancel Save & Create Another Save" at bounding box center [167, 43] width 287 height 29
click at [72, 34] on div "Cancel Save & Create Another Save" at bounding box center [167, 43] width 287 height 29
click at [72, 38] on link "Cancel" at bounding box center [56, 42] width 47 height 15
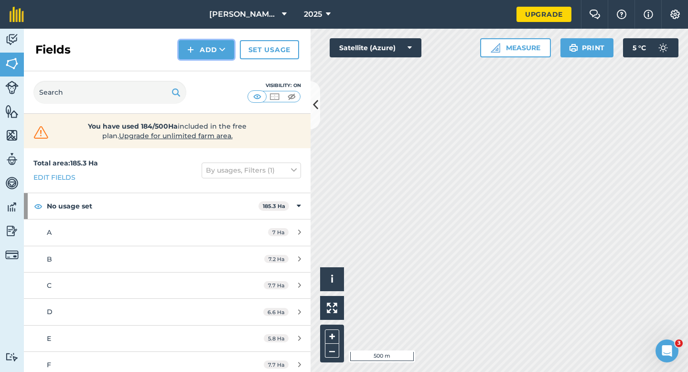
click at [207, 54] on button "Add" at bounding box center [206, 49] width 55 height 19
click at [208, 73] on link "Draw" at bounding box center [206, 71] width 53 height 21
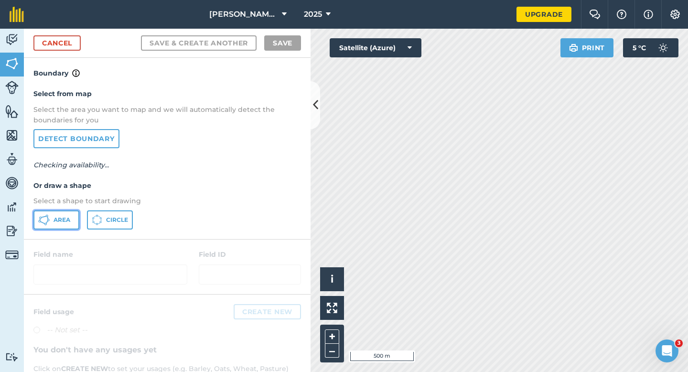
click at [33, 222] on button "Area" at bounding box center [56, 219] width 46 height 19
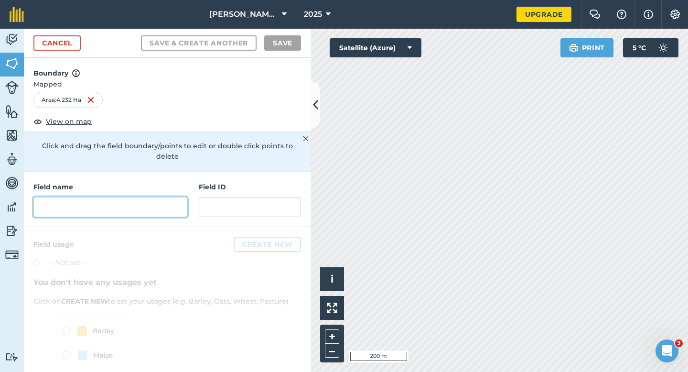
click at [169, 197] on input "text" at bounding box center [110, 207] width 154 height 20
click at [167, 197] on input "text" at bounding box center [110, 207] width 154 height 20
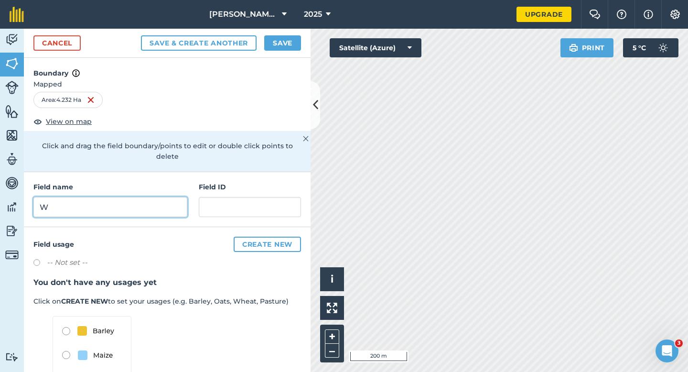
type input "W"
click at [276, 45] on button "Save" at bounding box center [282, 42] width 37 height 15
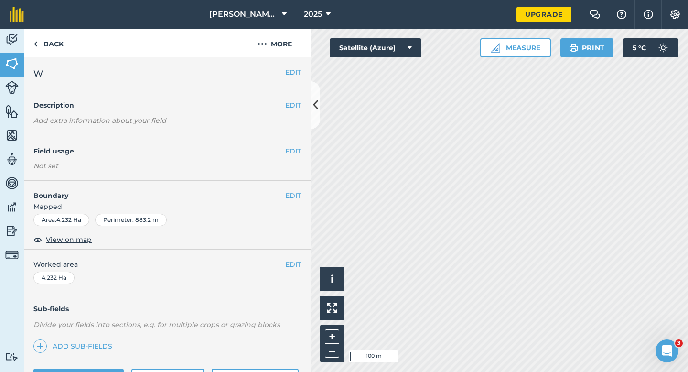
click at [284, 266] on span "Worked area" at bounding box center [167, 264] width 268 height 11
click at [293, 262] on button "EDIT" at bounding box center [293, 264] width 16 height 11
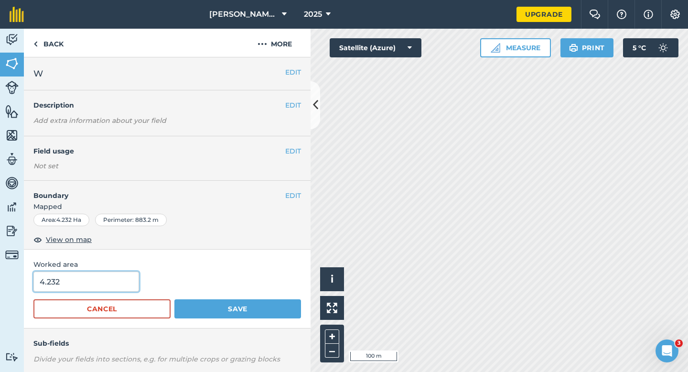
click at [97, 289] on input "4.232" at bounding box center [86, 281] width 106 height 20
type input "4.2"
click at [174, 299] on button "Save" at bounding box center [237, 308] width 127 height 19
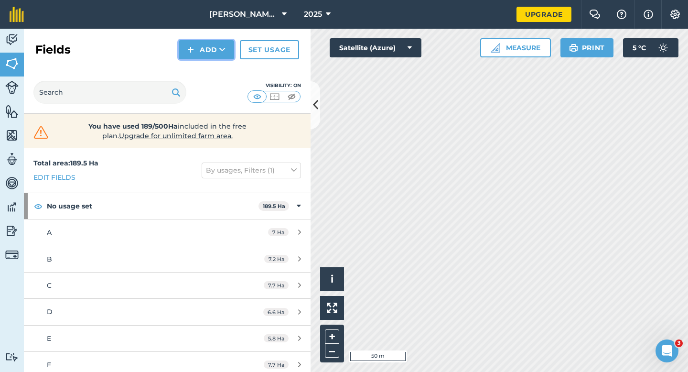
click at [193, 47] on img at bounding box center [190, 49] width 7 height 11
click at [197, 63] on link "Draw" at bounding box center [206, 71] width 53 height 21
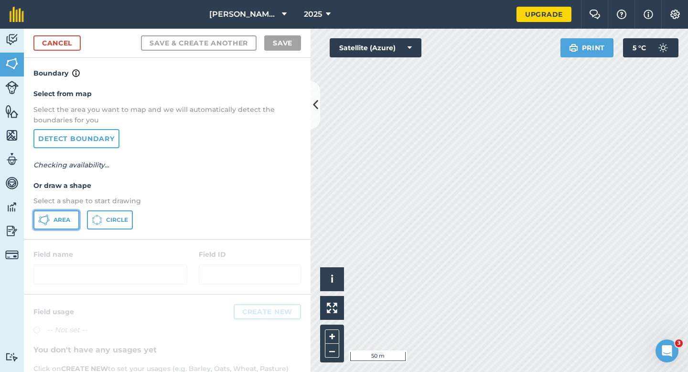
click at [55, 216] on span "Area" at bounding box center [62, 220] width 17 height 8
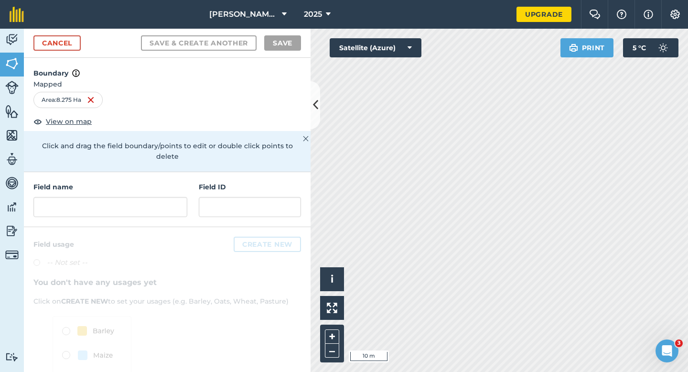
click at [168, 208] on div "Field name Field ID" at bounding box center [167, 199] width 287 height 55
click at [168, 206] on input "text" at bounding box center [110, 207] width 154 height 20
click at [168, 201] on input "text" at bounding box center [110, 207] width 154 height 20
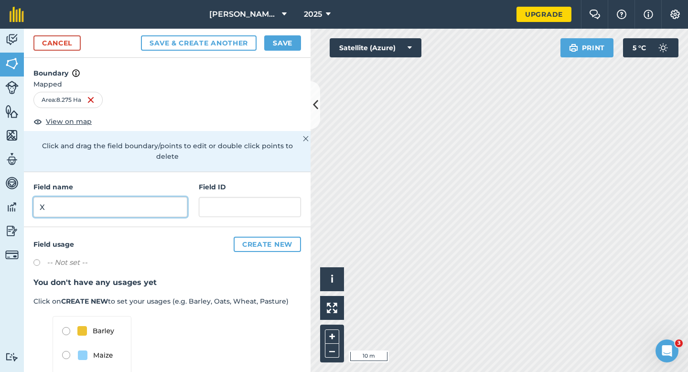
type input "X"
click at [292, 42] on button "Save" at bounding box center [282, 42] width 37 height 15
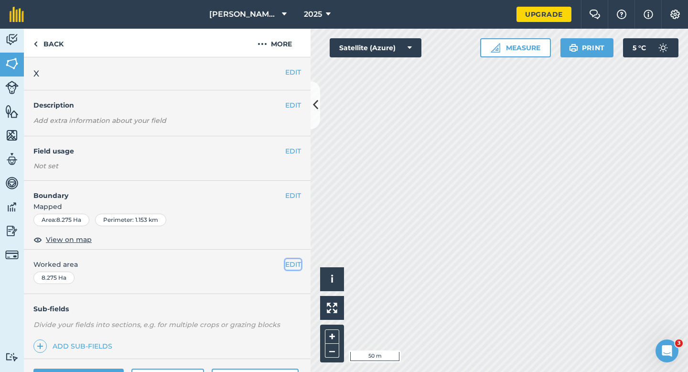
click at [291, 264] on button "EDIT" at bounding box center [293, 264] width 16 height 11
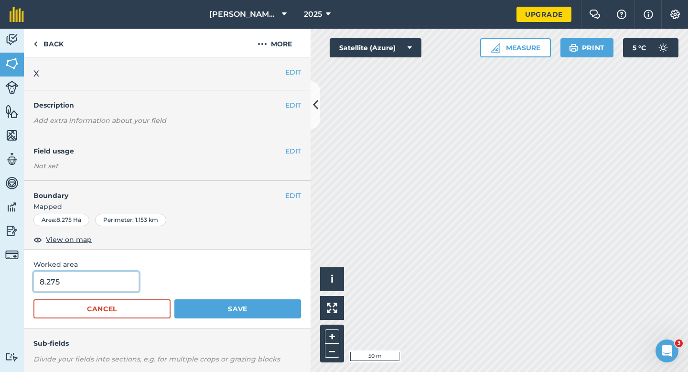
click at [92, 284] on input "8.275" at bounding box center [86, 281] width 106 height 20
type input "8.3"
click at [174, 299] on button "Save" at bounding box center [237, 308] width 127 height 19
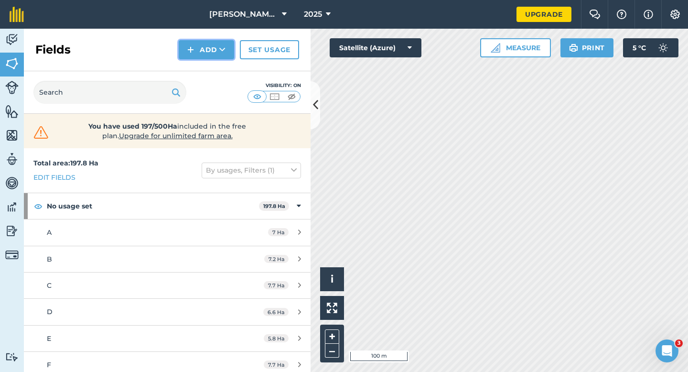
click at [214, 52] on button "Add" at bounding box center [206, 49] width 55 height 19
click at [214, 66] on link "Draw" at bounding box center [206, 71] width 53 height 21
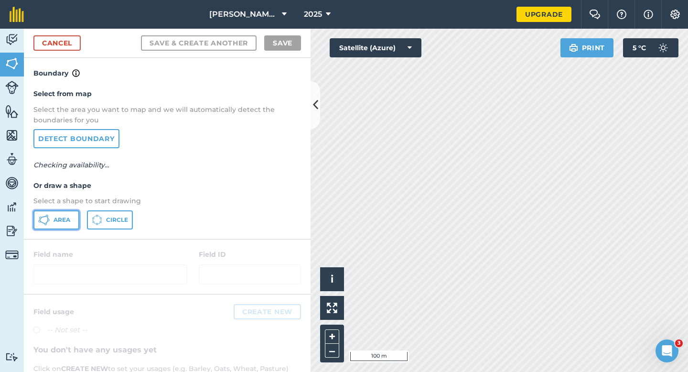
click at [54, 228] on button "Area" at bounding box center [56, 219] width 46 height 19
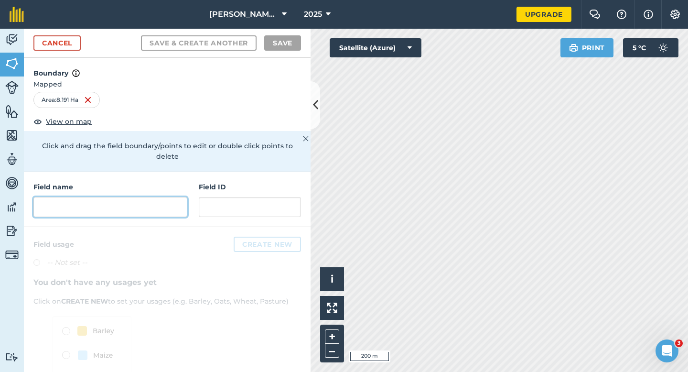
click at [131, 197] on input "text" at bounding box center [110, 207] width 154 height 20
type input "X"
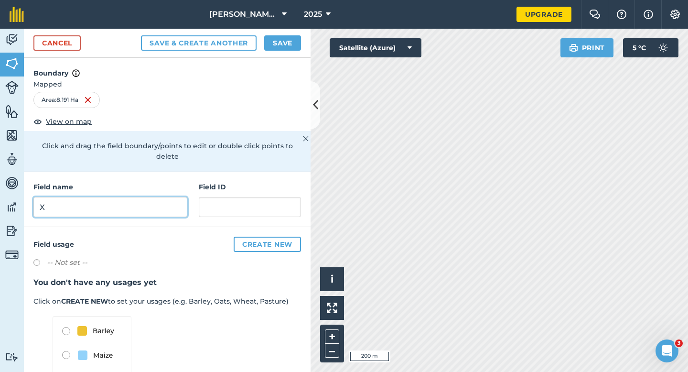
type input "X"
click at [274, 41] on button "Save" at bounding box center [282, 42] width 37 height 15
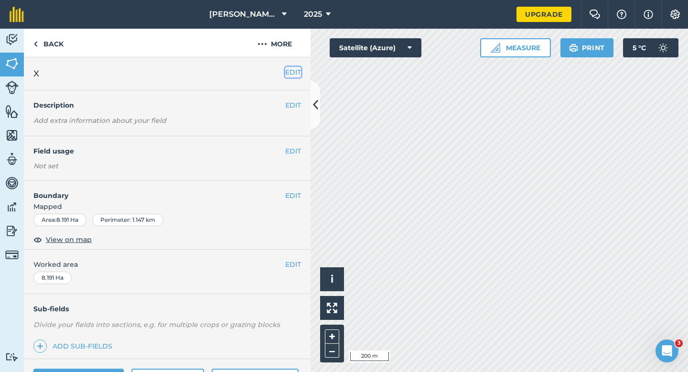
click at [294, 75] on button "EDIT" at bounding box center [293, 72] width 16 height 11
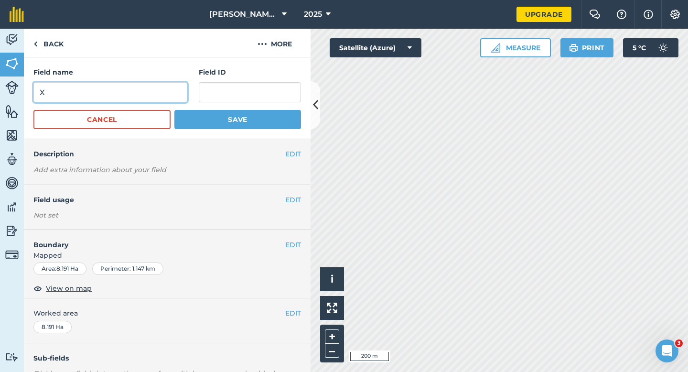
click at [164, 86] on input "X" at bounding box center [110, 92] width 154 height 20
type input "Y"
click at [174, 110] on button "Save" at bounding box center [237, 119] width 127 height 19
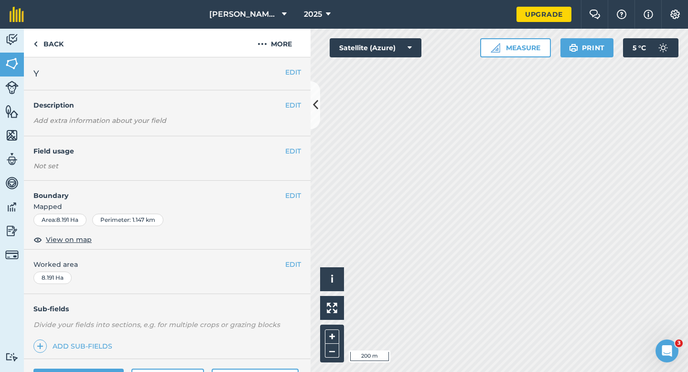
click at [288, 257] on div "EDIT Worked area 8.191 Ha" at bounding box center [167, 271] width 287 height 44
click at [291, 258] on div "EDIT Worked area 8.191 Ha" at bounding box center [167, 271] width 287 height 44
click at [293, 262] on button "EDIT" at bounding box center [293, 264] width 16 height 11
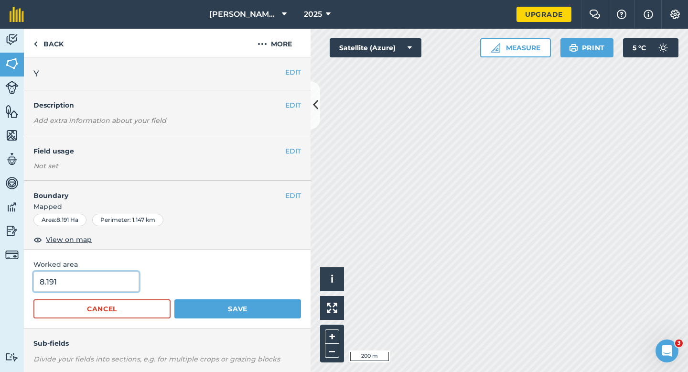
click at [106, 275] on input "8.191" at bounding box center [86, 281] width 106 height 20
click at [106, 282] on input "8.191" at bounding box center [86, 281] width 106 height 20
type input "8.2"
click at [174, 299] on button "Save" at bounding box center [237, 308] width 127 height 19
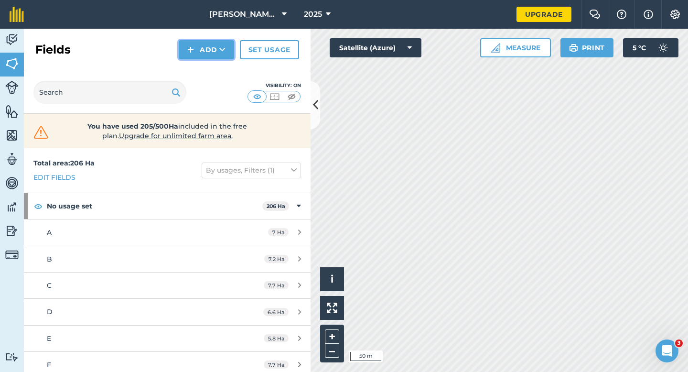
click at [197, 56] on button "Add" at bounding box center [206, 49] width 55 height 19
click at [197, 65] on link "Draw" at bounding box center [206, 71] width 53 height 21
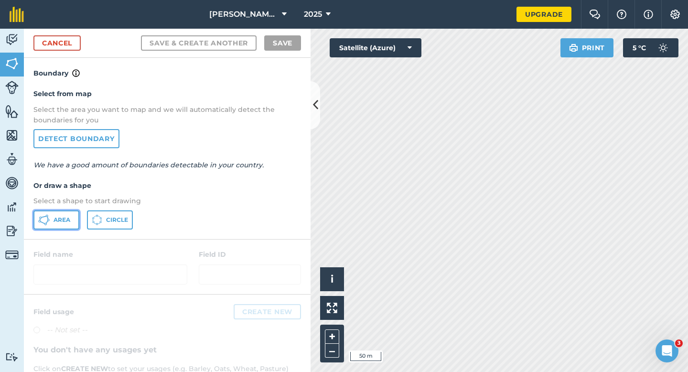
click at [74, 210] on button "Area" at bounding box center [56, 219] width 46 height 19
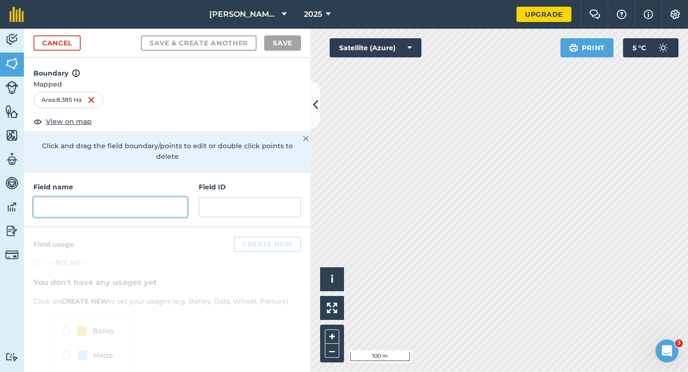
click at [156, 200] on input "text" at bounding box center [110, 207] width 154 height 20
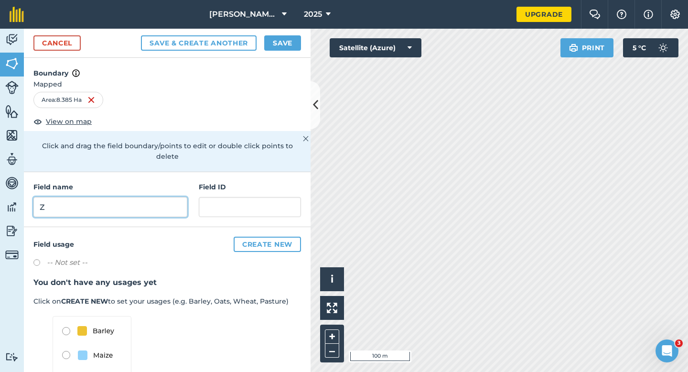
type input "Z"
click at [271, 44] on button "Save" at bounding box center [282, 42] width 37 height 15
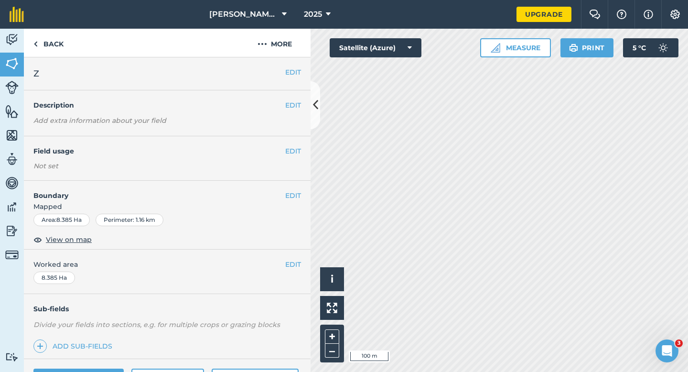
click at [295, 270] on div "EDIT Worked area 8.385 Ha" at bounding box center [167, 271] width 287 height 44
click at [291, 264] on button "EDIT" at bounding box center [293, 264] width 16 height 11
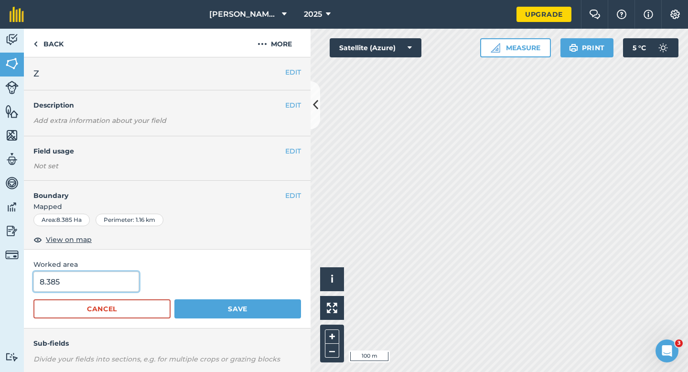
click at [121, 278] on input "8.385" at bounding box center [86, 281] width 106 height 20
type input "8.3"
click at [174, 299] on button "Save" at bounding box center [237, 308] width 127 height 19
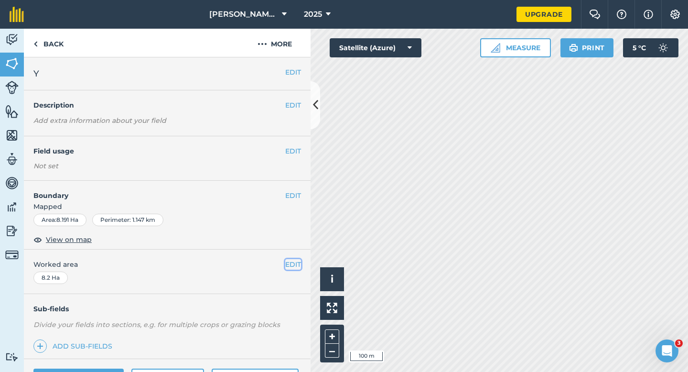
click at [289, 269] on button "EDIT" at bounding box center [293, 264] width 16 height 11
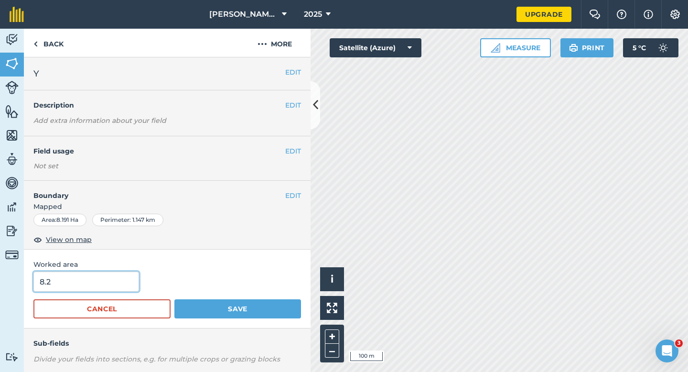
click at [97, 279] on input "8.2" at bounding box center [86, 281] width 106 height 20
type input "8.3"
click at [174, 299] on button "Save" at bounding box center [237, 308] width 127 height 19
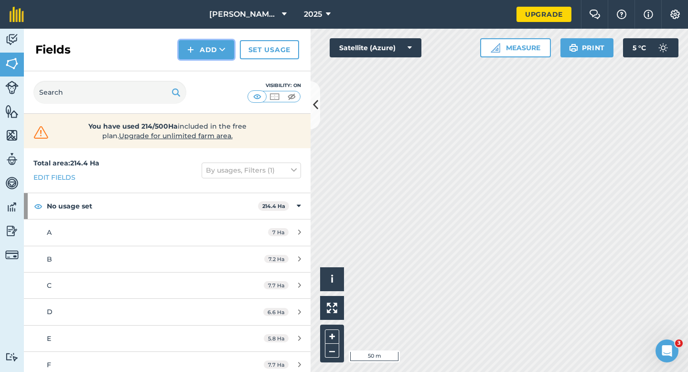
click at [193, 55] on button "Add" at bounding box center [206, 49] width 55 height 19
click at [196, 62] on link "Draw" at bounding box center [206, 71] width 53 height 21
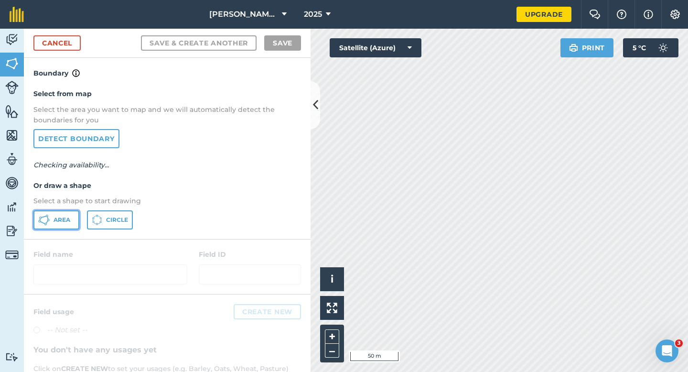
click at [74, 212] on button "Area" at bounding box center [56, 219] width 46 height 19
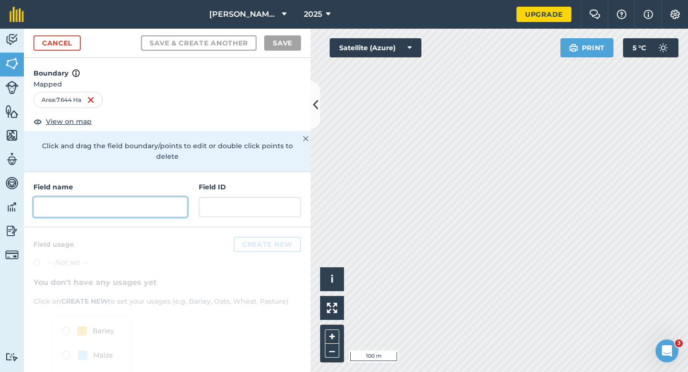
click at [144, 201] on input "text" at bounding box center [110, 207] width 154 height 20
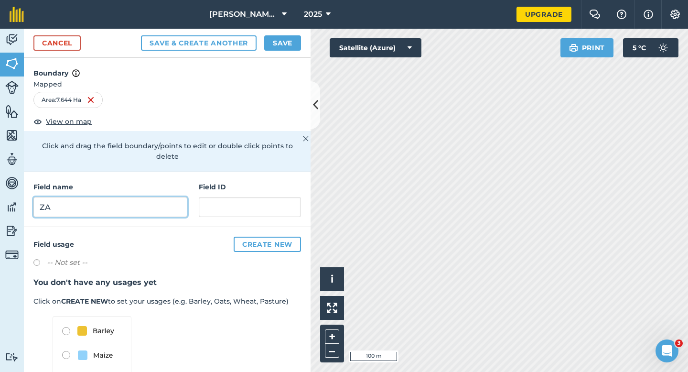
type input "ZA"
click at [282, 45] on button "Save" at bounding box center [282, 42] width 37 height 15
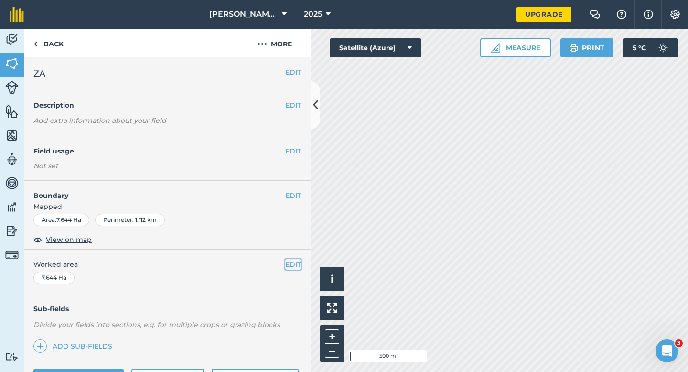
click at [289, 269] on button "EDIT" at bounding box center [293, 264] width 16 height 11
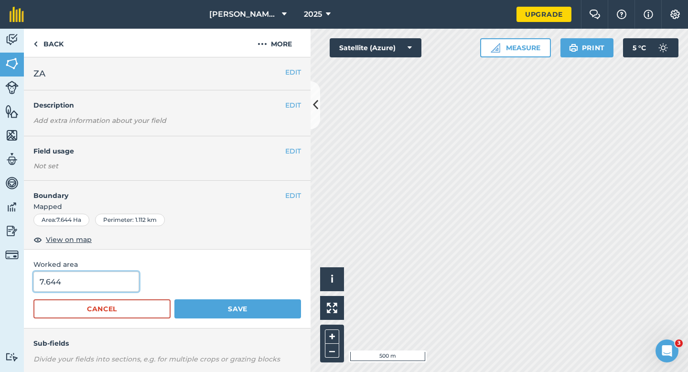
click at [110, 281] on input "7.644" at bounding box center [86, 281] width 106 height 20
type input "7.6"
click at [174, 299] on button "Save" at bounding box center [237, 308] width 127 height 19
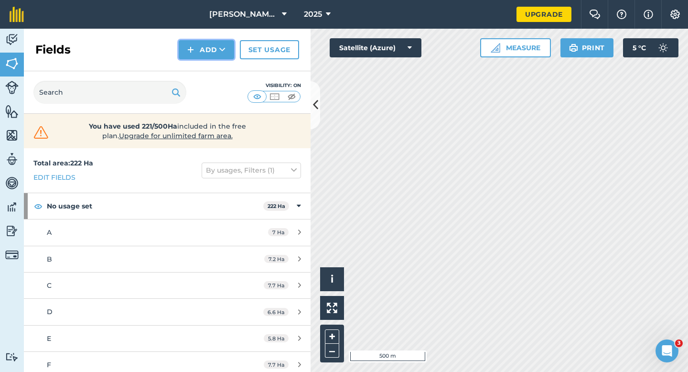
click at [210, 54] on button "Add" at bounding box center [206, 49] width 55 height 19
click at [212, 65] on link "Draw" at bounding box center [206, 71] width 53 height 21
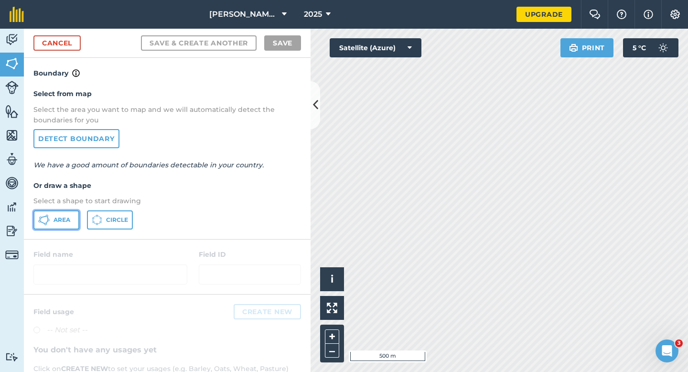
click at [75, 213] on button "Area" at bounding box center [56, 219] width 46 height 19
click at [59, 36] on link "Cancel" at bounding box center [56, 42] width 47 height 15
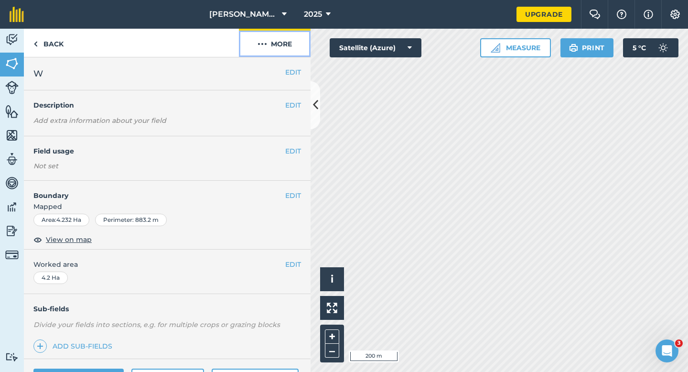
click at [260, 43] on img at bounding box center [263, 43] width 10 height 11
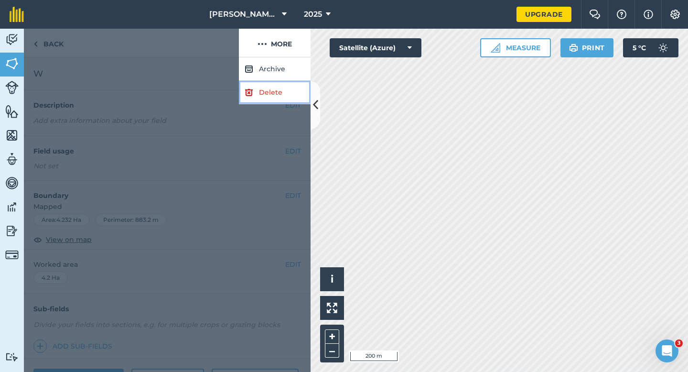
click at [263, 102] on link "Delete" at bounding box center [275, 92] width 72 height 23
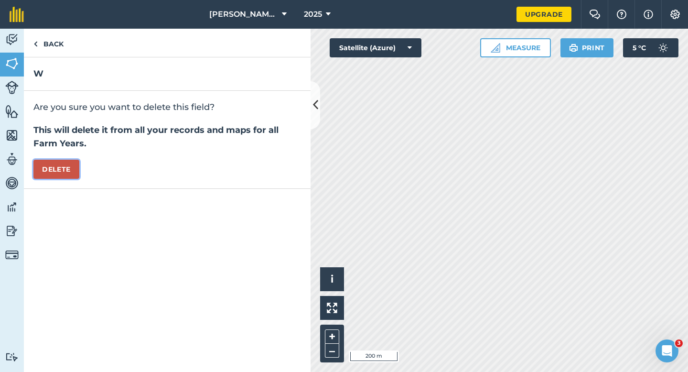
click at [54, 171] on button "Delete" at bounding box center [56, 169] width 46 height 19
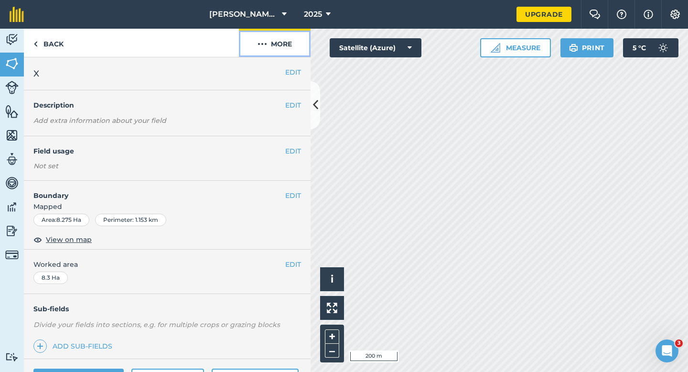
click at [299, 40] on button "More" at bounding box center [275, 43] width 72 height 28
click at [292, 265] on button "EDIT" at bounding box center [293, 264] width 16 height 11
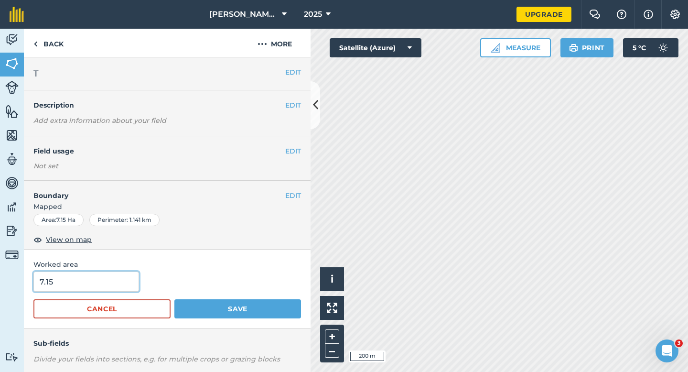
click at [93, 278] on input "7.15" at bounding box center [86, 281] width 106 height 20
type input "7.2"
click at [174, 299] on button "Save" at bounding box center [237, 308] width 127 height 19
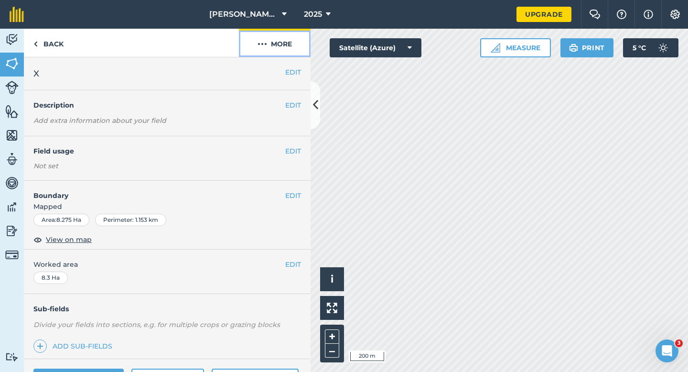
click at [267, 51] on button "More" at bounding box center [275, 43] width 72 height 28
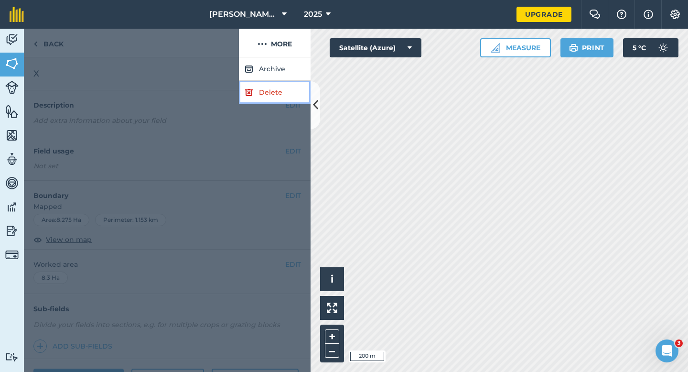
click at [267, 82] on link "Delete" at bounding box center [275, 92] width 72 height 23
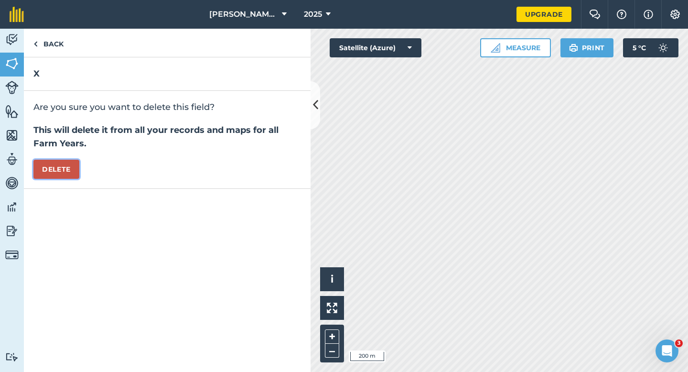
click at [75, 167] on button "Delete" at bounding box center [56, 169] width 46 height 19
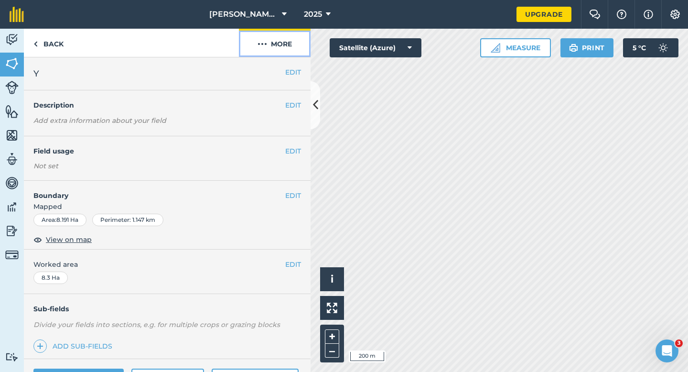
click at [264, 40] on img at bounding box center [263, 43] width 10 height 11
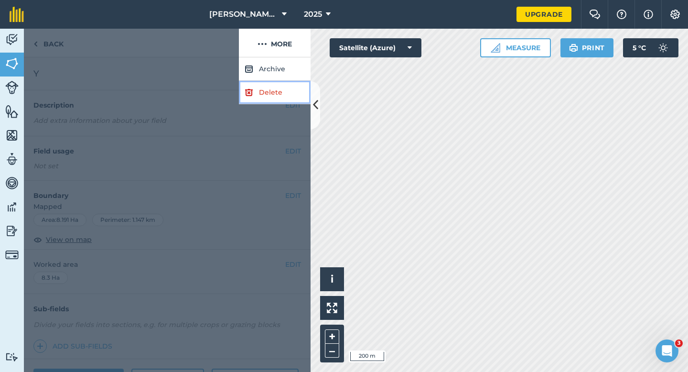
click at [268, 86] on link "Delete" at bounding box center [275, 92] width 72 height 23
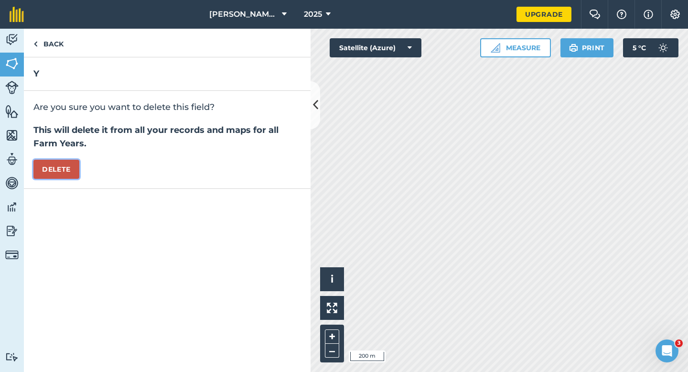
click at [64, 172] on button "Delete" at bounding box center [56, 169] width 46 height 19
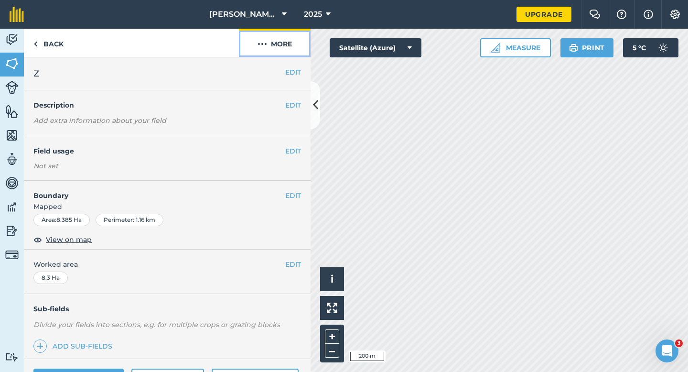
click at [268, 33] on button "More" at bounding box center [275, 43] width 72 height 28
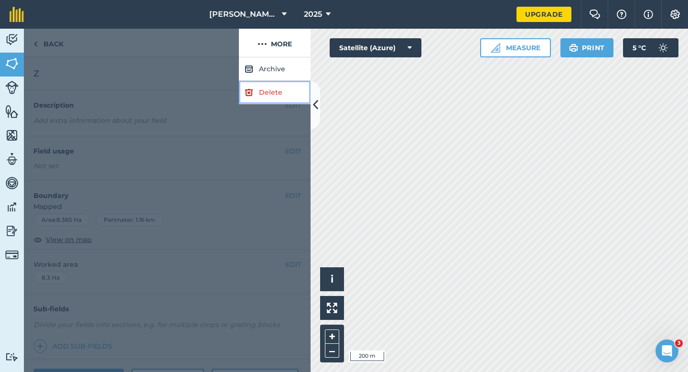
click at [269, 92] on link "Delete" at bounding box center [275, 92] width 72 height 23
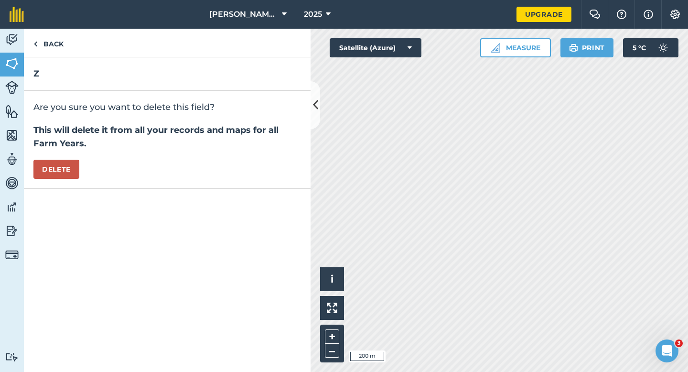
click at [83, 162] on div "Are you sure you want to delete this field? This will delete it from all your r…" at bounding box center [167, 140] width 287 height 98
click at [65, 162] on button "Delete" at bounding box center [56, 169] width 46 height 19
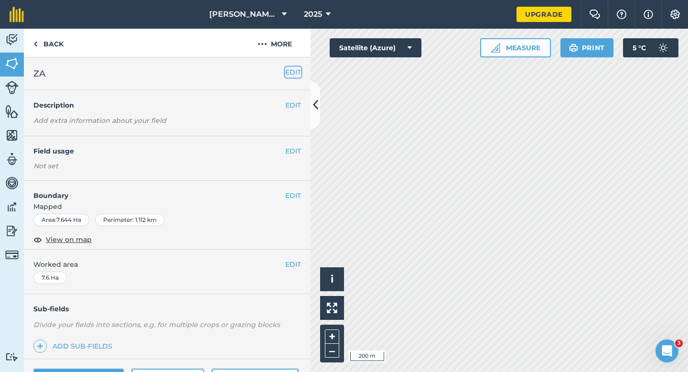
click at [289, 68] on button "EDIT" at bounding box center [293, 72] width 16 height 11
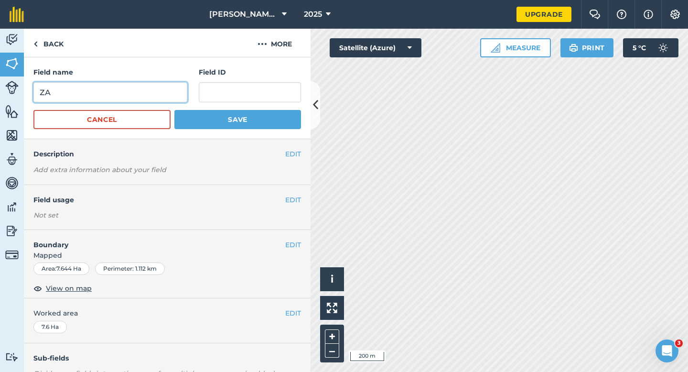
click at [106, 97] on input "ZA" at bounding box center [110, 92] width 154 height 20
type input "V"
click at [174, 110] on button "Save" at bounding box center [237, 119] width 127 height 19
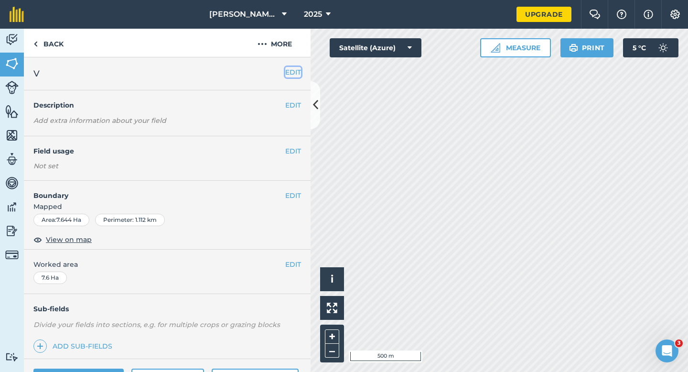
click at [296, 73] on button "EDIT" at bounding box center [293, 72] width 16 height 11
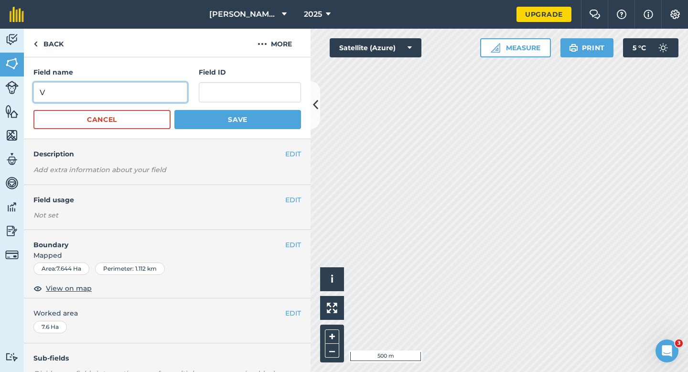
click at [148, 89] on input "V" at bounding box center [110, 92] width 154 height 20
type input "W"
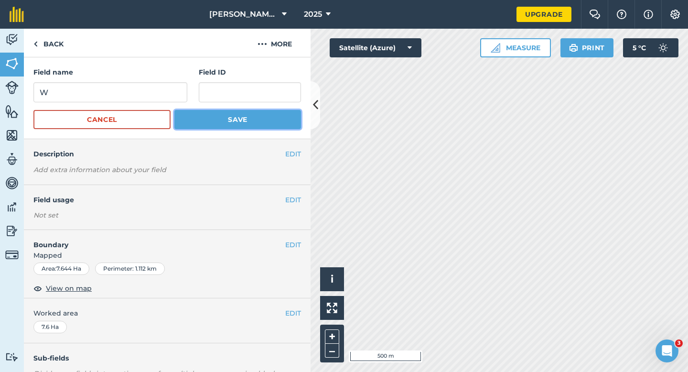
click at [238, 120] on button "Save" at bounding box center [237, 119] width 127 height 19
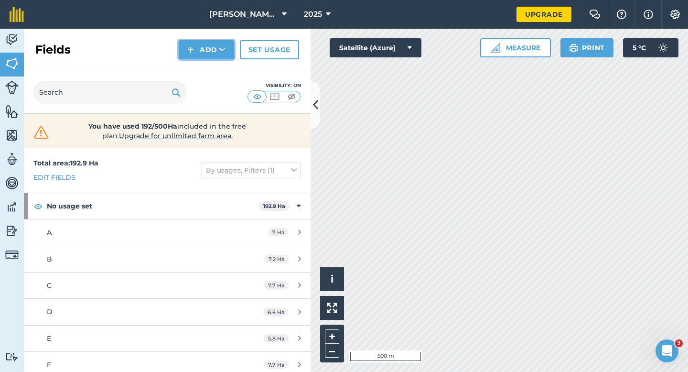
click at [205, 50] on button "Add" at bounding box center [206, 49] width 55 height 19
click at [205, 75] on link "Draw" at bounding box center [206, 71] width 53 height 21
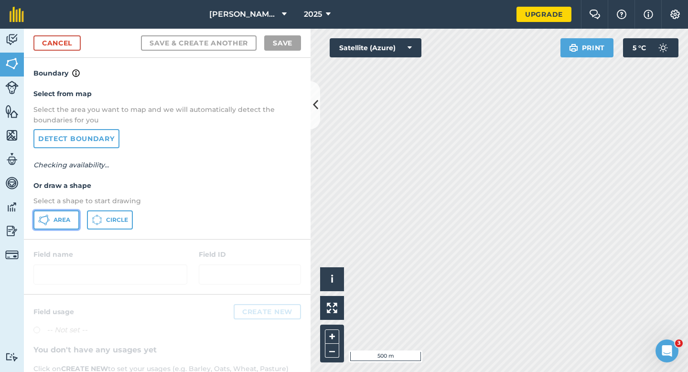
click at [58, 221] on span "Area" at bounding box center [62, 220] width 17 height 8
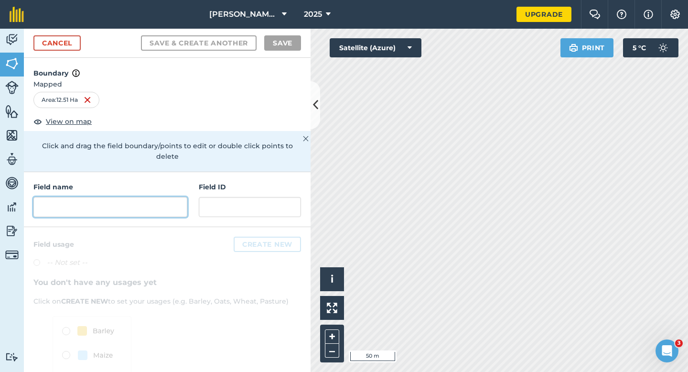
click at [161, 197] on input "text" at bounding box center [110, 207] width 154 height 20
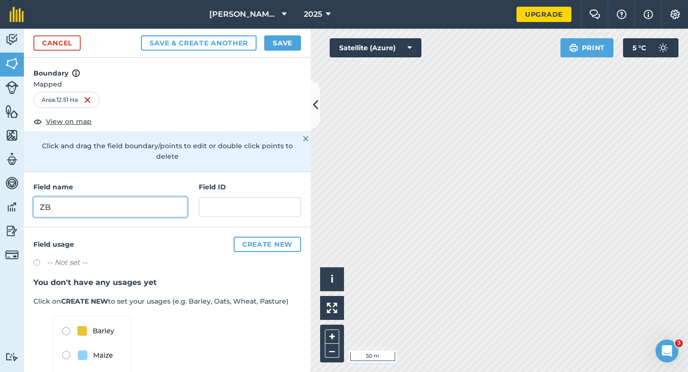
type input "ZB"
click at [296, 40] on button "Save" at bounding box center [282, 42] width 37 height 15
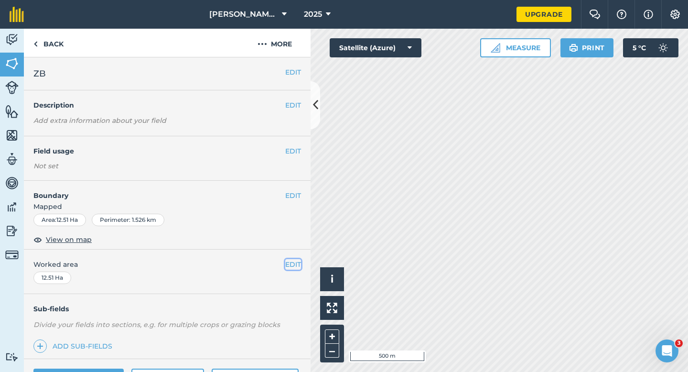
click at [288, 262] on button "EDIT" at bounding box center [293, 264] width 16 height 11
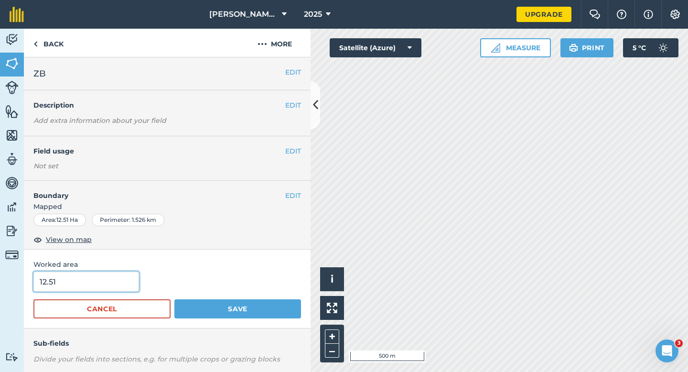
click at [117, 288] on input "12.51" at bounding box center [86, 281] width 106 height 20
type input "12.5"
click at [174, 299] on button "Save" at bounding box center [237, 308] width 127 height 19
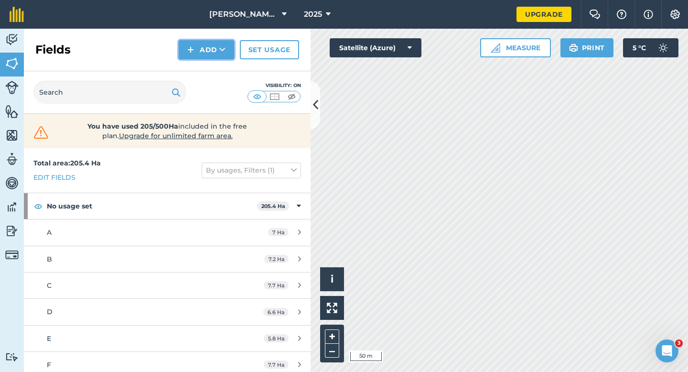
click at [201, 45] on button "Add" at bounding box center [206, 49] width 55 height 19
click at [201, 63] on link "Draw" at bounding box center [206, 71] width 53 height 21
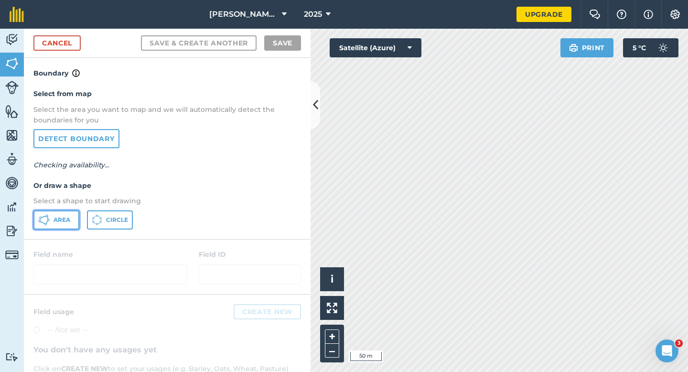
click at [56, 214] on button "Area" at bounding box center [56, 219] width 46 height 19
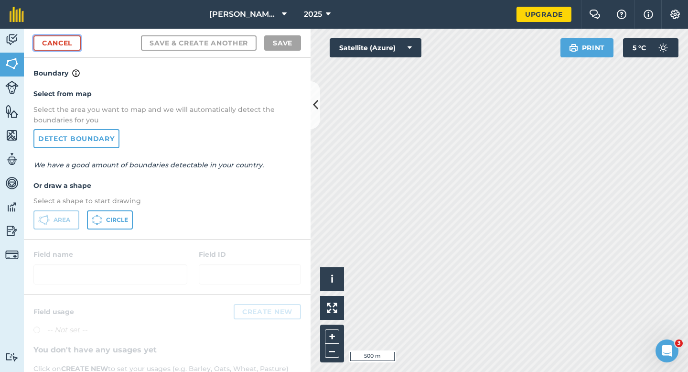
click at [41, 40] on link "Cancel" at bounding box center [56, 42] width 47 height 15
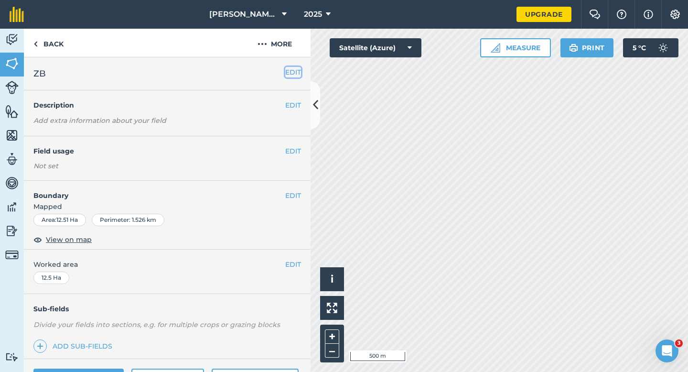
click at [297, 71] on button "EDIT" at bounding box center [293, 72] width 16 height 11
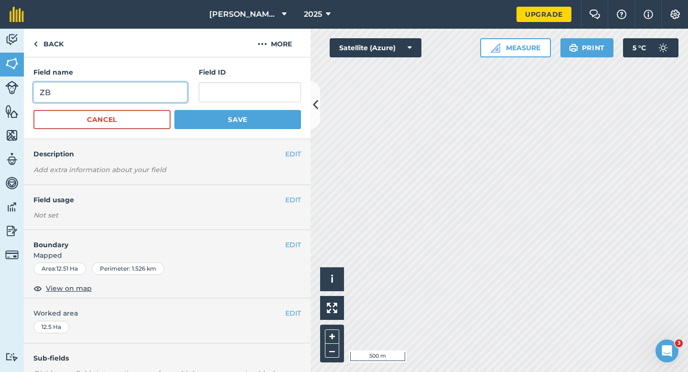
click at [184, 92] on input "ZB" at bounding box center [110, 92] width 154 height 20
type input "ZE"
click at [174, 110] on button "Save" at bounding box center [237, 119] width 127 height 19
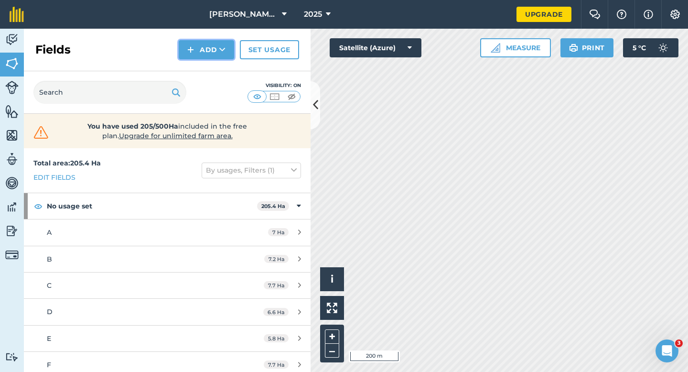
click at [204, 51] on button "Add" at bounding box center [206, 49] width 55 height 19
click at [204, 64] on link "Draw" at bounding box center [206, 71] width 53 height 21
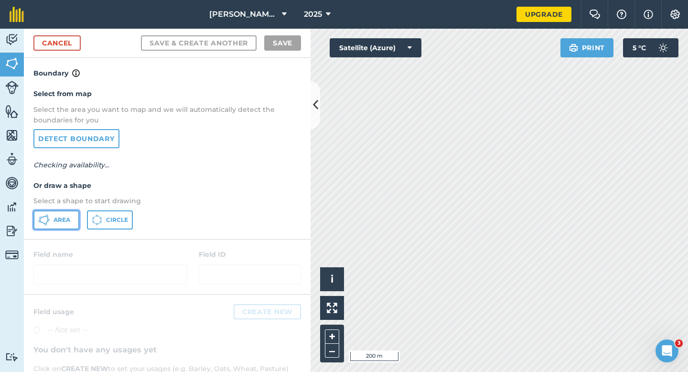
click at [54, 225] on button "Area" at bounding box center [56, 219] width 46 height 19
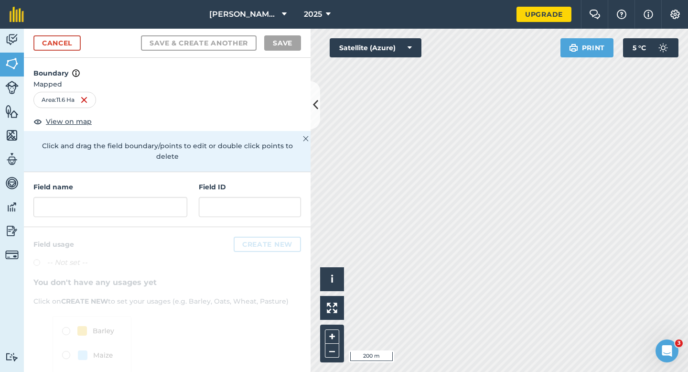
click at [131, 207] on div "Field name Field ID" at bounding box center [167, 199] width 287 height 55
click at [135, 197] on input "text" at bounding box center [110, 207] width 154 height 20
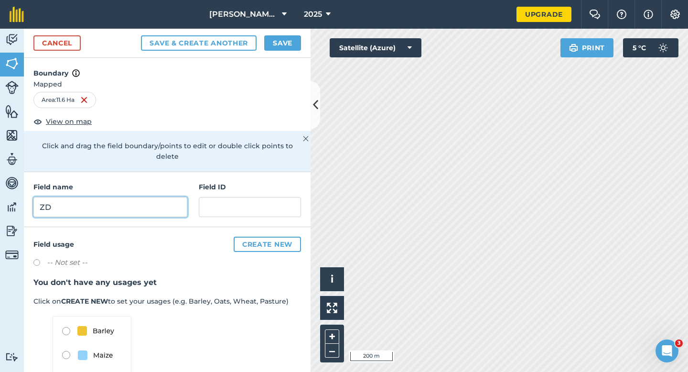
type input "ZD"
click at [292, 40] on button "Save" at bounding box center [282, 42] width 37 height 15
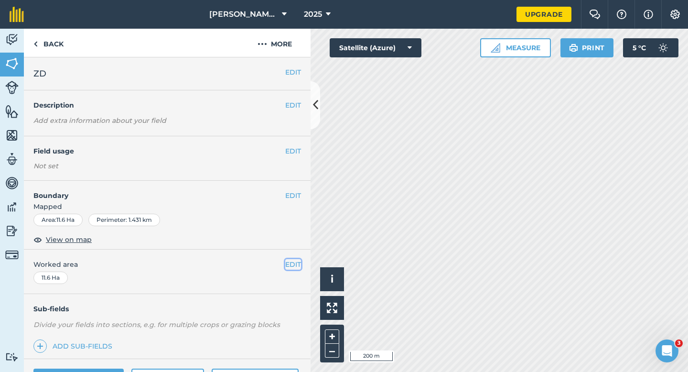
click at [296, 266] on button "EDIT" at bounding box center [293, 264] width 16 height 11
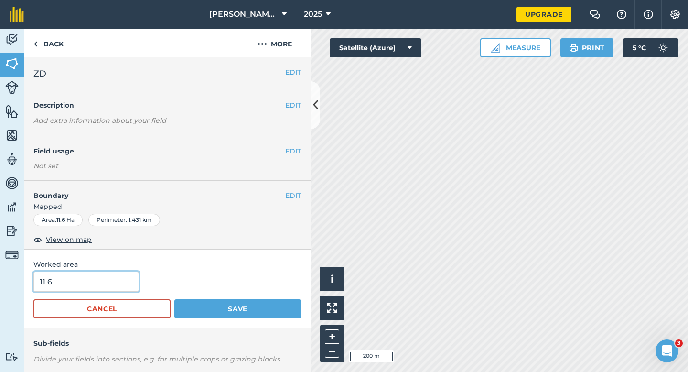
click at [110, 287] on input "11.6" at bounding box center [86, 281] width 106 height 20
click at [174, 299] on button "Save" at bounding box center [237, 308] width 127 height 19
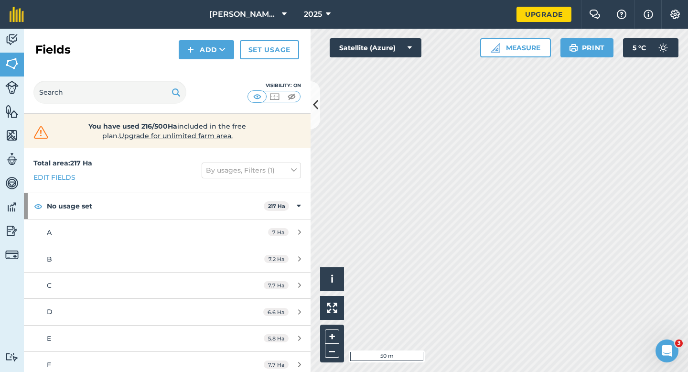
click at [178, 60] on div "Fields Add Set usage" at bounding box center [167, 50] width 287 height 43
click at [190, 58] on button "Add" at bounding box center [206, 49] width 55 height 19
click at [190, 70] on link "Draw" at bounding box center [206, 71] width 53 height 21
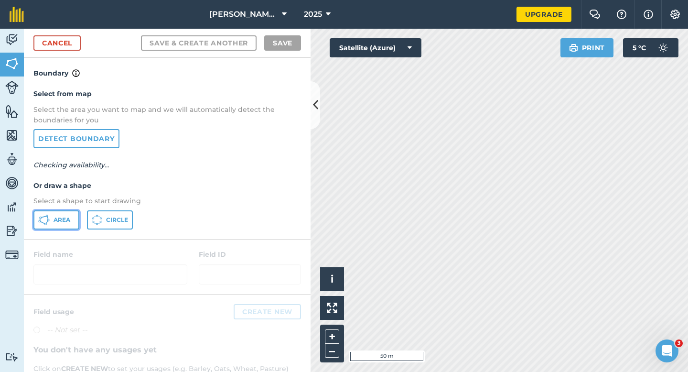
click at [67, 214] on button "Area" at bounding box center [56, 219] width 46 height 19
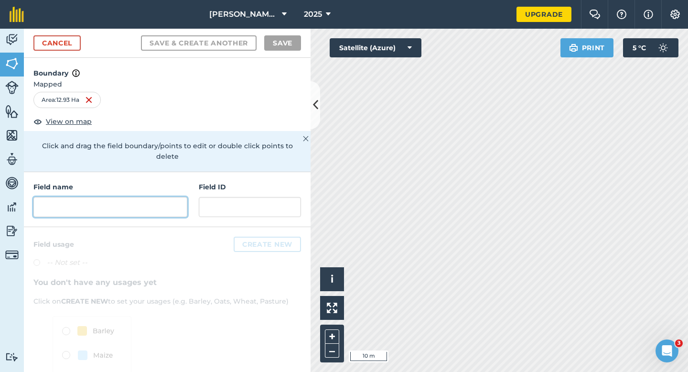
click at [162, 203] on input "text" at bounding box center [110, 207] width 154 height 20
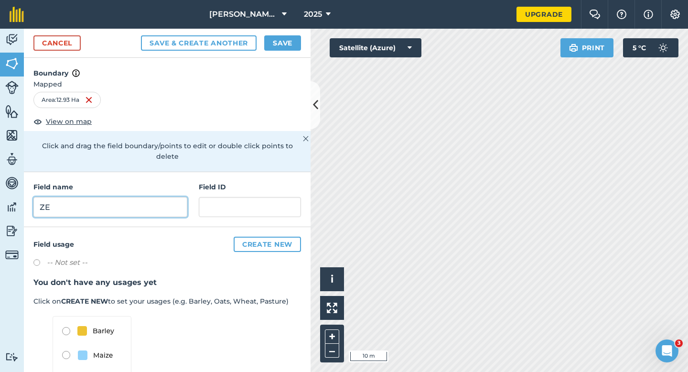
type input "ZE"
click at [290, 49] on button "Save" at bounding box center [282, 42] width 37 height 15
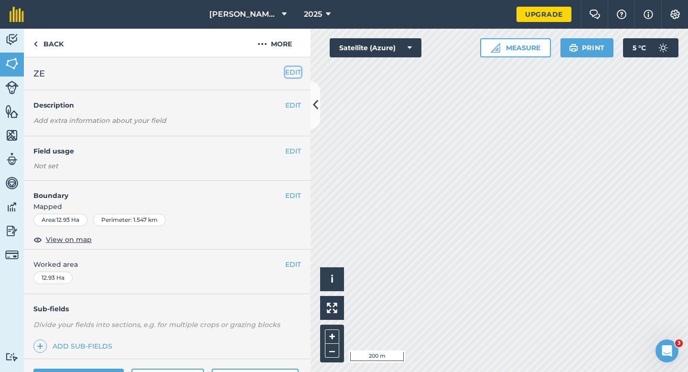
click at [287, 75] on button "EDIT" at bounding box center [293, 72] width 16 height 11
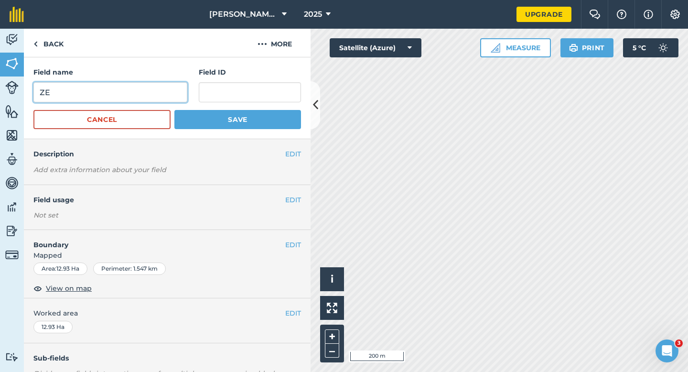
click at [161, 92] on input "ZE" at bounding box center [110, 92] width 154 height 20
type input "ZC"
click at [174, 110] on button "Save" at bounding box center [237, 119] width 127 height 19
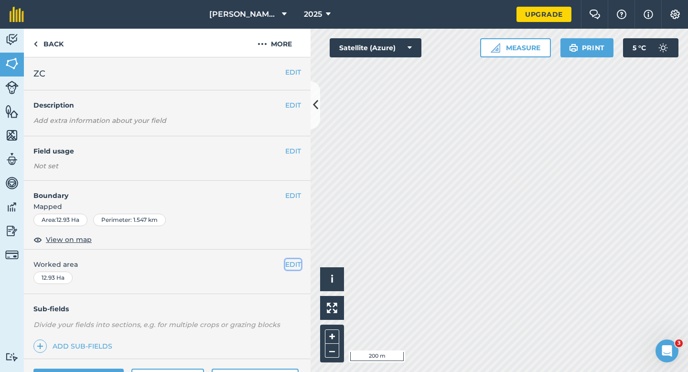
click at [285, 268] on button "EDIT" at bounding box center [293, 264] width 16 height 11
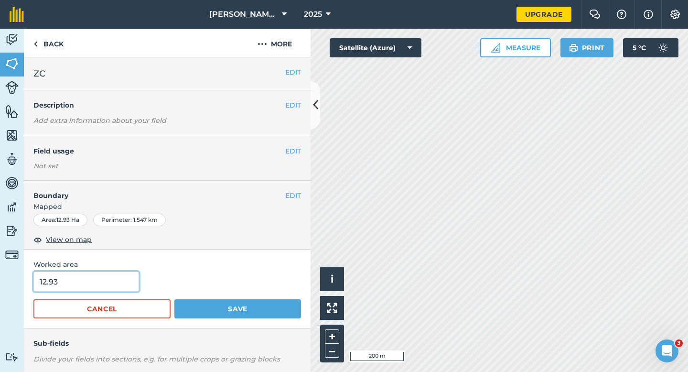
click at [91, 285] on input "12.93" at bounding box center [86, 281] width 106 height 20
type input "13"
click at [174, 299] on button "Save" at bounding box center [237, 308] width 127 height 19
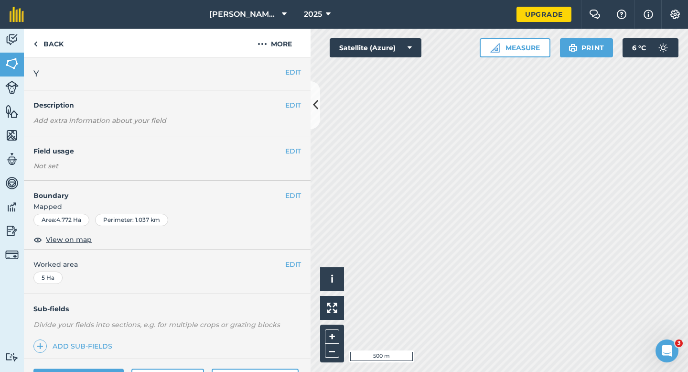
click at [294, 64] on div "EDIT Y" at bounding box center [167, 73] width 287 height 33
click at [294, 74] on button "EDIT" at bounding box center [293, 72] width 16 height 11
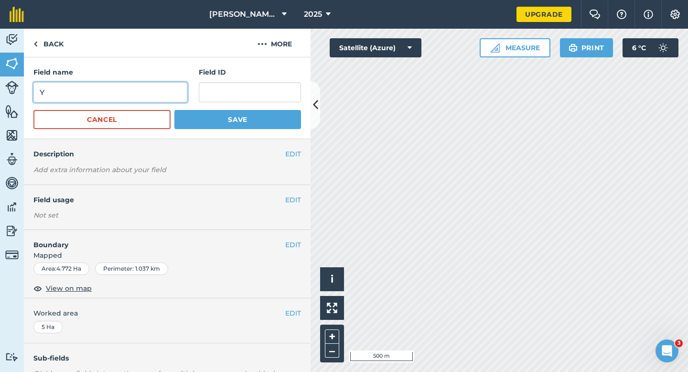
click at [144, 99] on input "Y" at bounding box center [110, 92] width 154 height 20
type input "X"
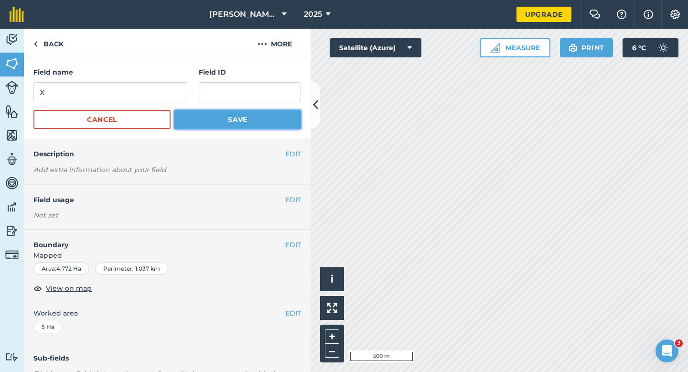
click at [199, 118] on button "Save" at bounding box center [237, 119] width 127 height 19
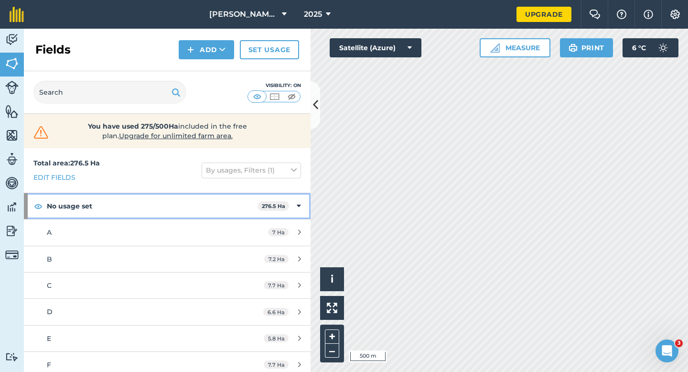
click at [310, 199] on div "No usage set 276.5 Ha" at bounding box center [167, 206] width 287 height 26
